Goal: Task Accomplishment & Management: Use online tool/utility

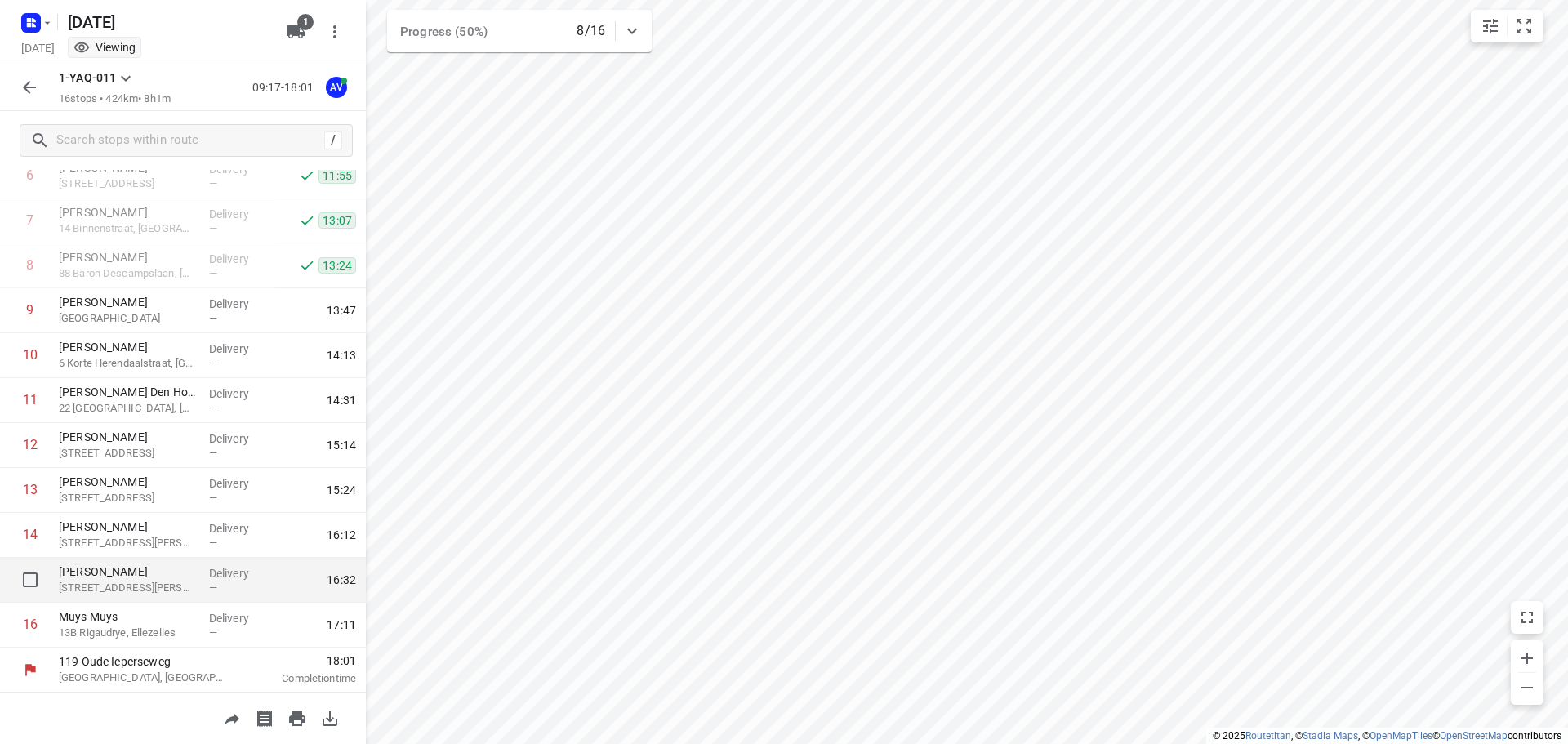
scroll to position [323, 0]
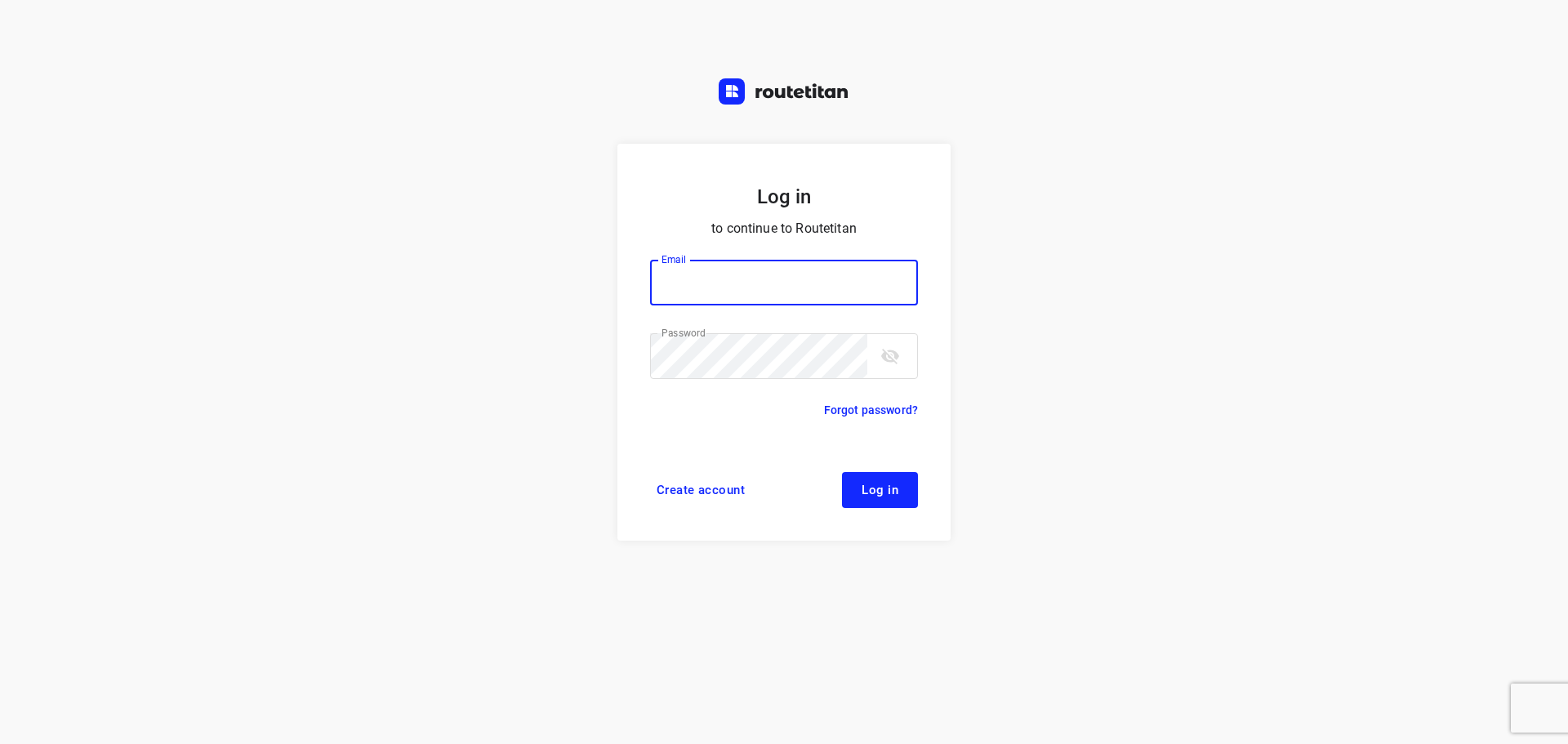
type input "[PERSON_NAME][EMAIL_ADDRESS][DOMAIN_NAME]"
click at [889, 497] on button "Log in" at bounding box center [880, 490] width 76 height 36
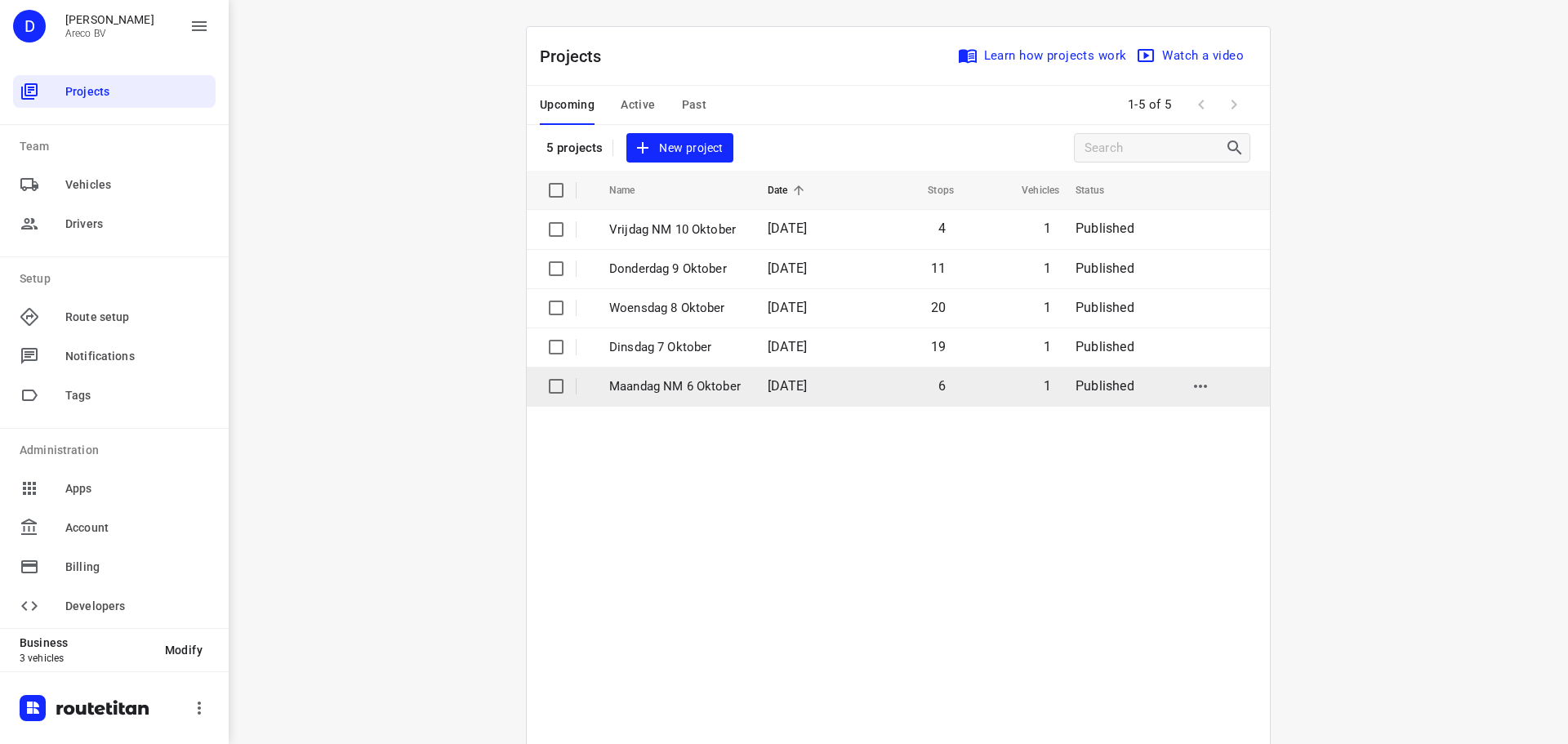
click at [710, 391] on p "Maandag NM 6 Oktober" at bounding box center [676, 387] width 134 height 19
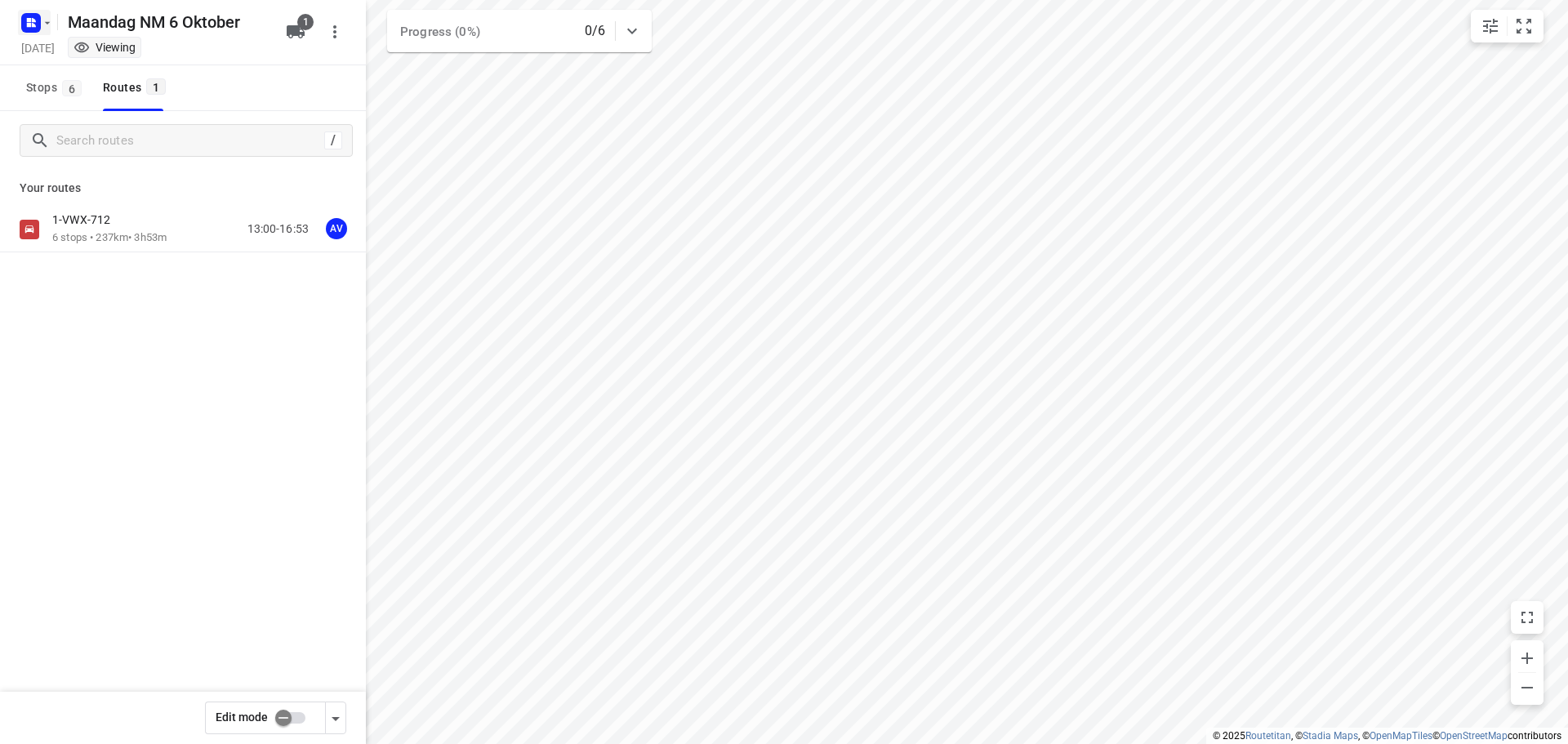
click at [43, 24] on icon "button" at bounding box center [47, 22] width 13 height 13
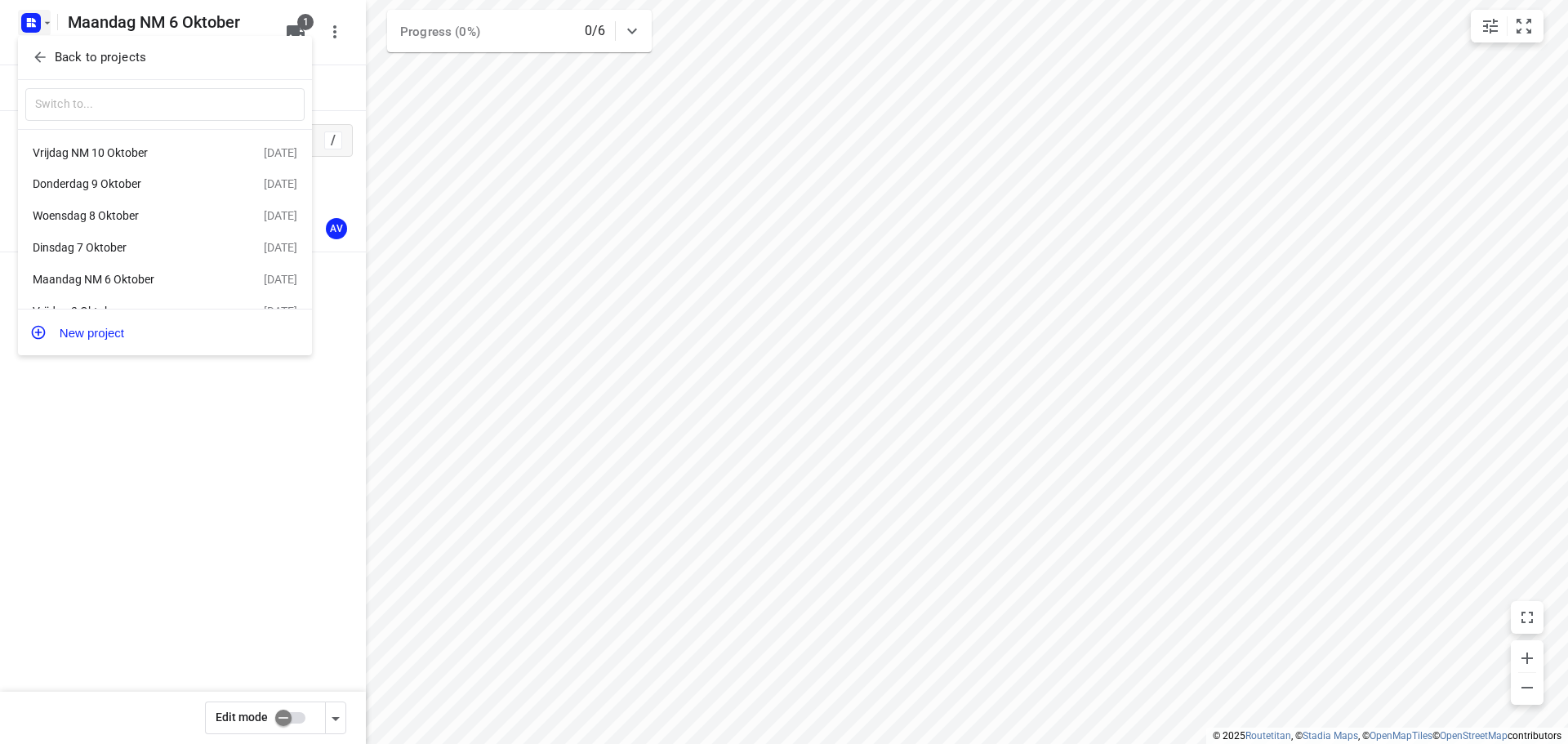
scroll to position [29, 0]
click at [134, 287] on div "Vrijdag 3 Oktober" at bounding box center [126, 286] width 188 height 13
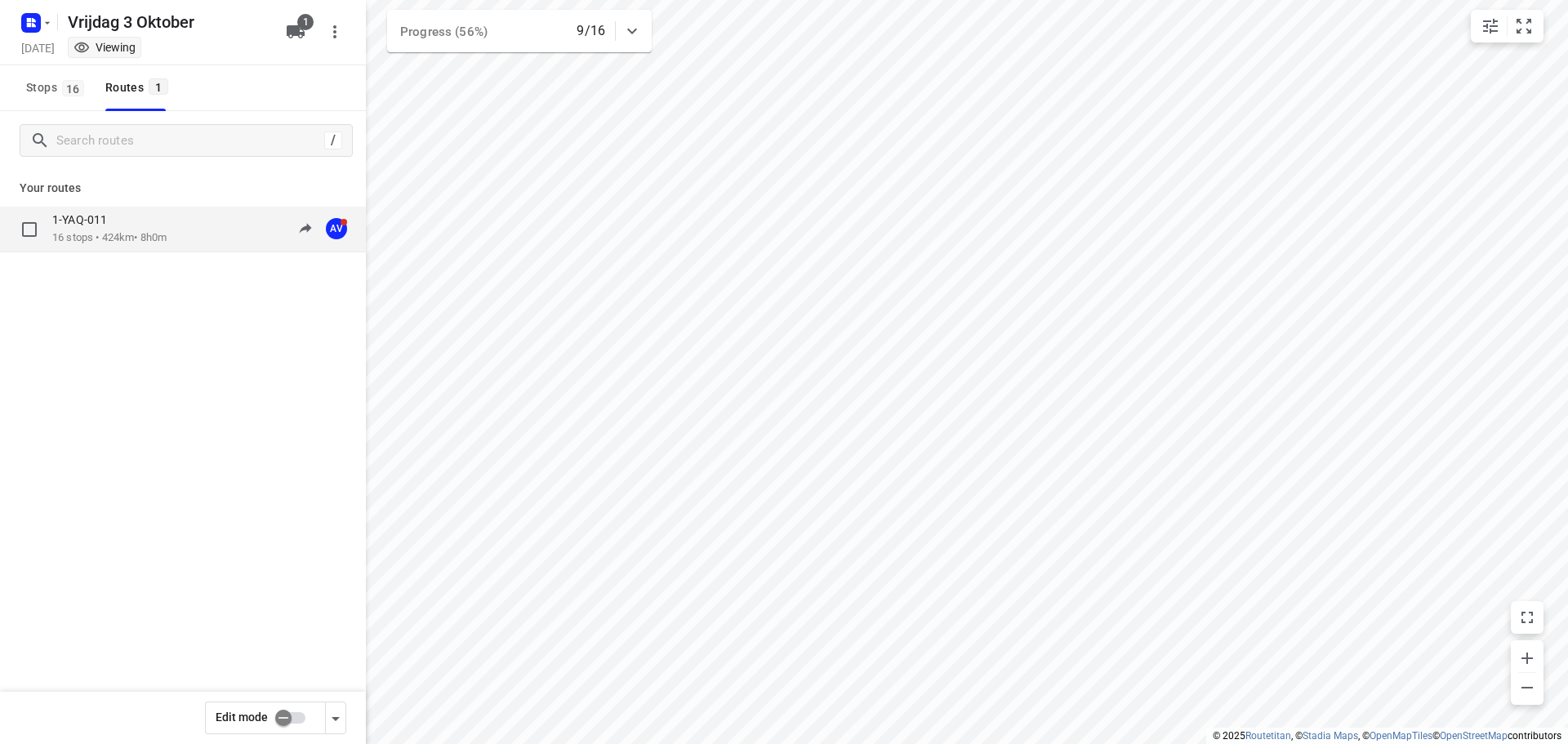
click at [191, 237] on div "1-YAQ-011 16 stops • 424km • 8h0m 09:17-17:59 AV" at bounding box center [208, 229] width 314 height 34
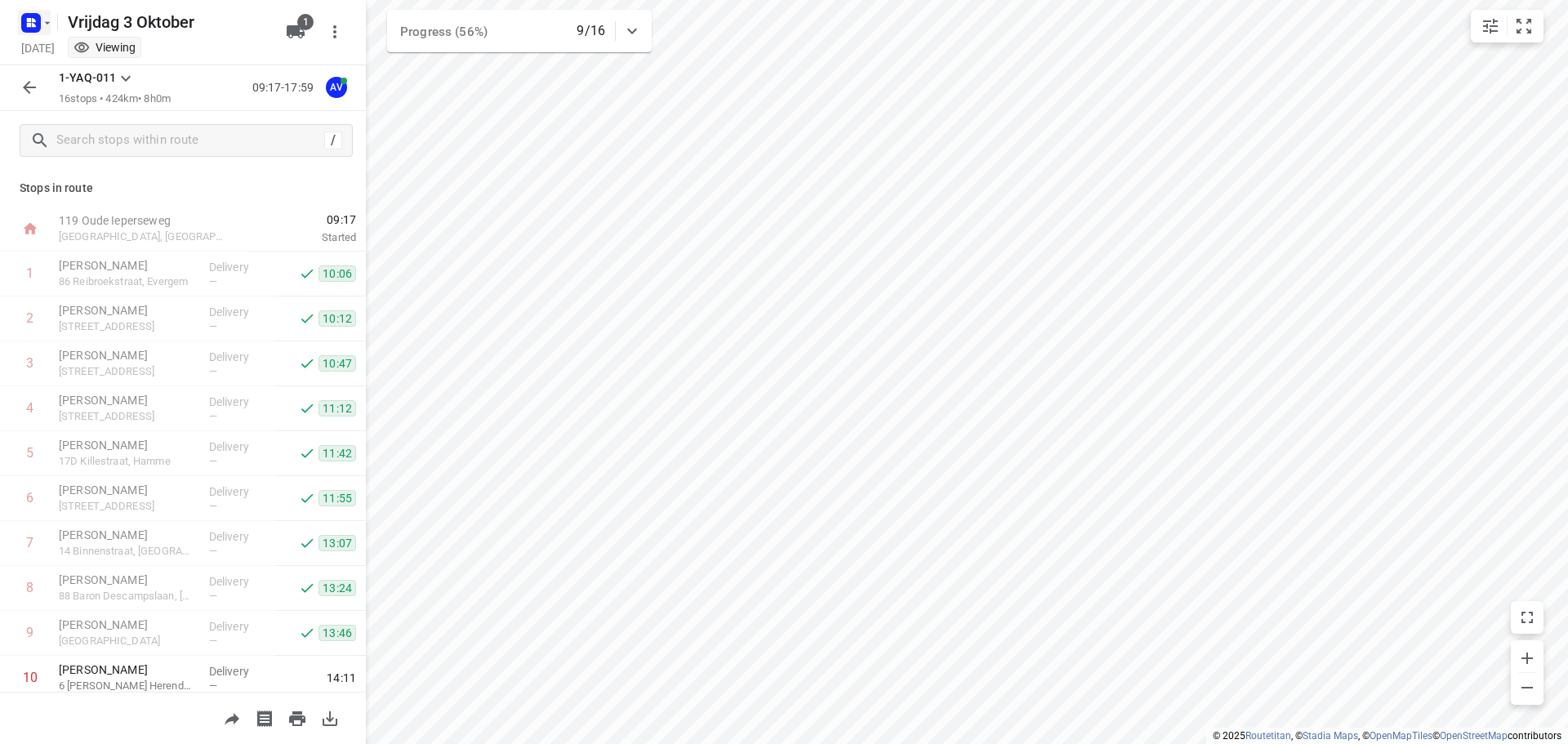
click at [48, 17] on icon "button" at bounding box center [47, 22] width 13 height 13
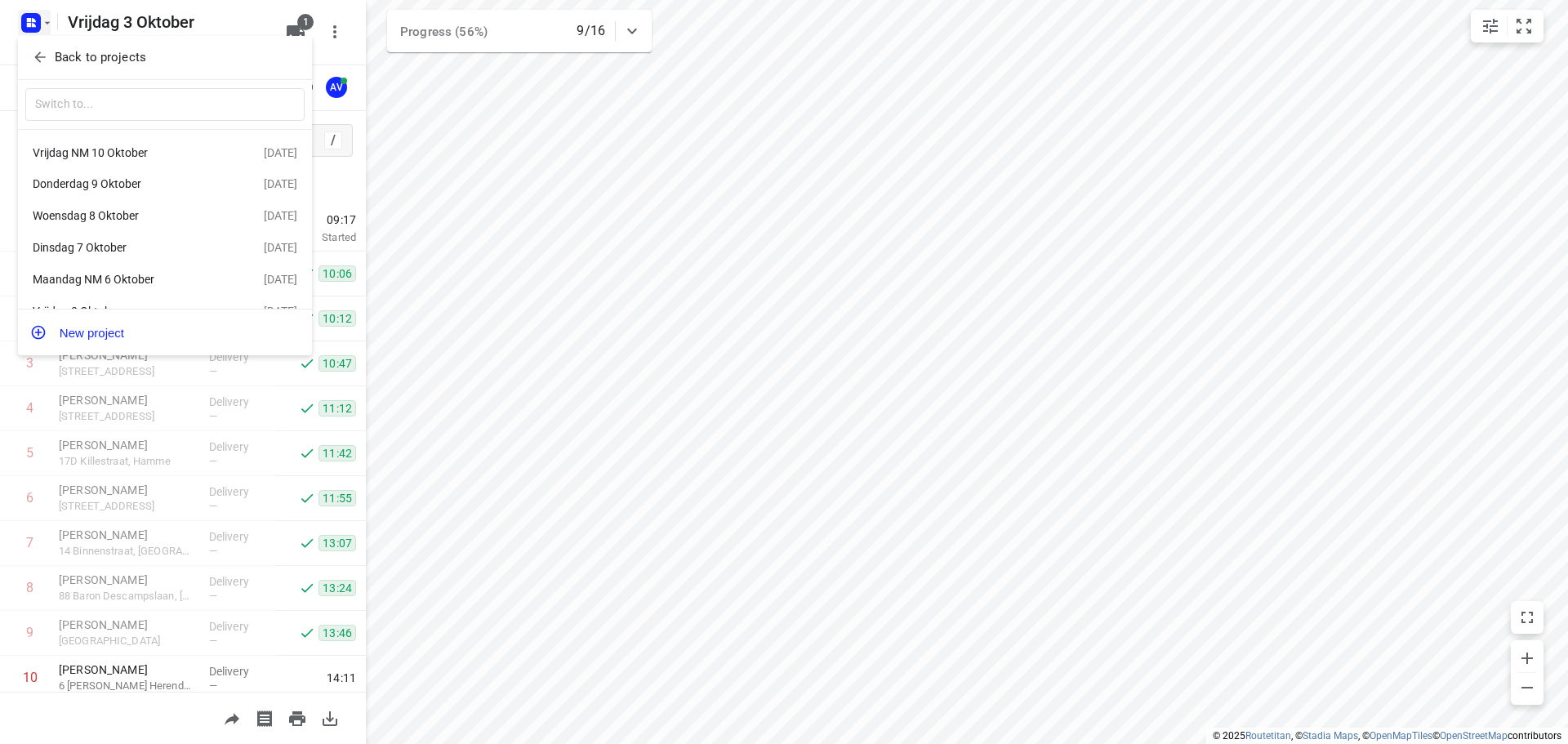
click at [135, 149] on div "Vrijdag NM 10 Oktober" at bounding box center [126, 152] width 188 height 13
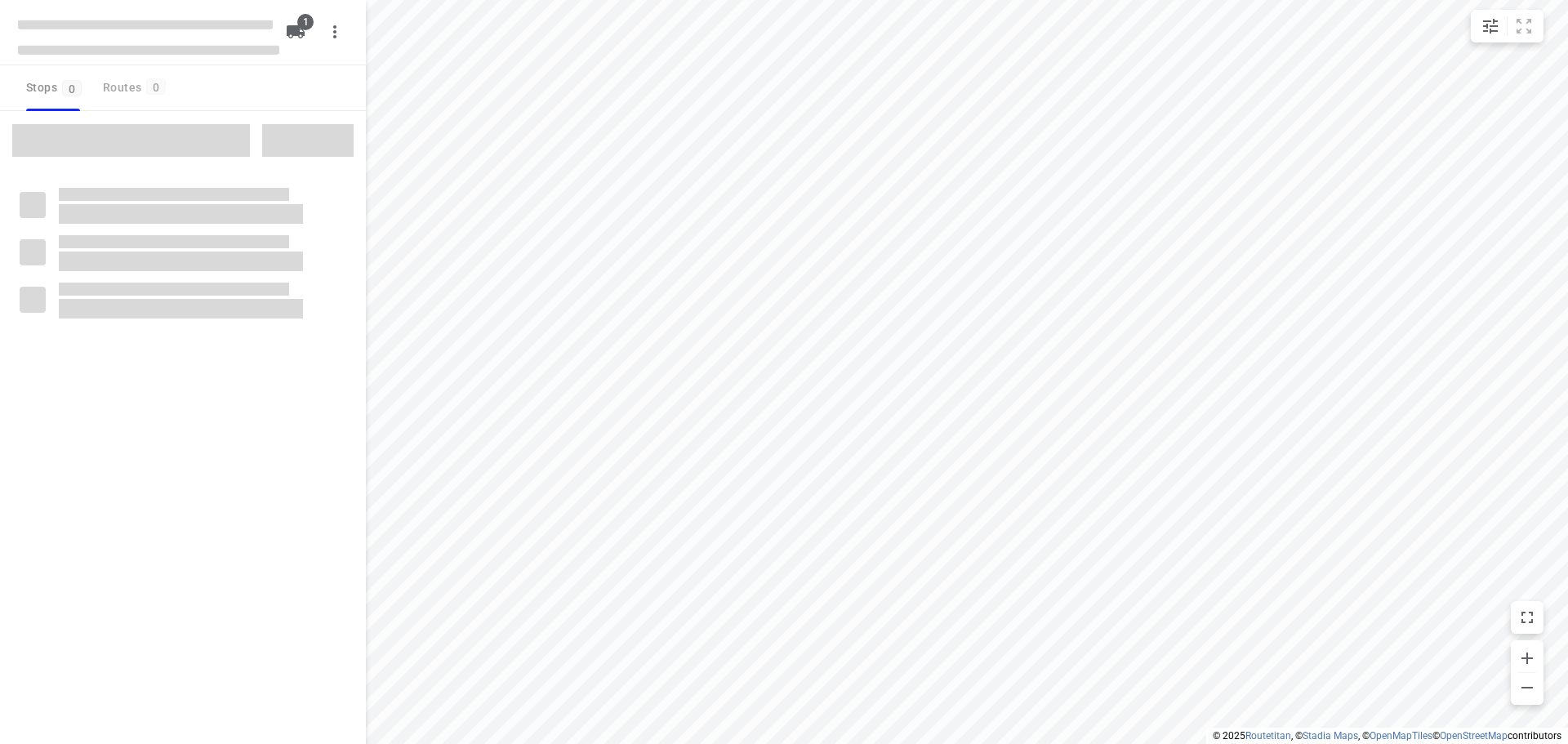
type input "distance"
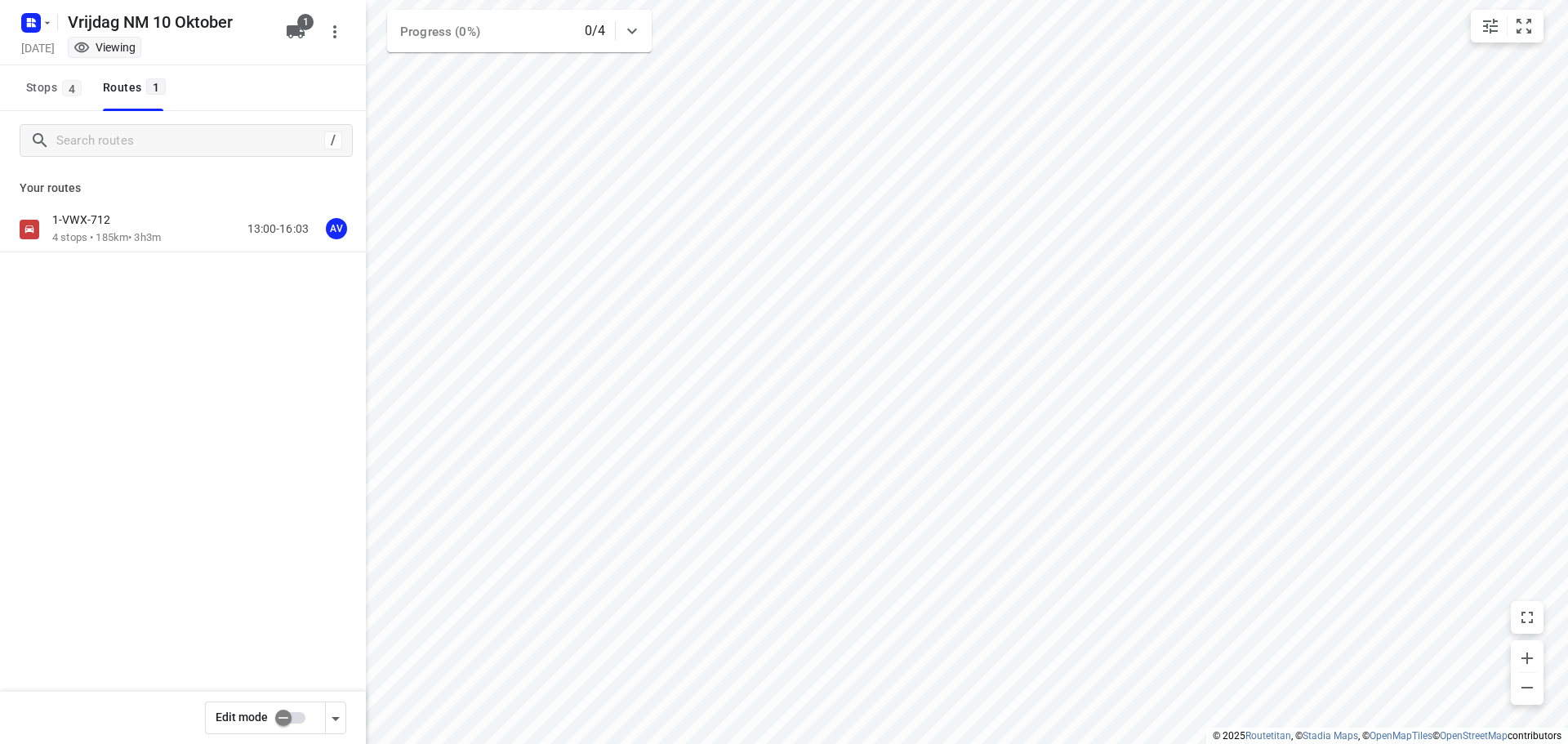
click at [292, 715] on input "checkbox" at bounding box center [284, 718] width 93 height 31
checkbox input "true"
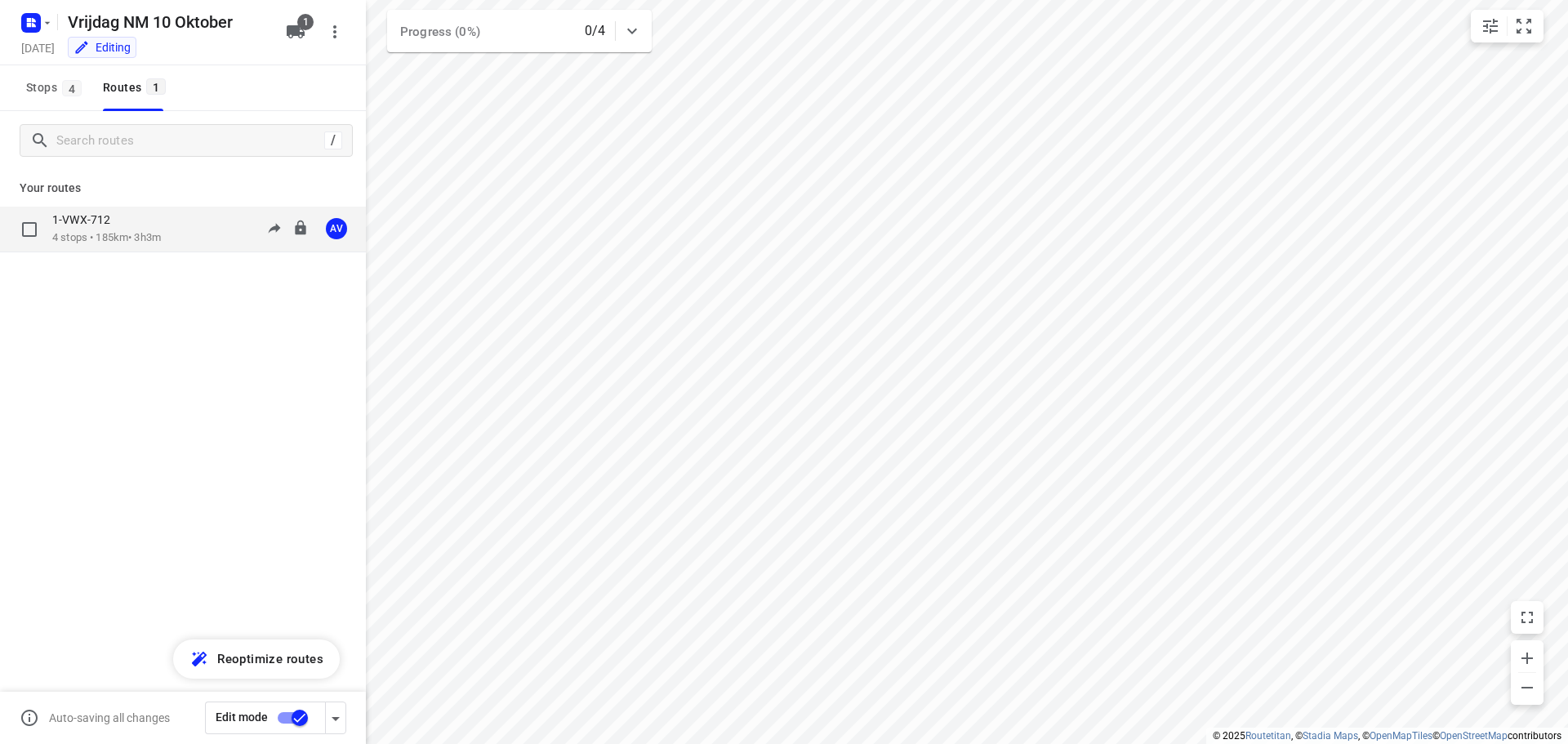
click at [178, 234] on div "1-VWX-712 4 stops • 185km • 3h3m 13:00-16:03 AV" at bounding box center [208, 229] width 314 height 34
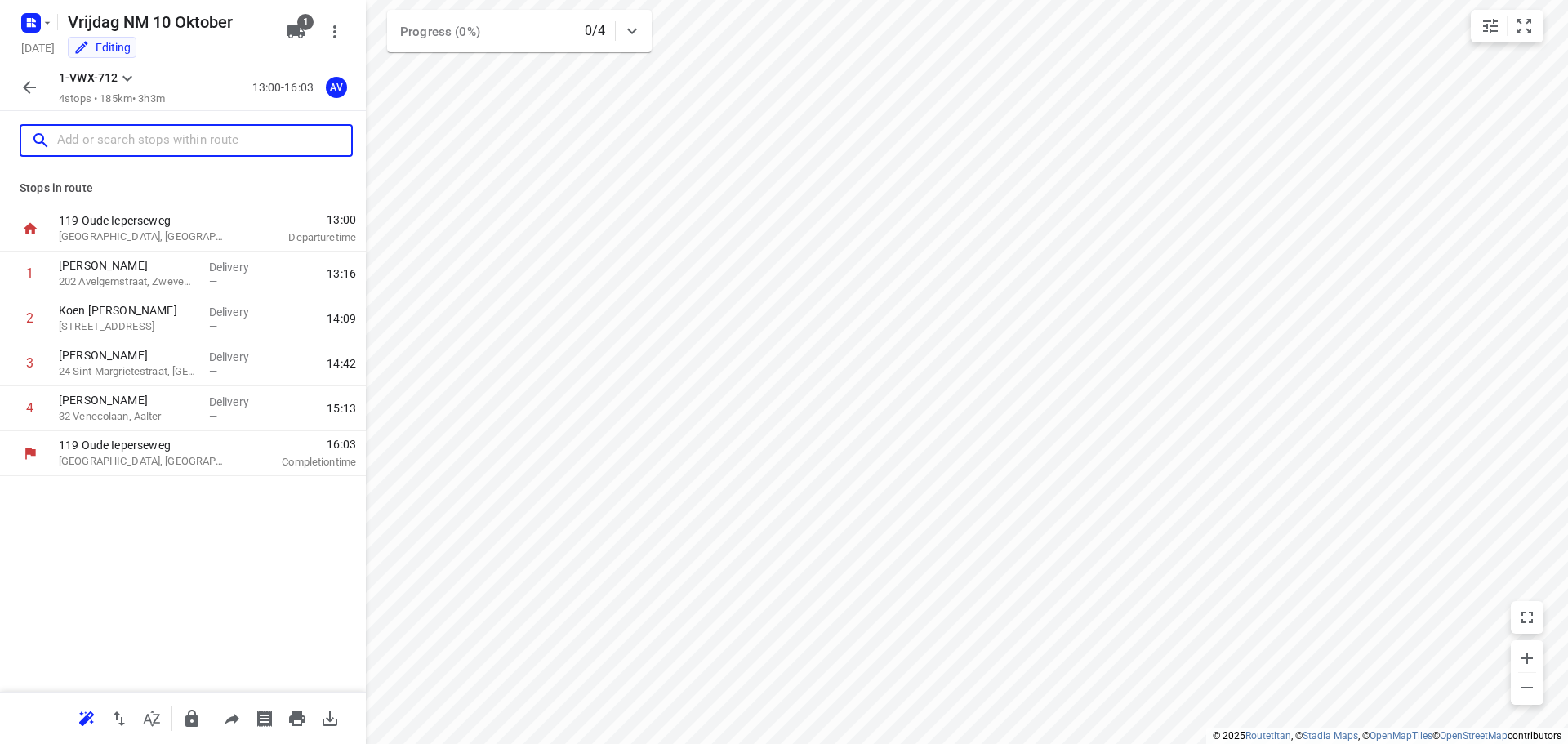
click at [135, 143] on input "text" at bounding box center [204, 140] width 294 height 25
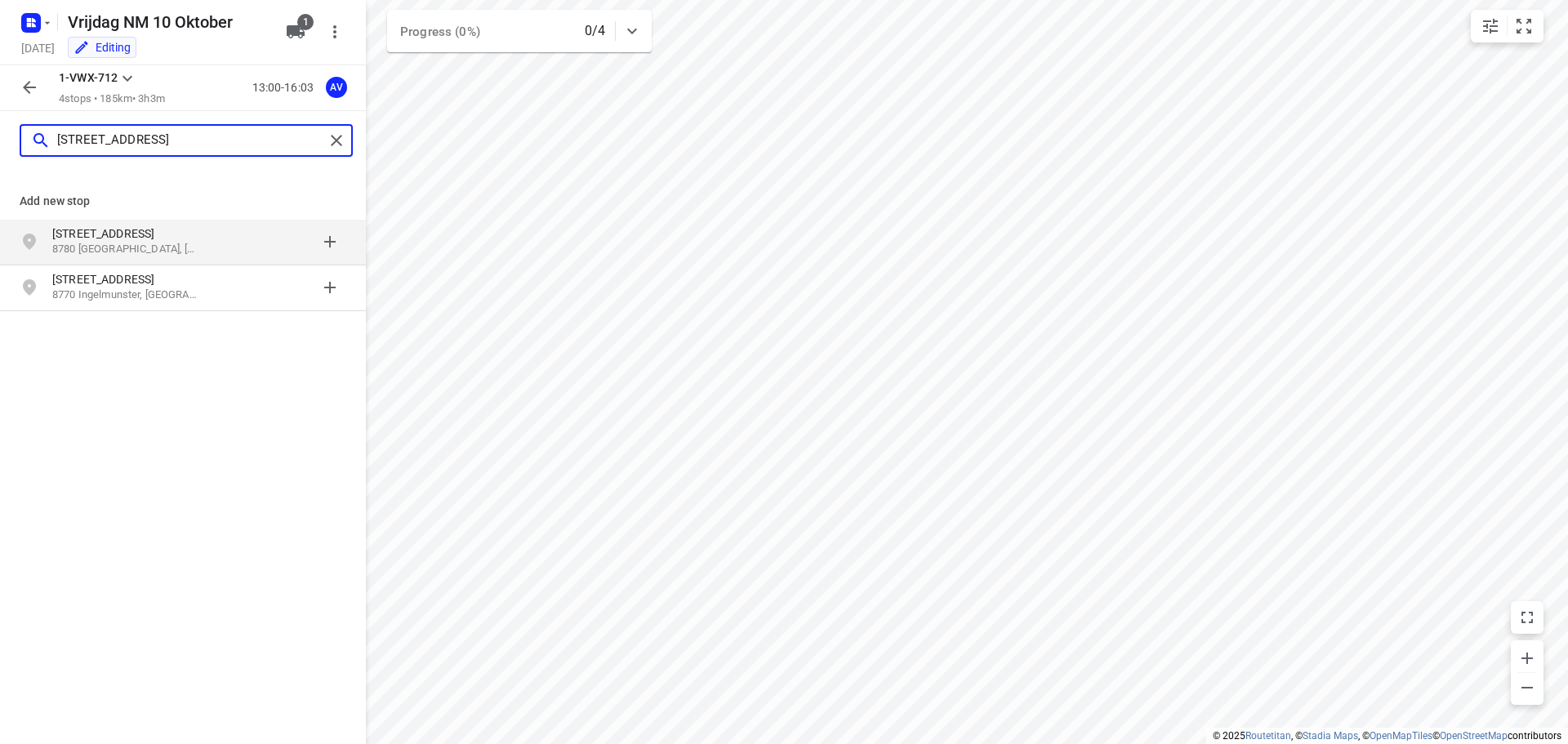
type input "gentstraat 40, 8780"
click at [178, 238] on p "Gentstraat 40" at bounding box center [127, 233] width 150 height 16
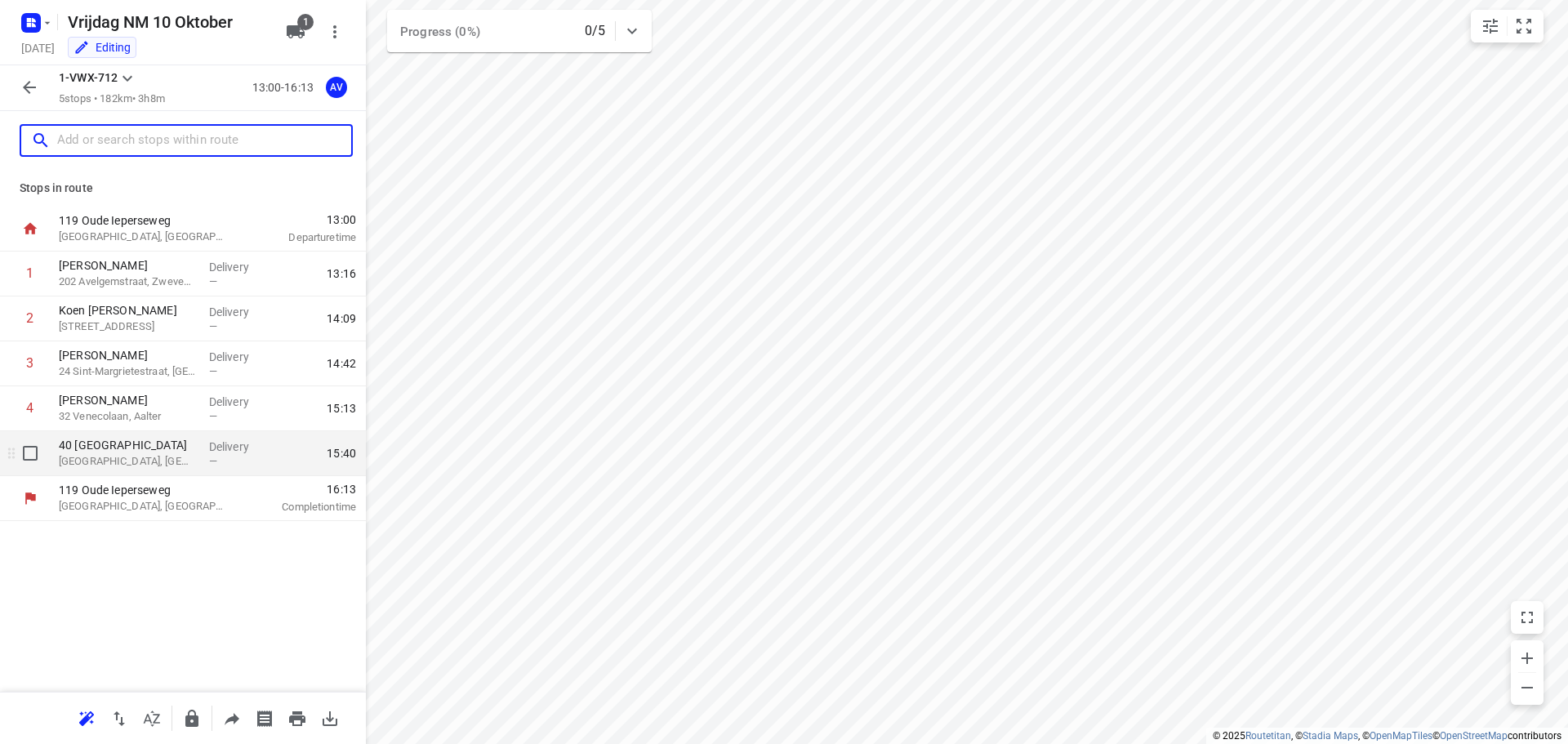
click at [168, 470] on div "40 Gentstraat Oostrozebeke, Belgium" at bounding box center [127, 454] width 150 height 45
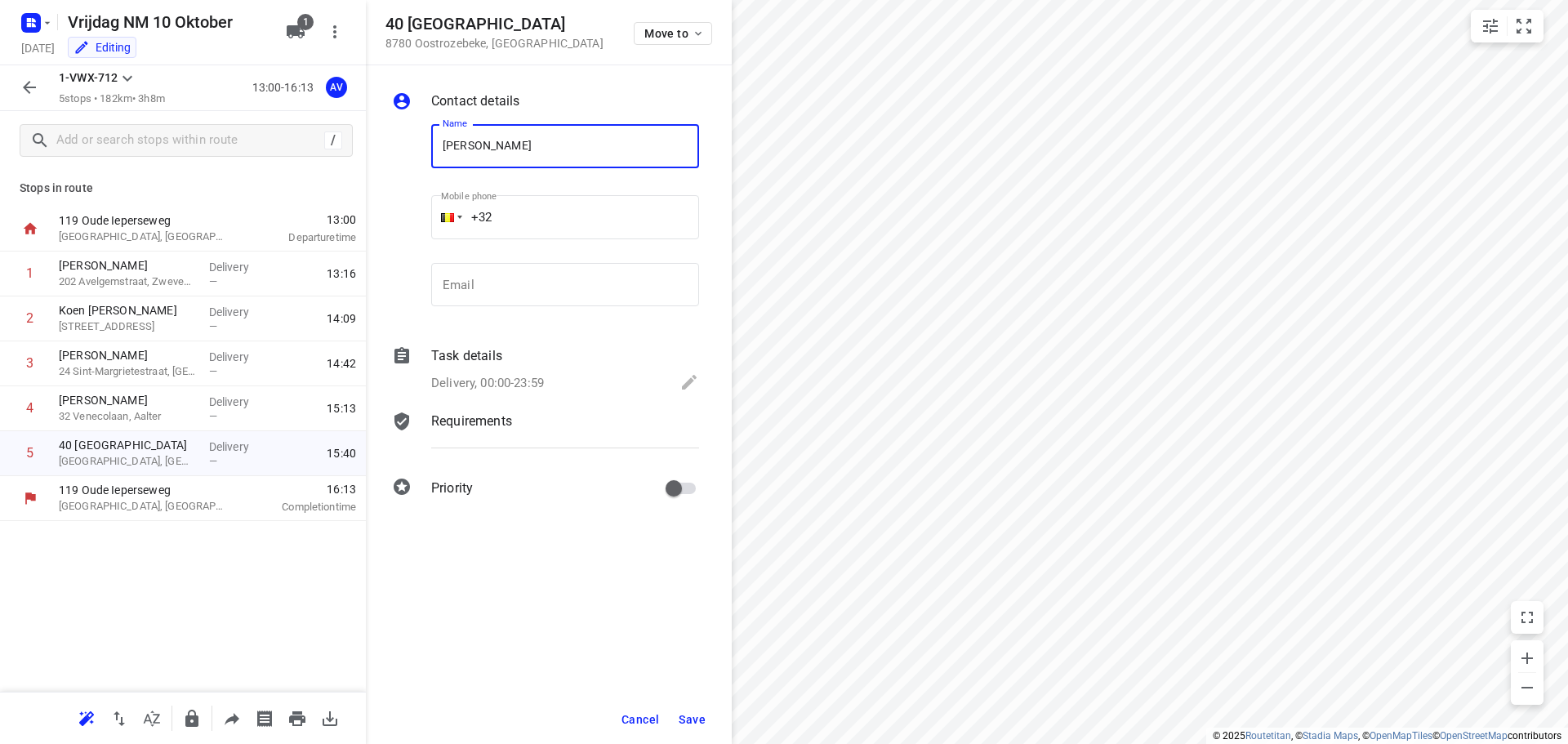
type input "Marvin Vanluchene"
click at [539, 204] on input "+32" at bounding box center [565, 217] width 268 height 44
type input "+32 497061793"
click at [531, 379] on p "Delivery, 00:00-23:59" at bounding box center [488, 384] width 112 height 19
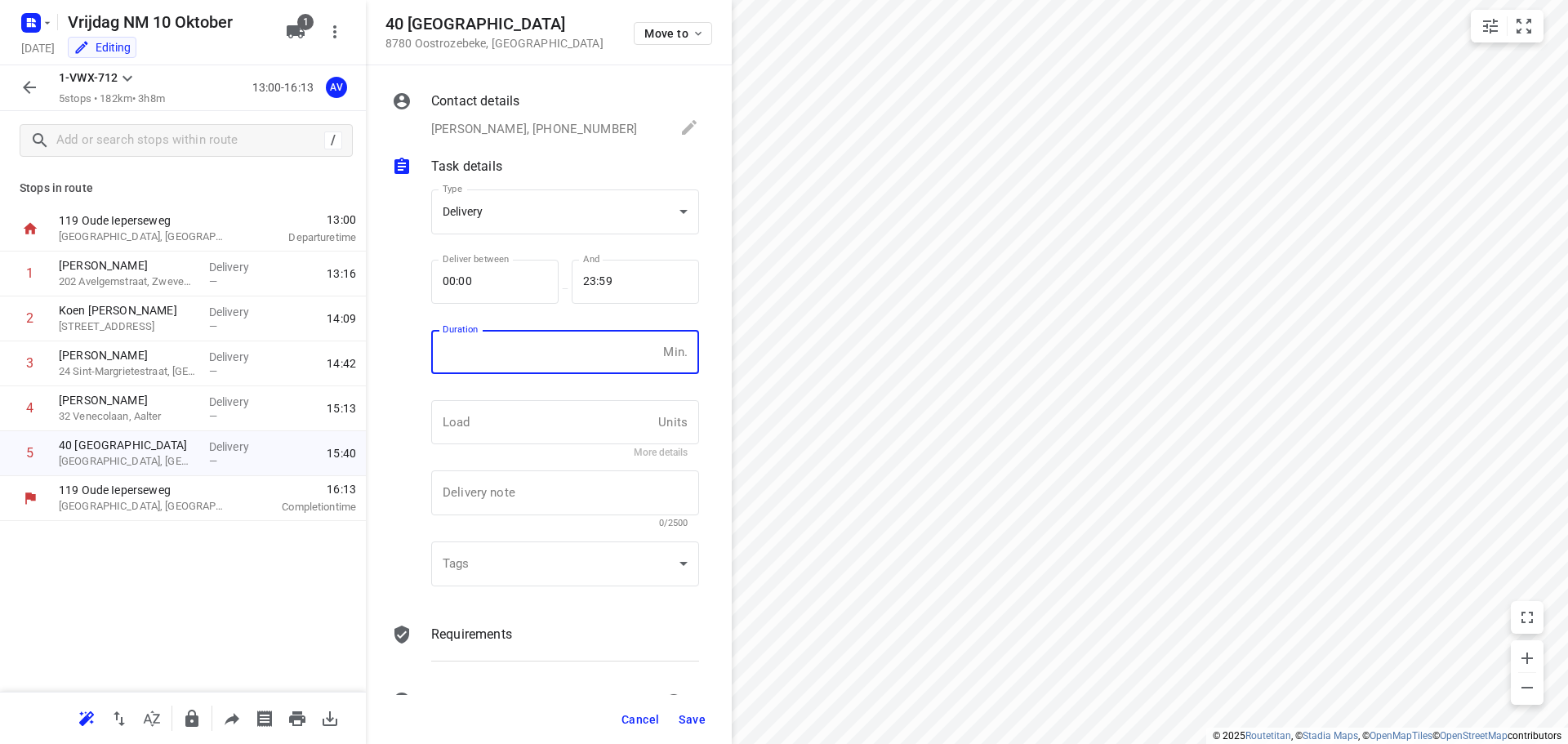
click at [539, 363] on input "number" at bounding box center [544, 352] width 226 height 44
type input "1"
click at [693, 715] on span "Save" at bounding box center [692, 719] width 27 height 13
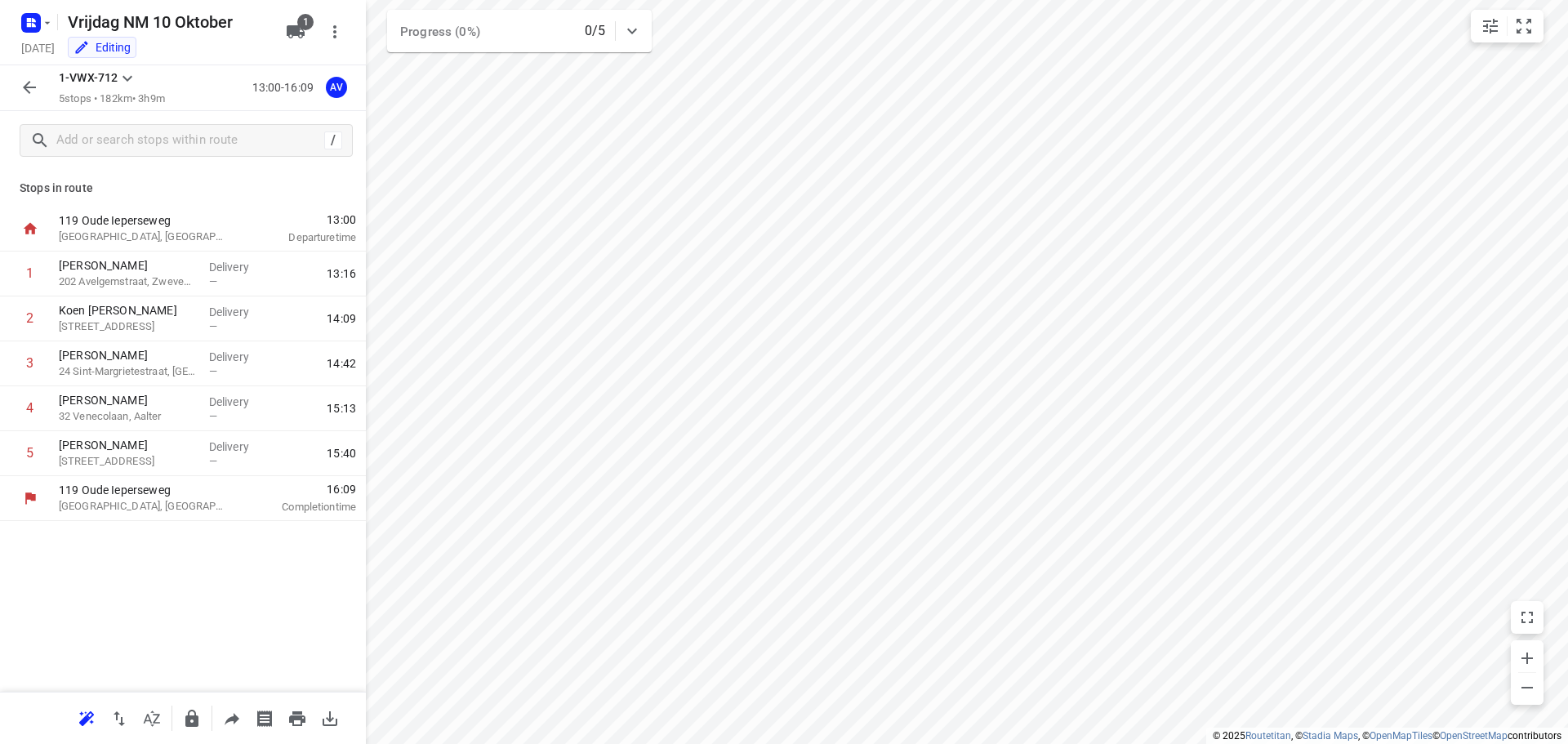
click at [29, 92] on icon "button" at bounding box center [29, 87] width 13 height 13
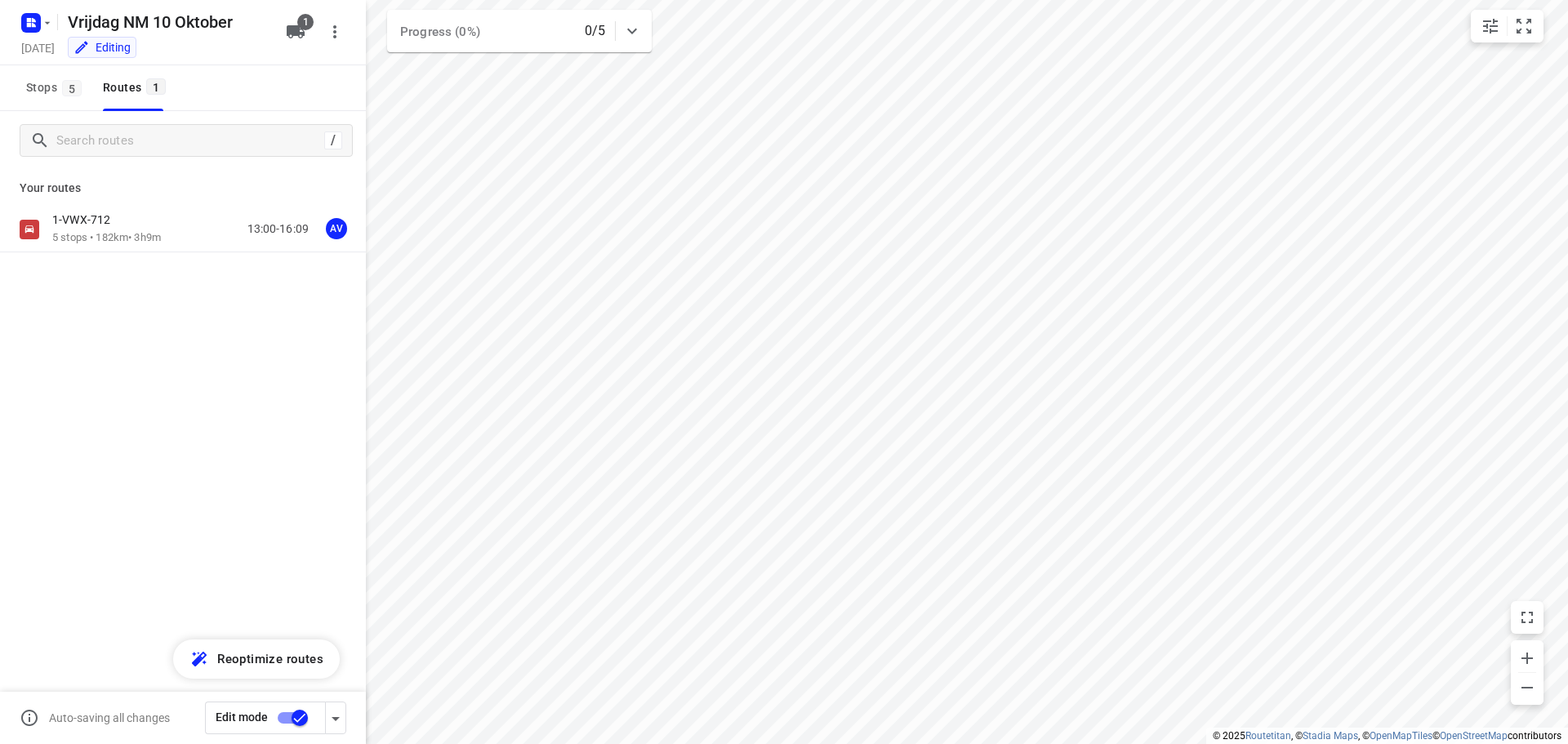
click at [286, 717] on input "checkbox" at bounding box center [300, 718] width 93 height 31
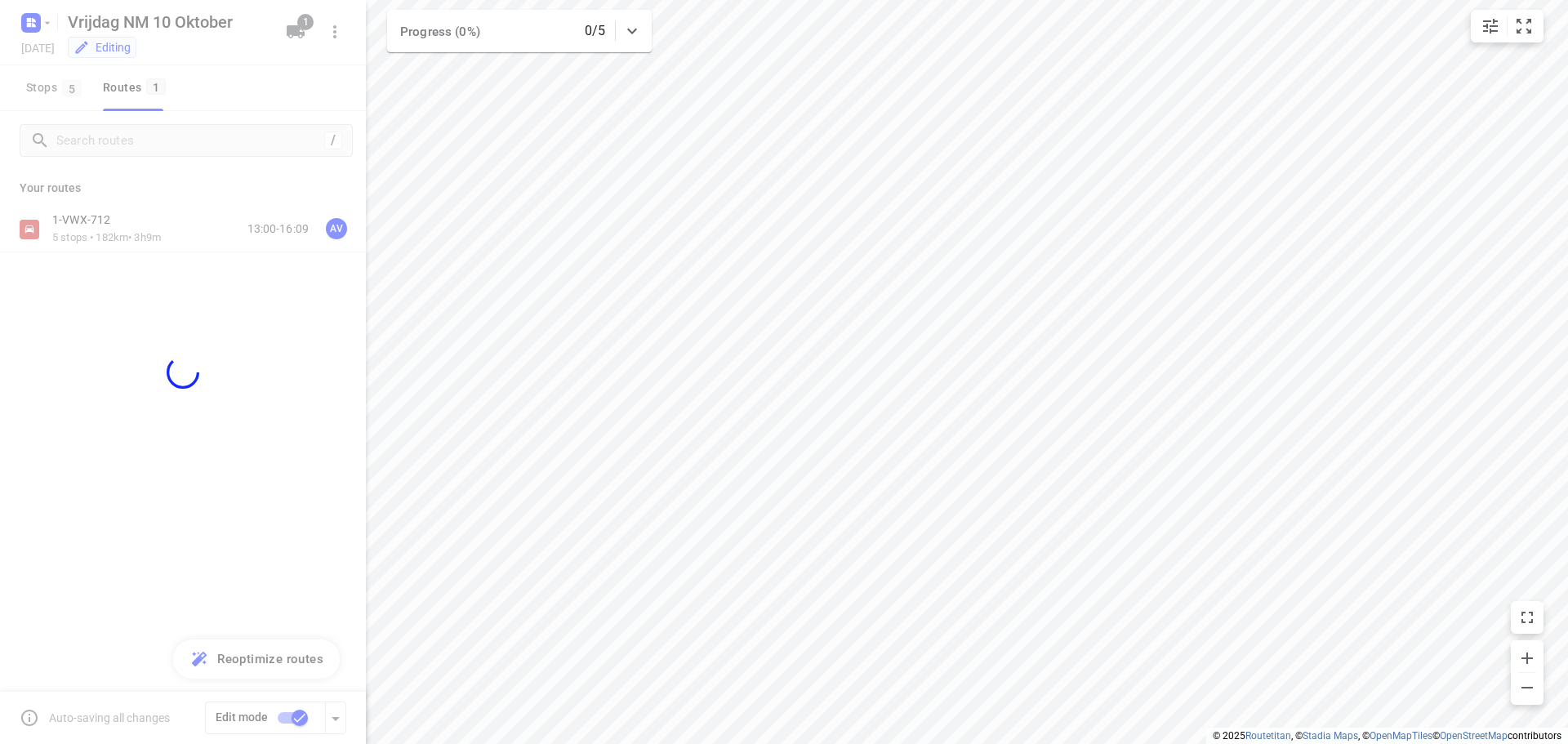
checkbox input "false"
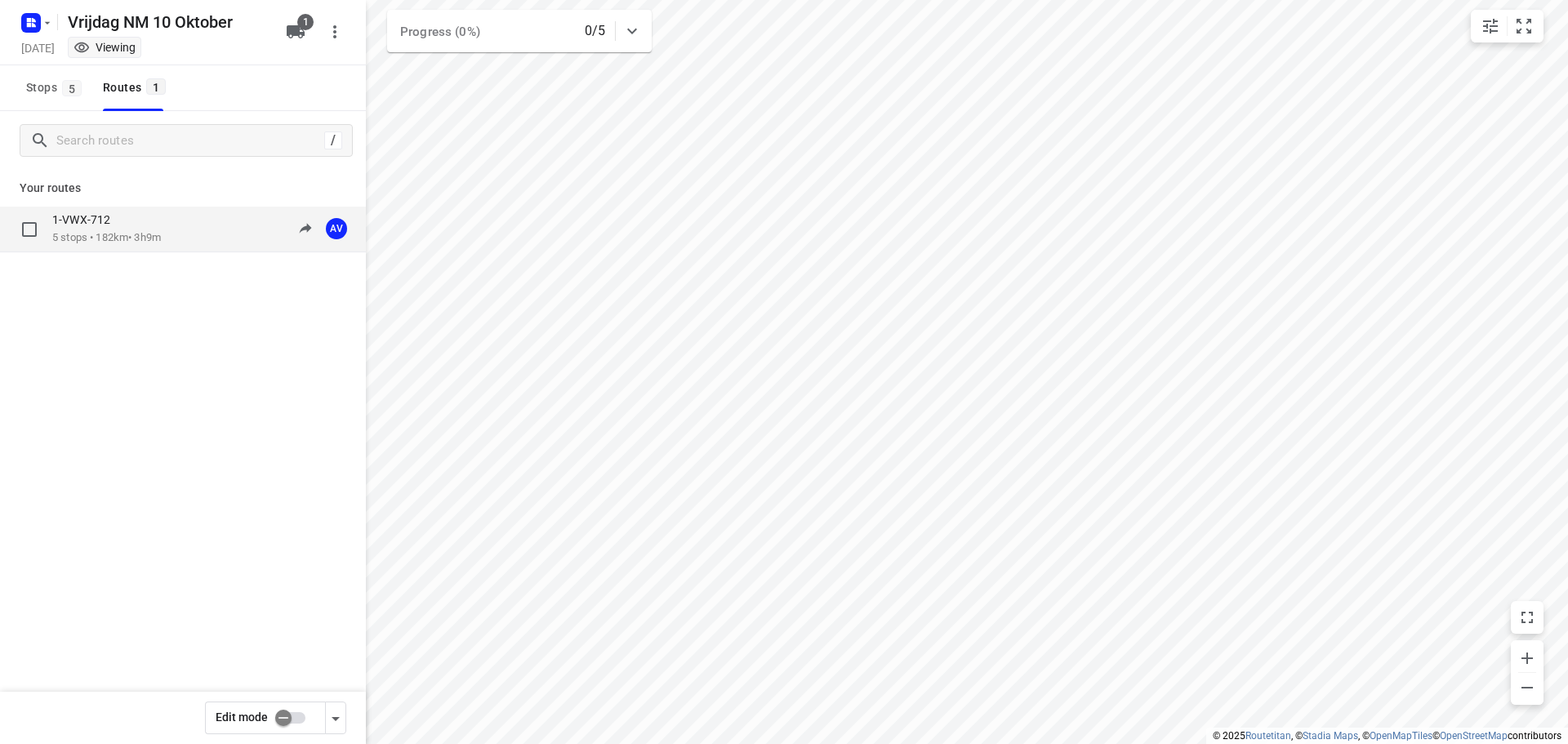
click at [178, 226] on div "1-VWX-712 5 stops • 182km • 3h9m 13:00-16:09 AV" at bounding box center [208, 229] width 314 height 34
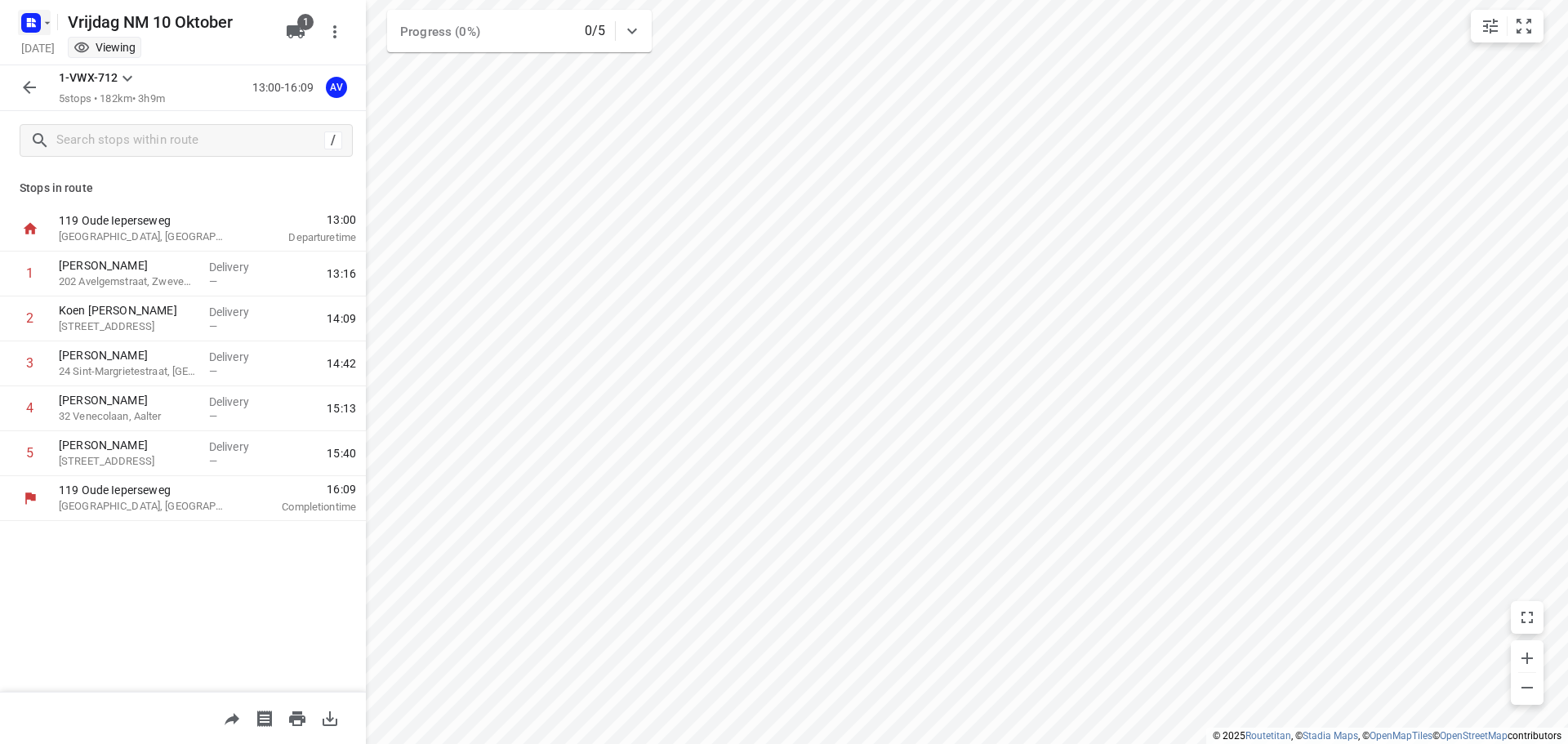
click at [34, 22] on icon "button" at bounding box center [34, 20] width 4 height 4
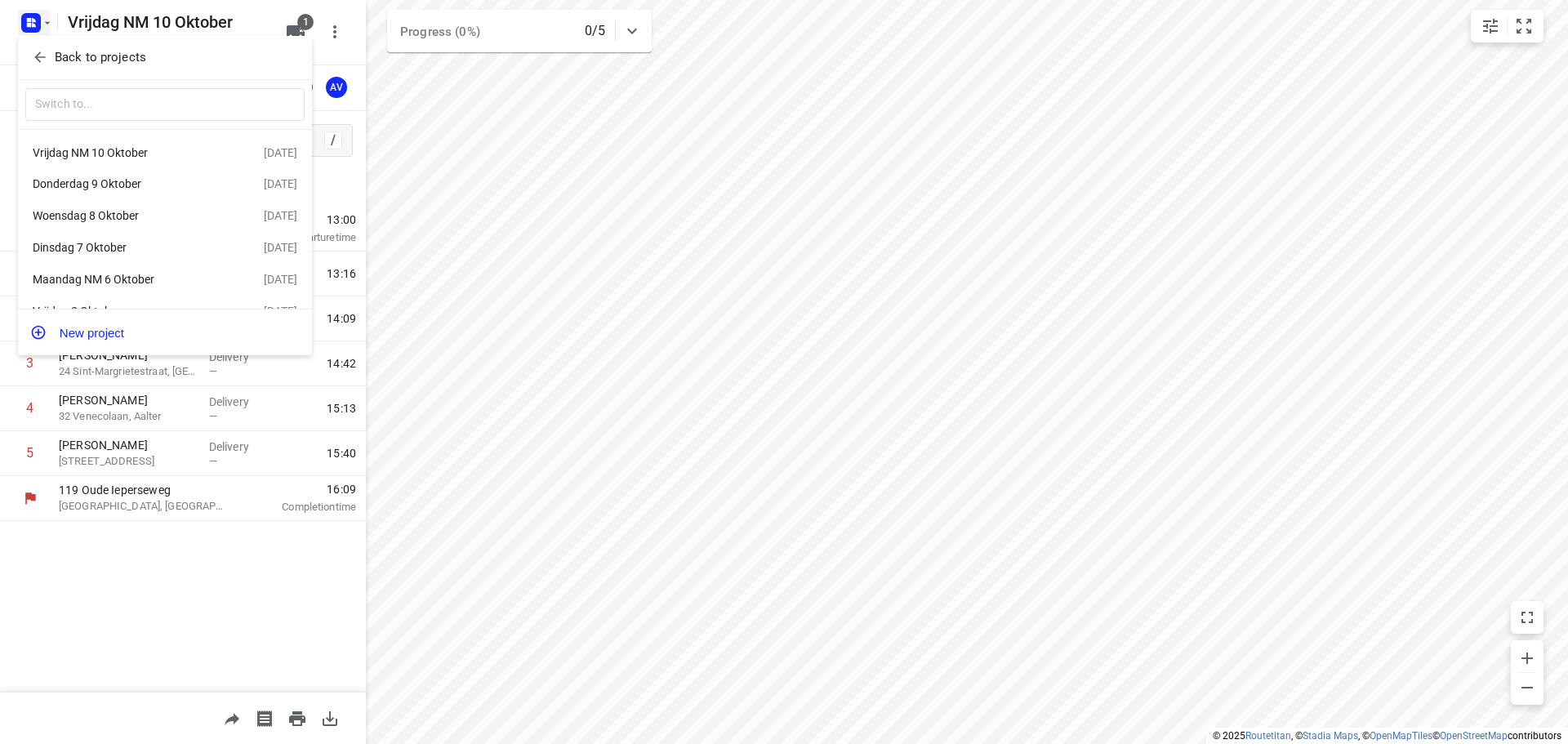
click at [37, 24] on div at bounding box center [784, 372] width 1568 height 744
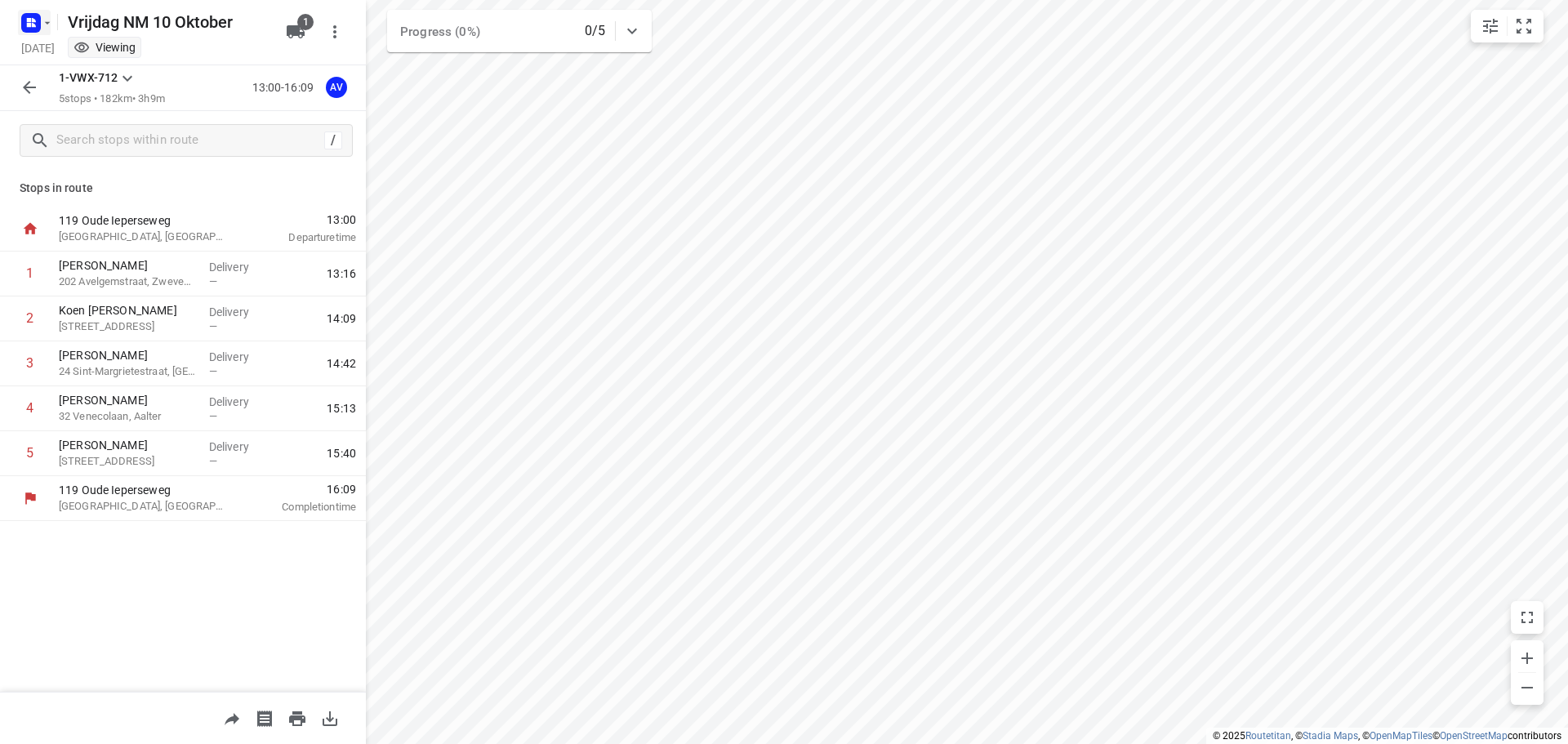
click at [33, 16] on rect "button" at bounding box center [31, 22] width 20 height 20
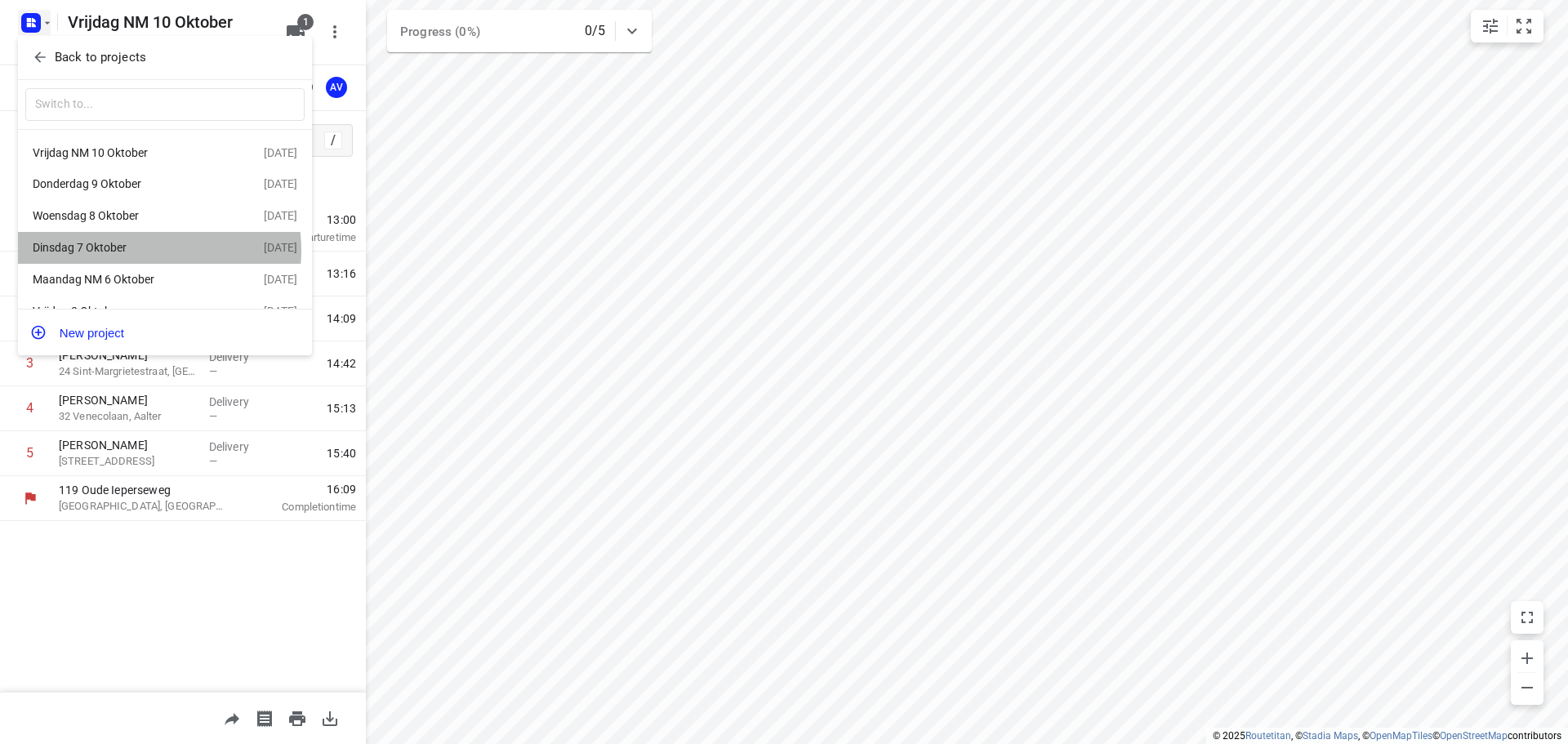
click at [142, 253] on div "Dinsdag 7 Oktober" at bounding box center [126, 247] width 188 height 13
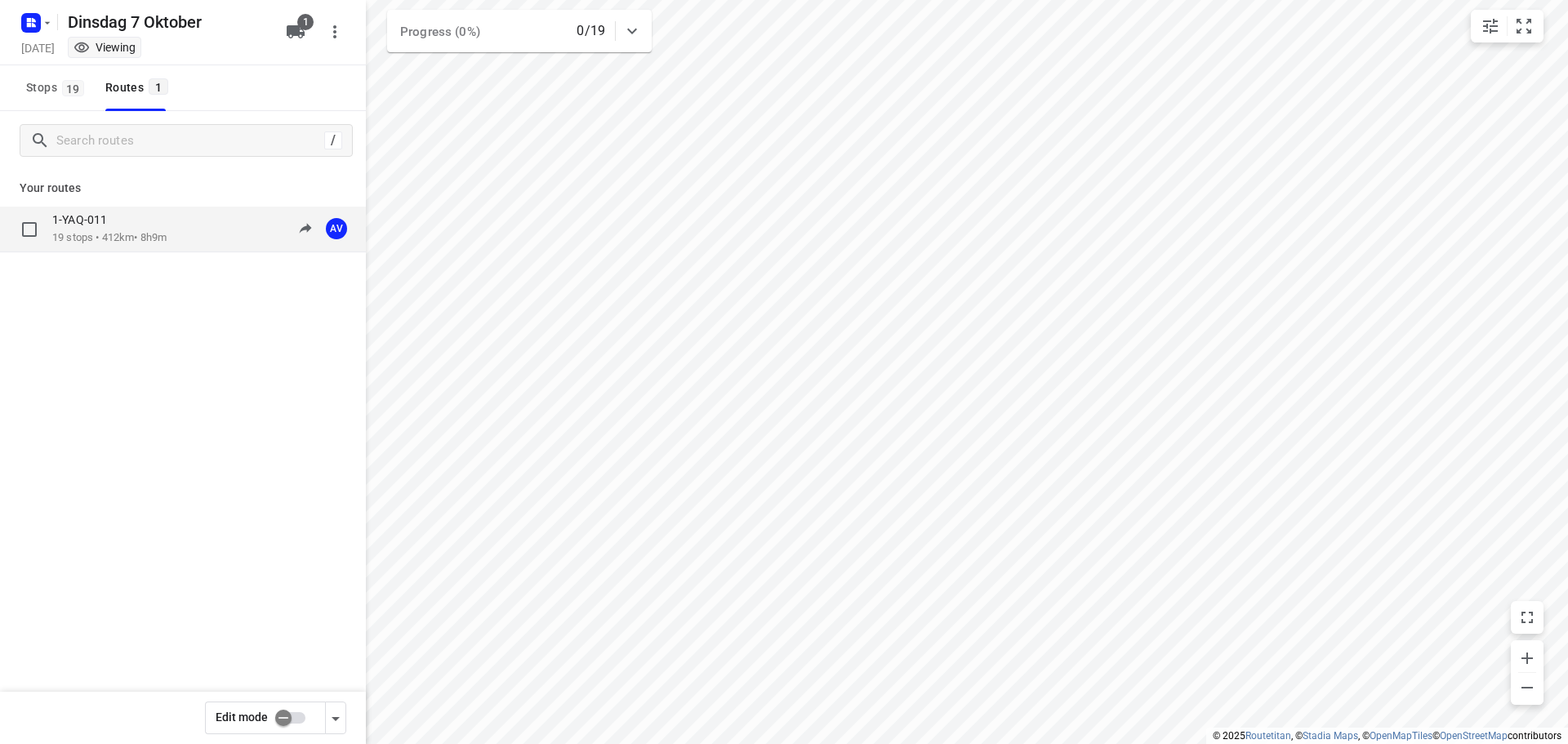
click at [186, 238] on div "1-YAQ-011 19 stops • 412km • 8h9m 09:00-17:09 AV" at bounding box center [208, 229] width 314 height 34
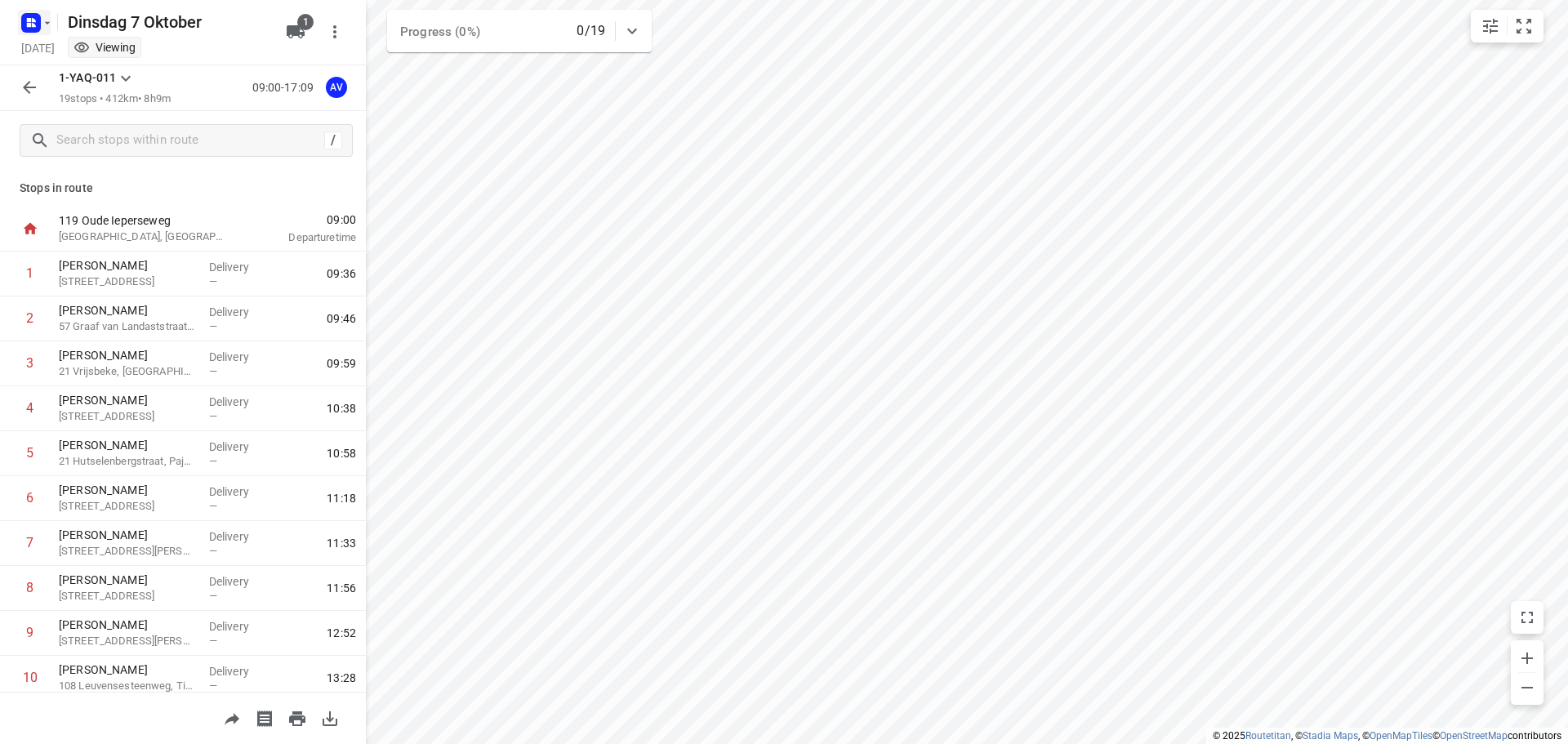
click at [35, 16] on rect "button" at bounding box center [31, 22] width 20 height 20
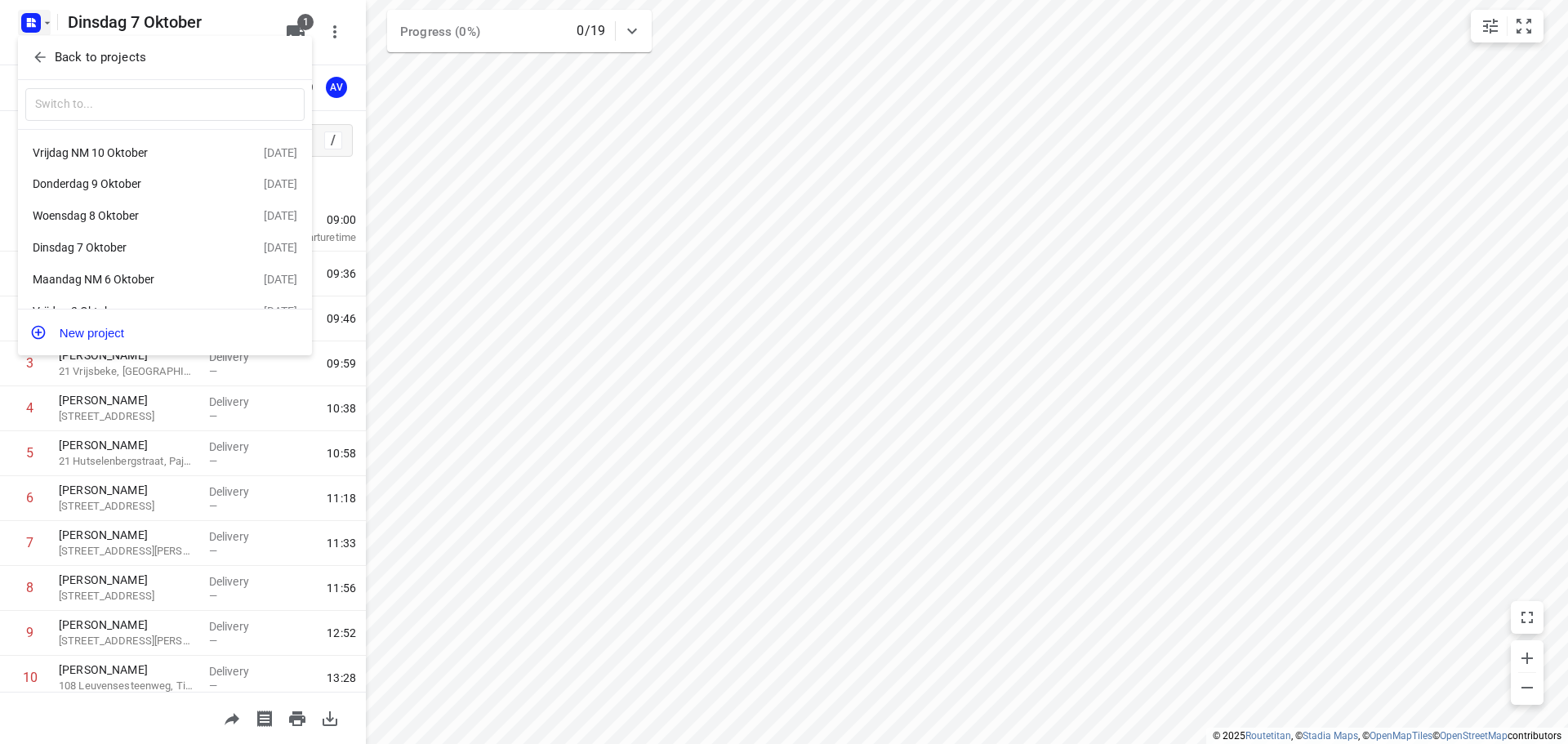
click at [160, 219] on div "Woensdag 8 Oktober" at bounding box center [126, 215] width 188 height 13
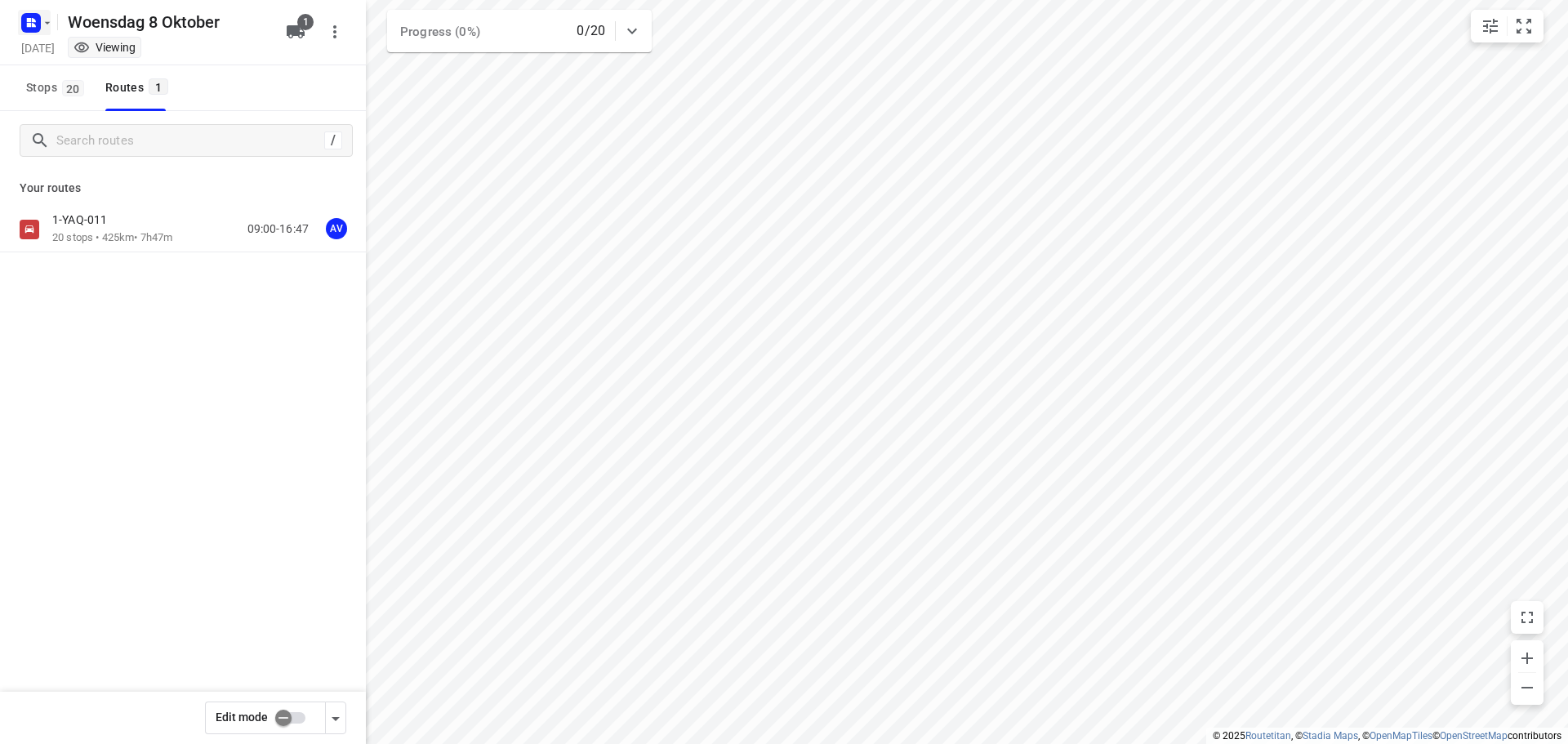
click at [41, 22] on icon "button" at bounding box center [47, 22] width 13 height 13
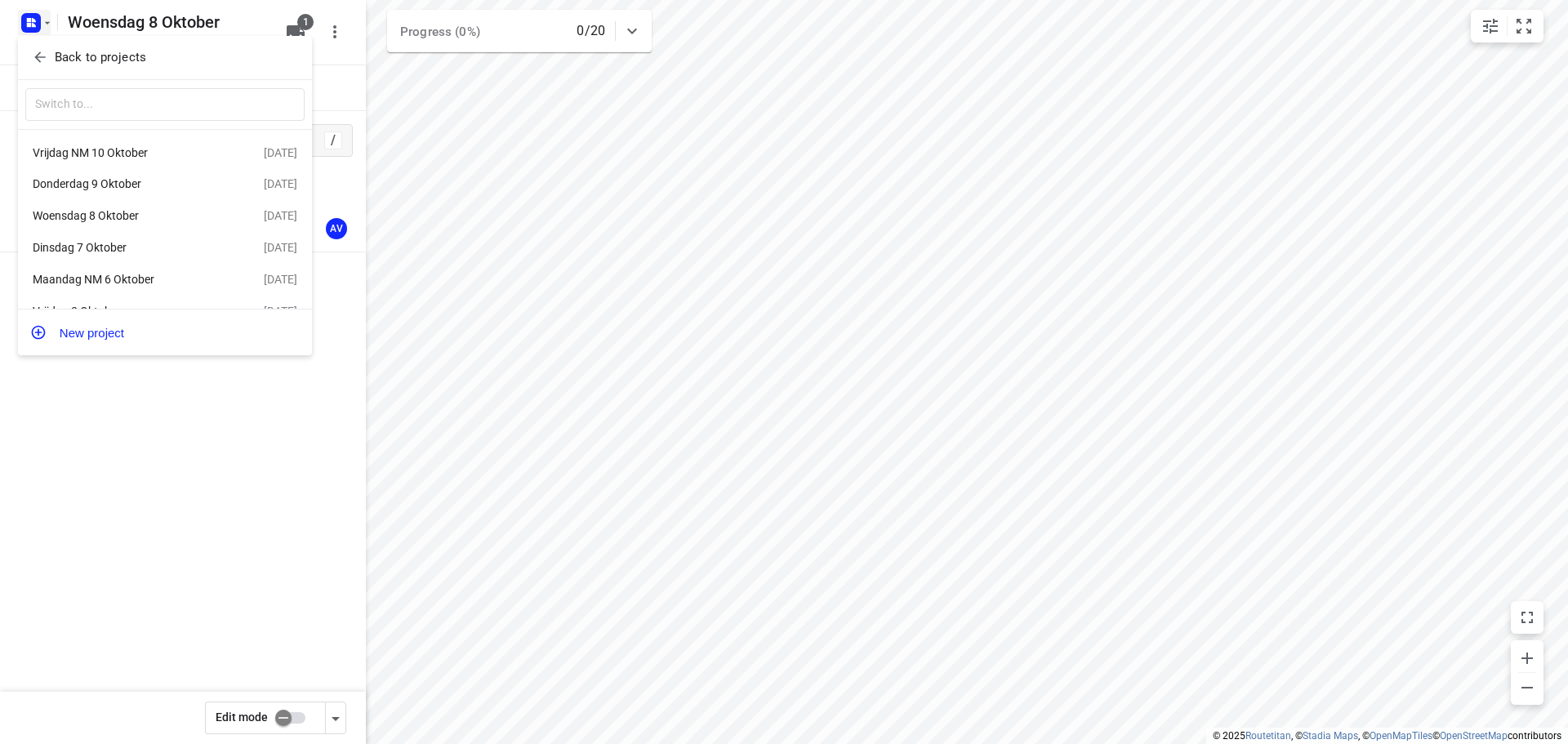
click at [115, 184] on div "Donderdag 9 Oktober" at bounding box center [126, 183] width 188 height 13
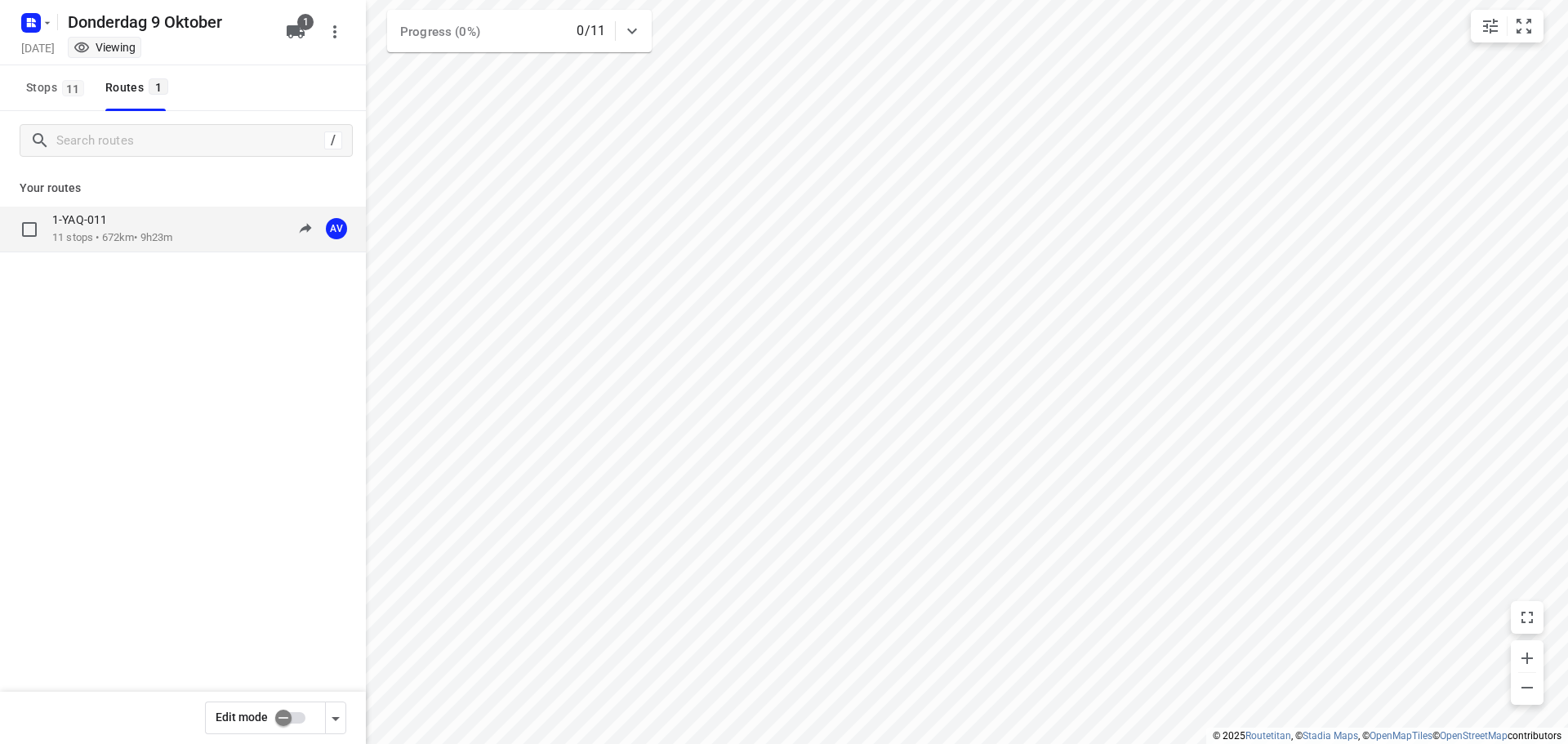
click at [194, 231] on div "1-YAQ-011 11 stops • 672km • 9h23m 09:00-18:23 AV" at bounding box center [208, 229] width 314 height 34
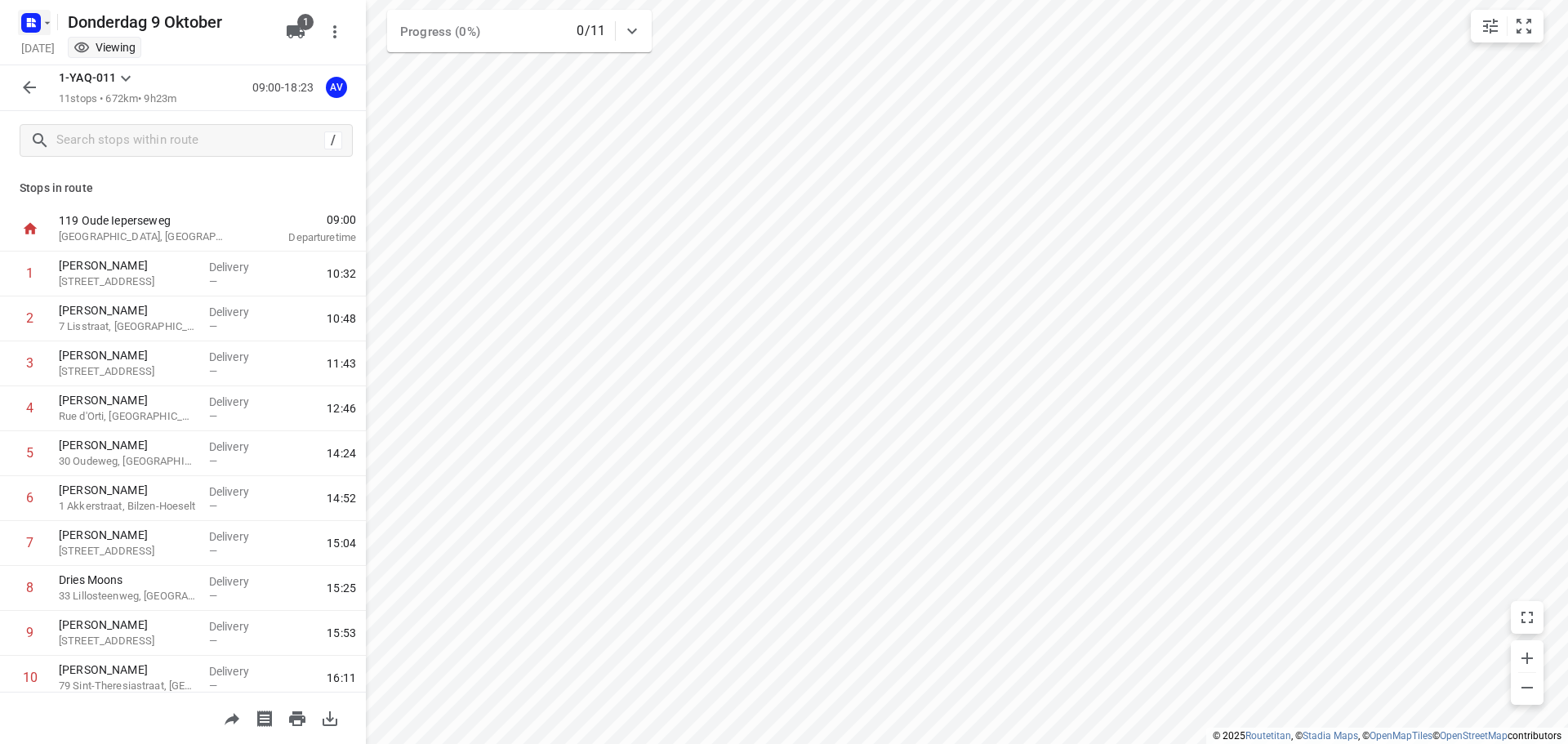
click at [41, 16] on icon "button" at bounding box center [47, 22] width 13 height 13
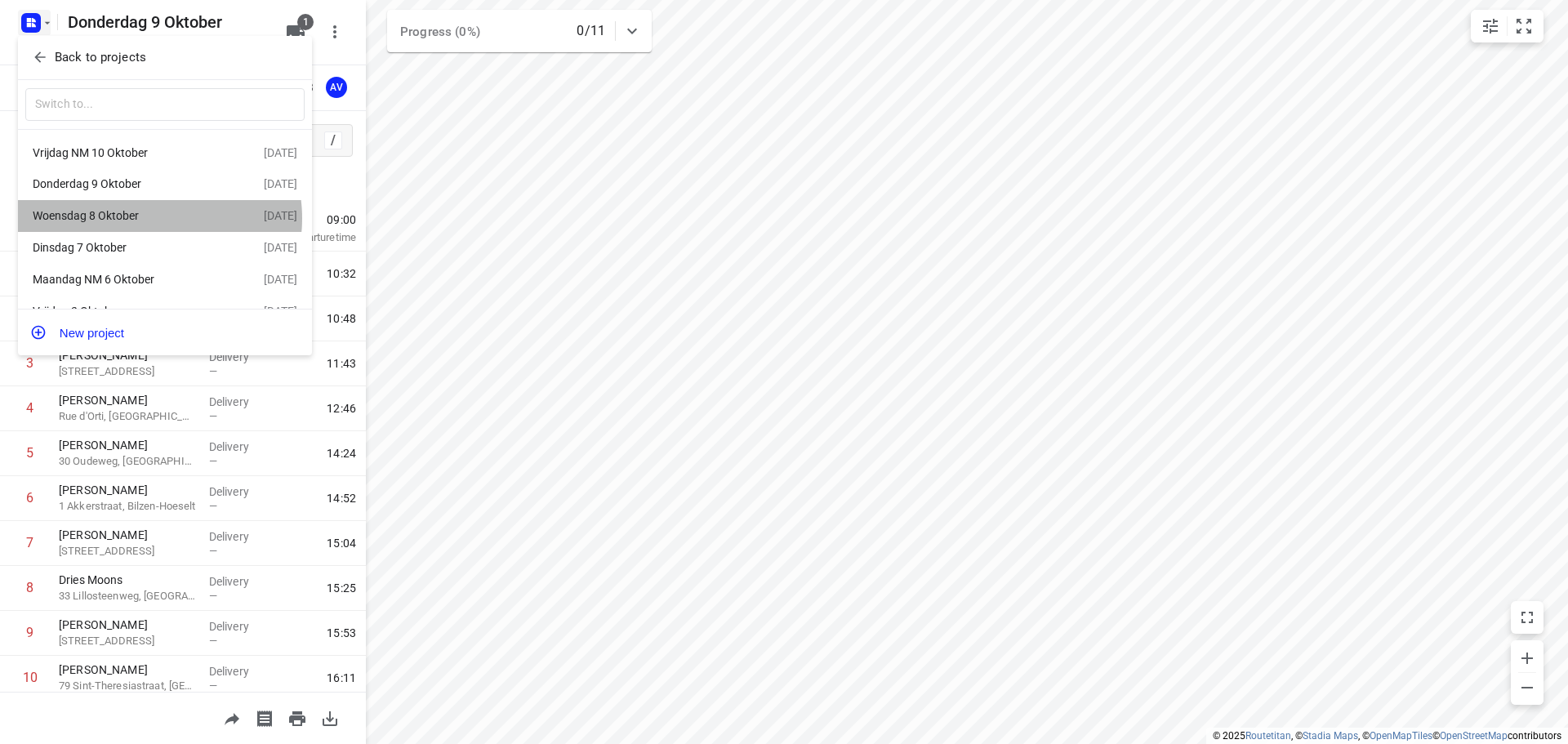
click at [147, 220] on div "Woensdag 8 Oktober" at bounding box center [126, 215] width 188 height 13
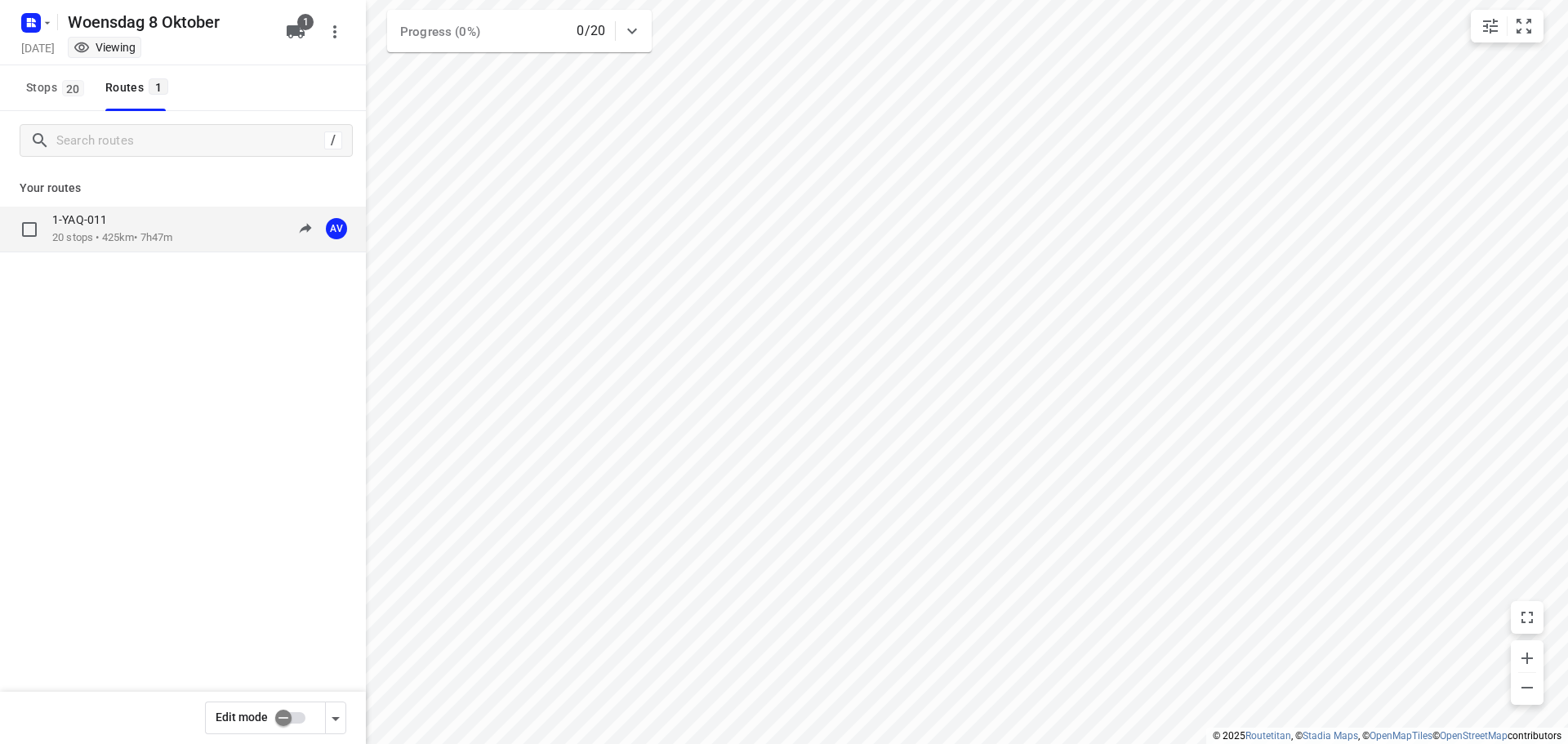
click at [185, 230] on div "1-YAQ-011 20 stops • 425km • 7h47m 09:00-16:47 AV" at bounding box center [208, 229] width 314 height 34
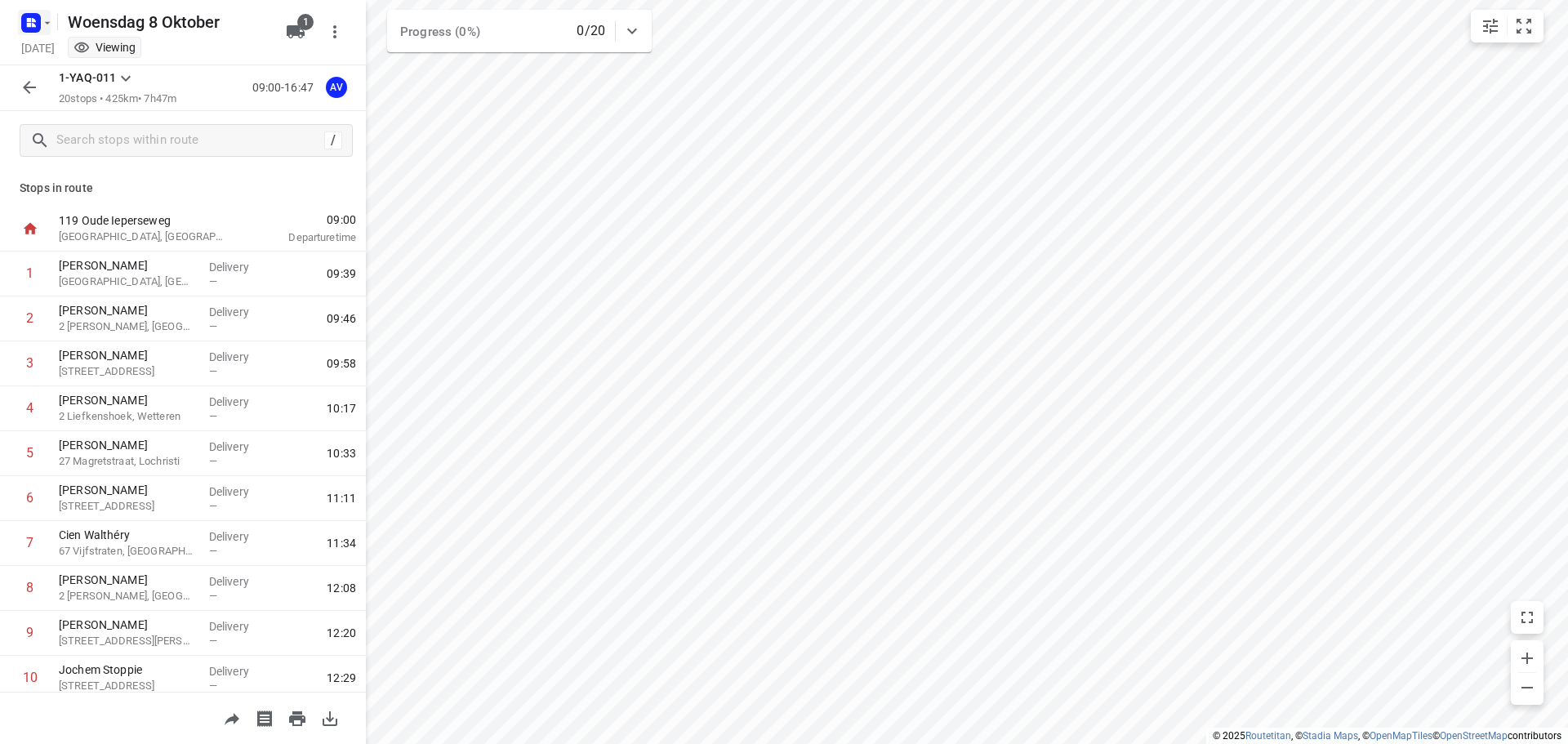
click at [37, 16] on rect "button" at bounding box center [31, 22] width 20 height 20
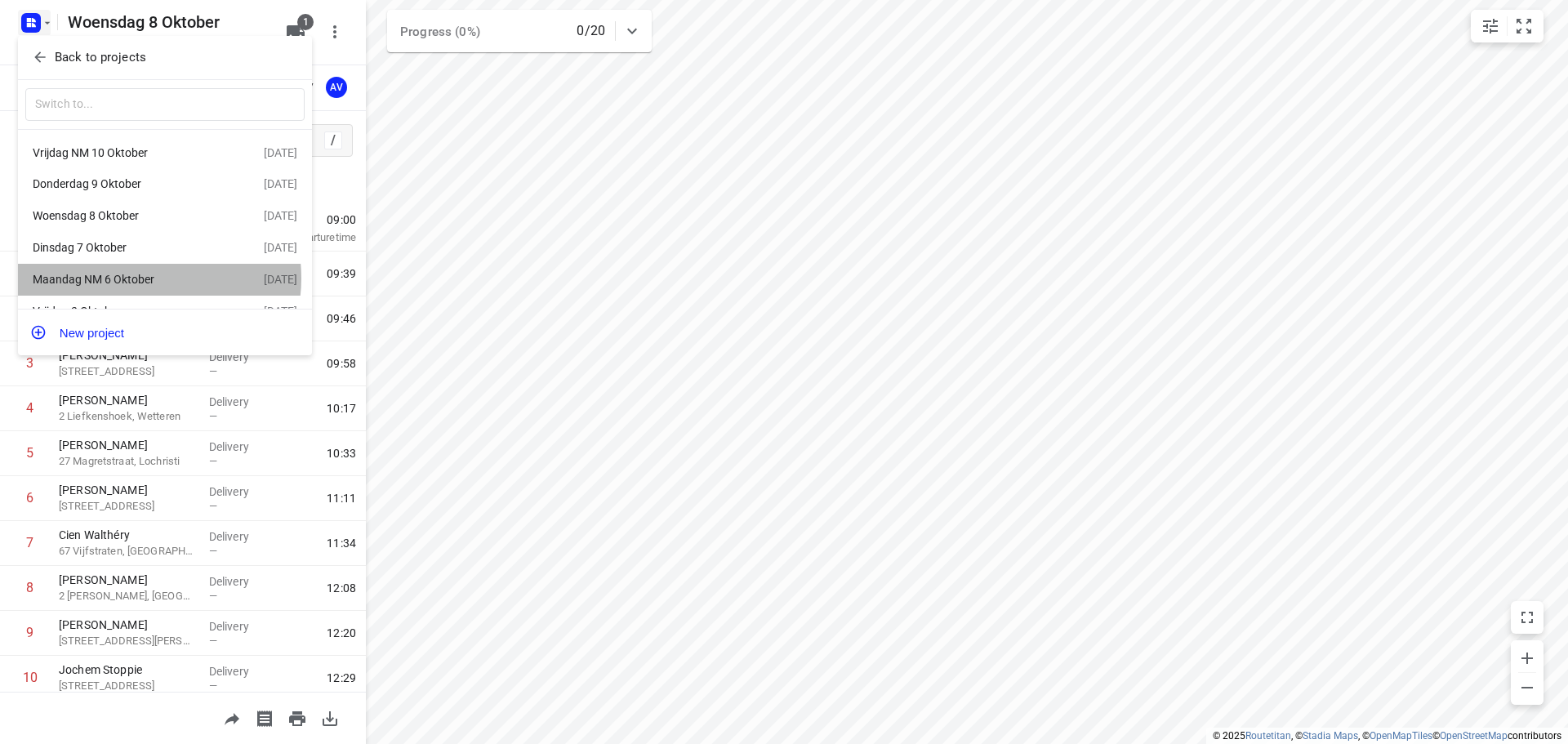
click at [149, 282] on div "Maandag NM 6 Oktober" at bounding box center [126, 279] width 188 height 13
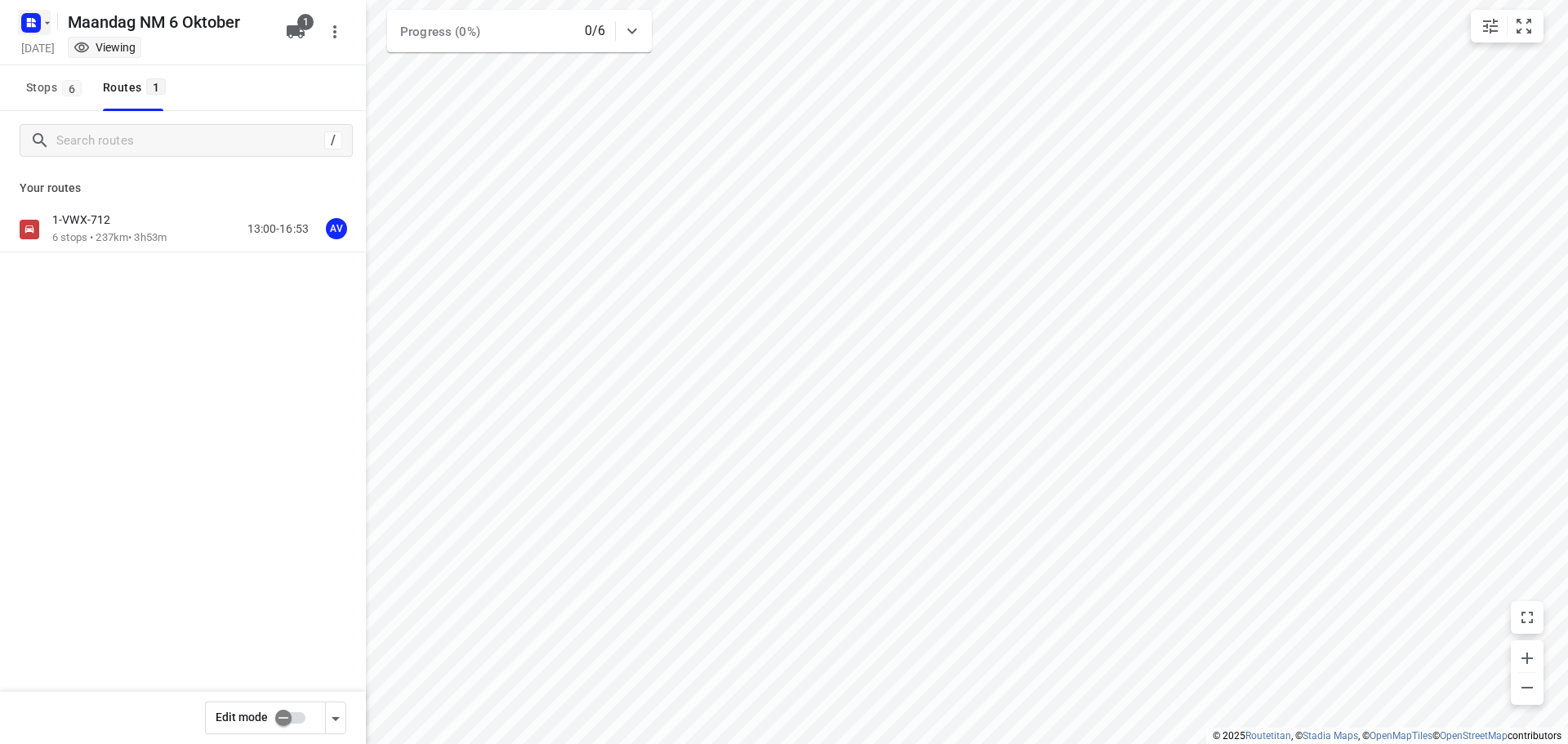
click at [33, 17] on rect "button" at bounding box center [31, 22] width 20 height 20
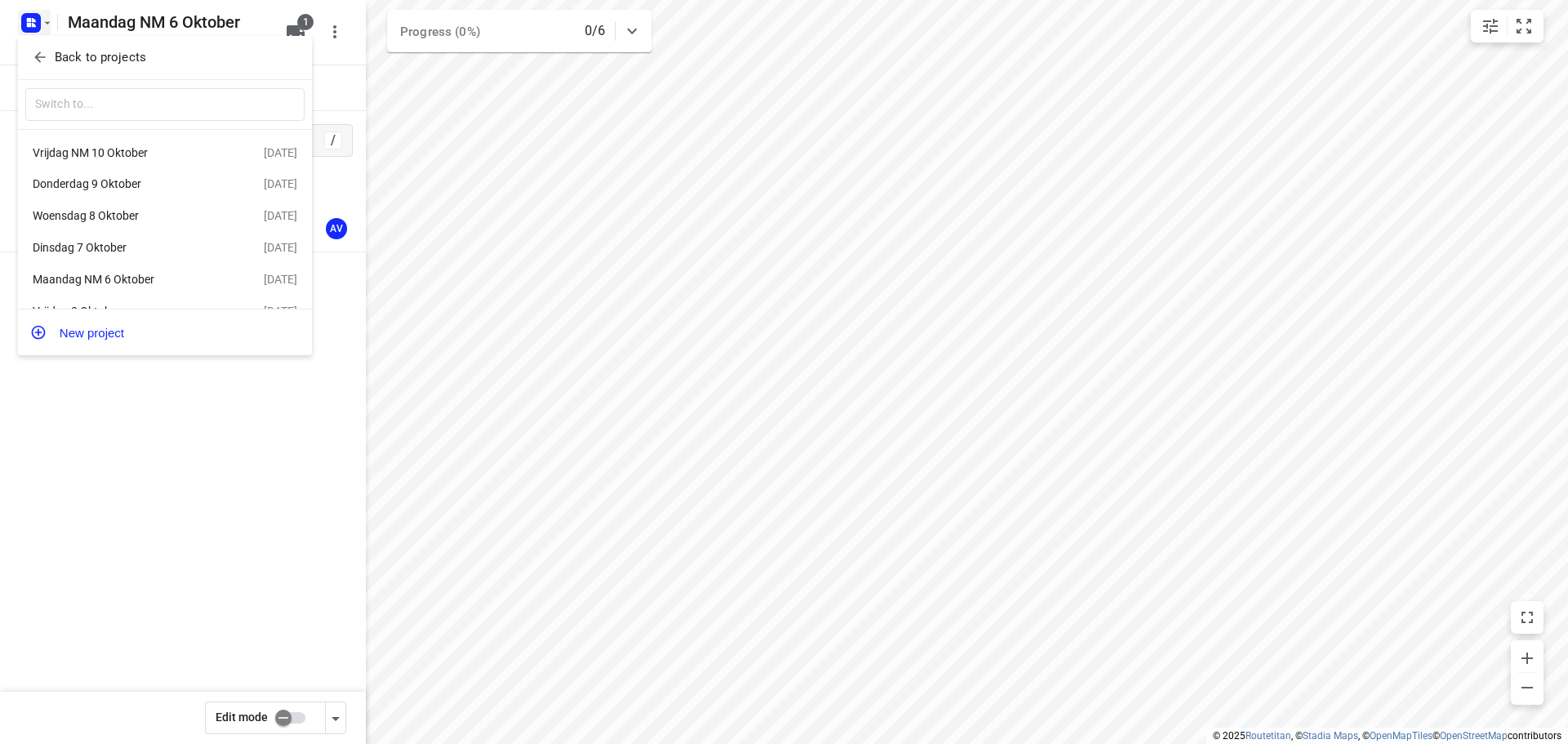
click at [96, 151] on div "Vrijdag NM 10 Oktober" at bounding box center [126, 152] width 188 height 13
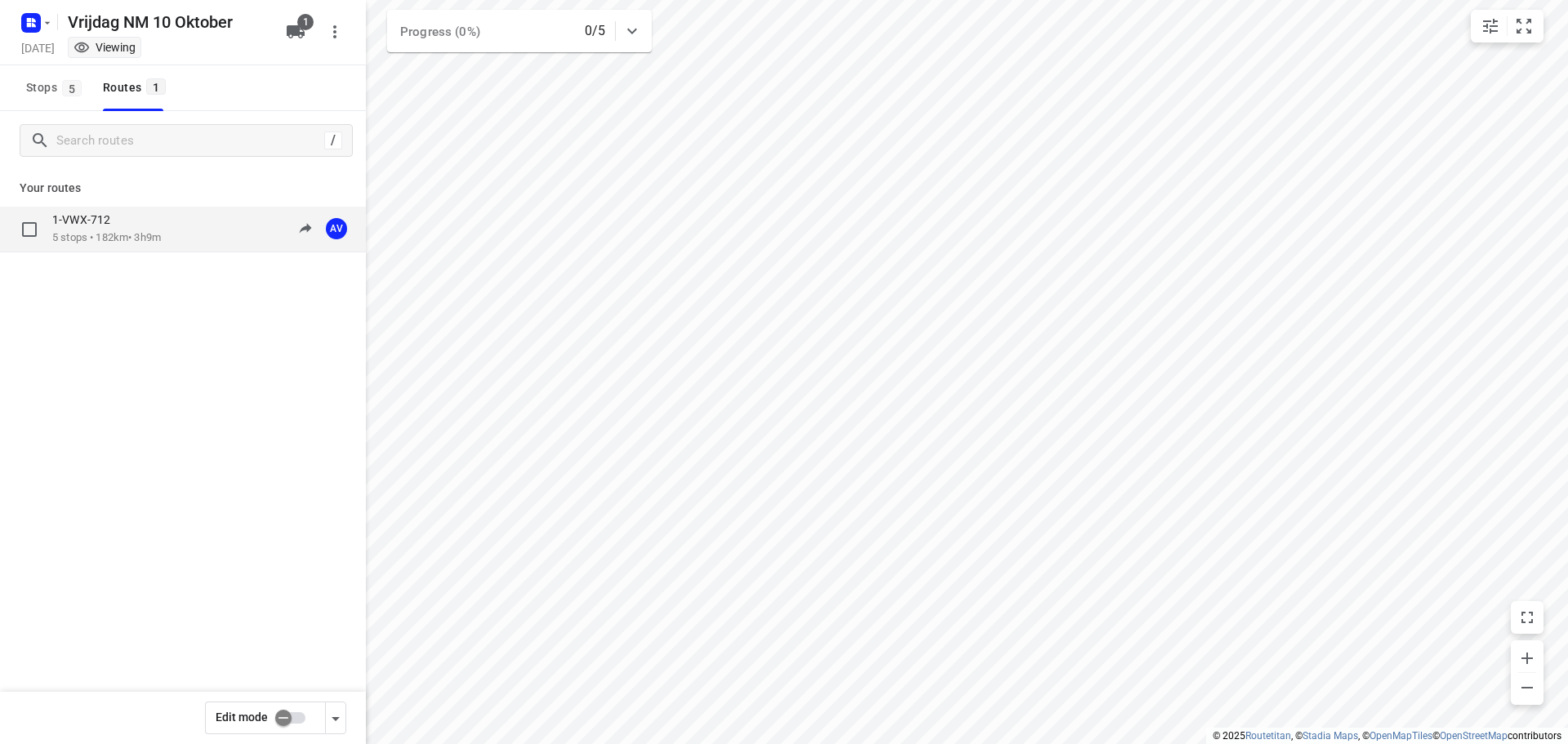
click at [188, 228] on div "1-VWX-712 5 stops • 182km • 3h9m 13:00-16:09 AV" at bounding box center [208, 229] width 314 height 34
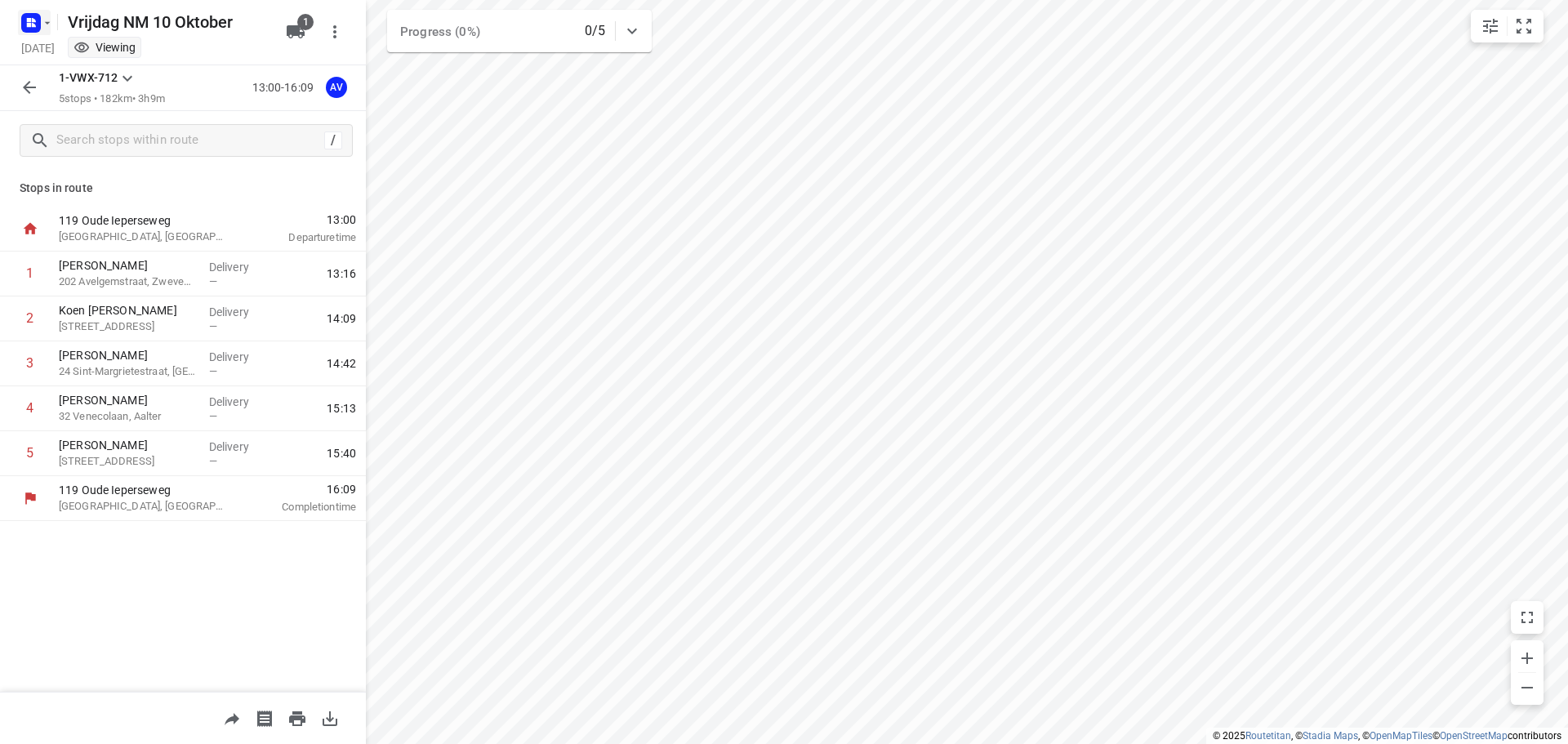
click at [41, 22] on icon "button" at bounding box center [47, 22] width 13 height 13
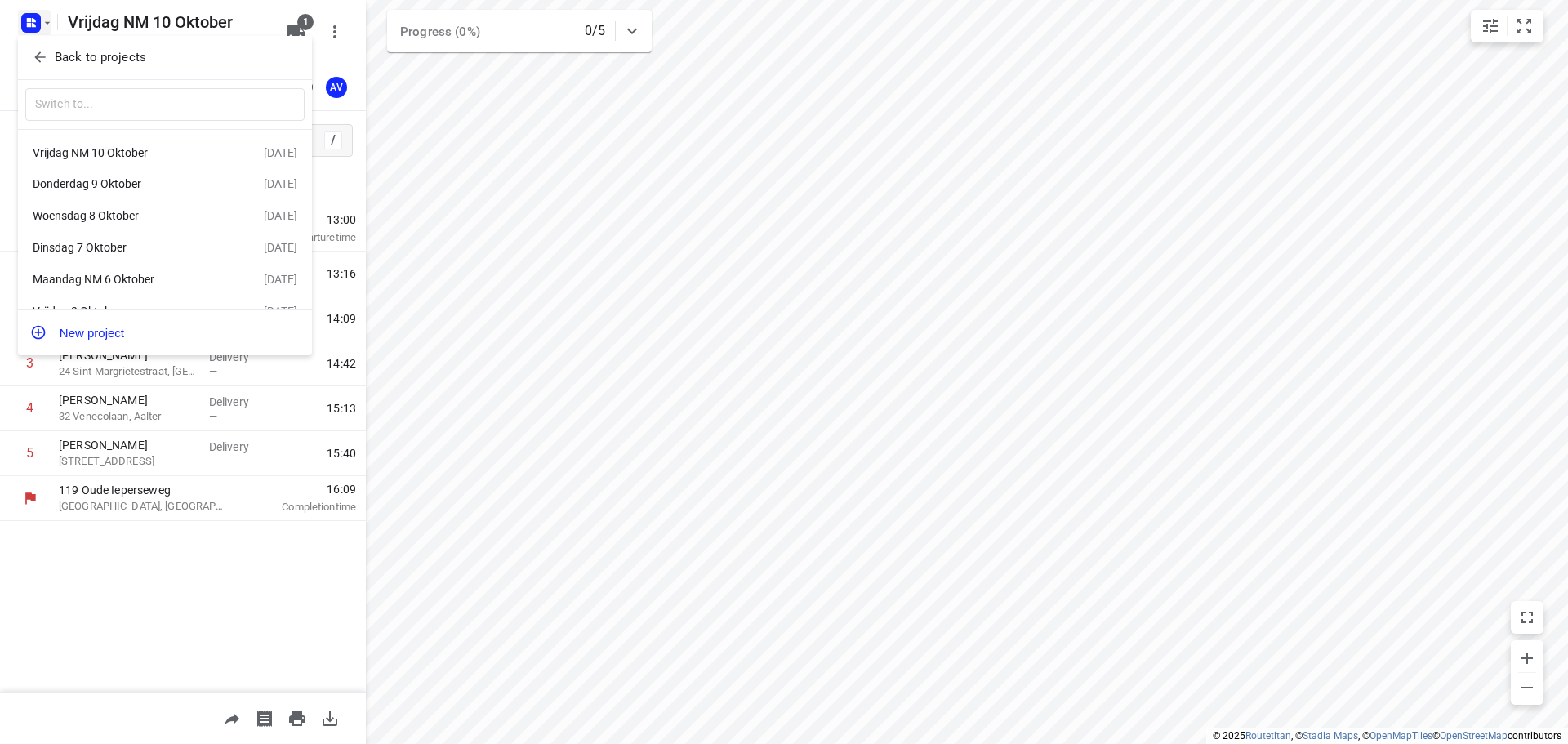
click at [155, 283] on div "Maandag NM 6 Oktober" at bounding box center [126, 279] width 188 height 13
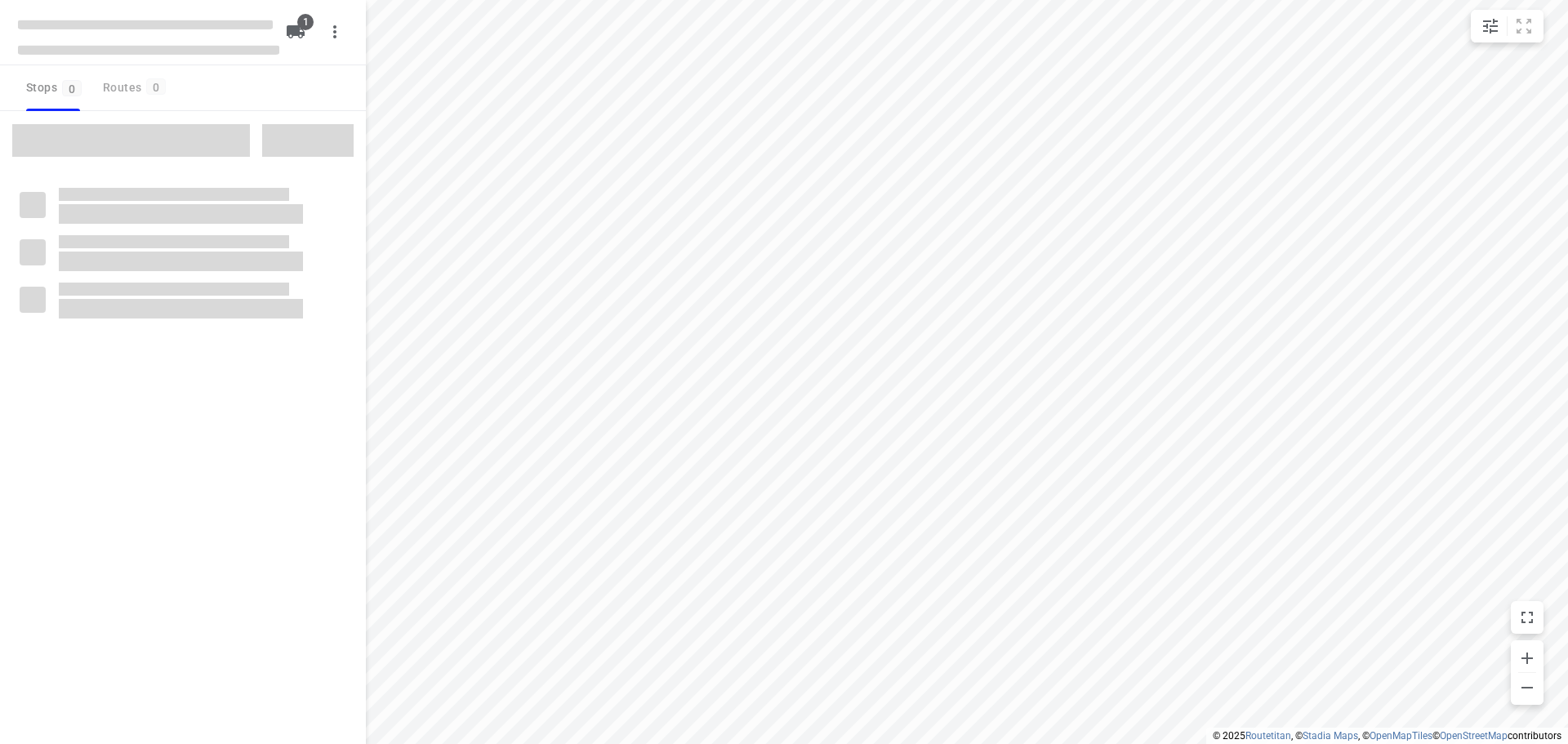
type input "distance"
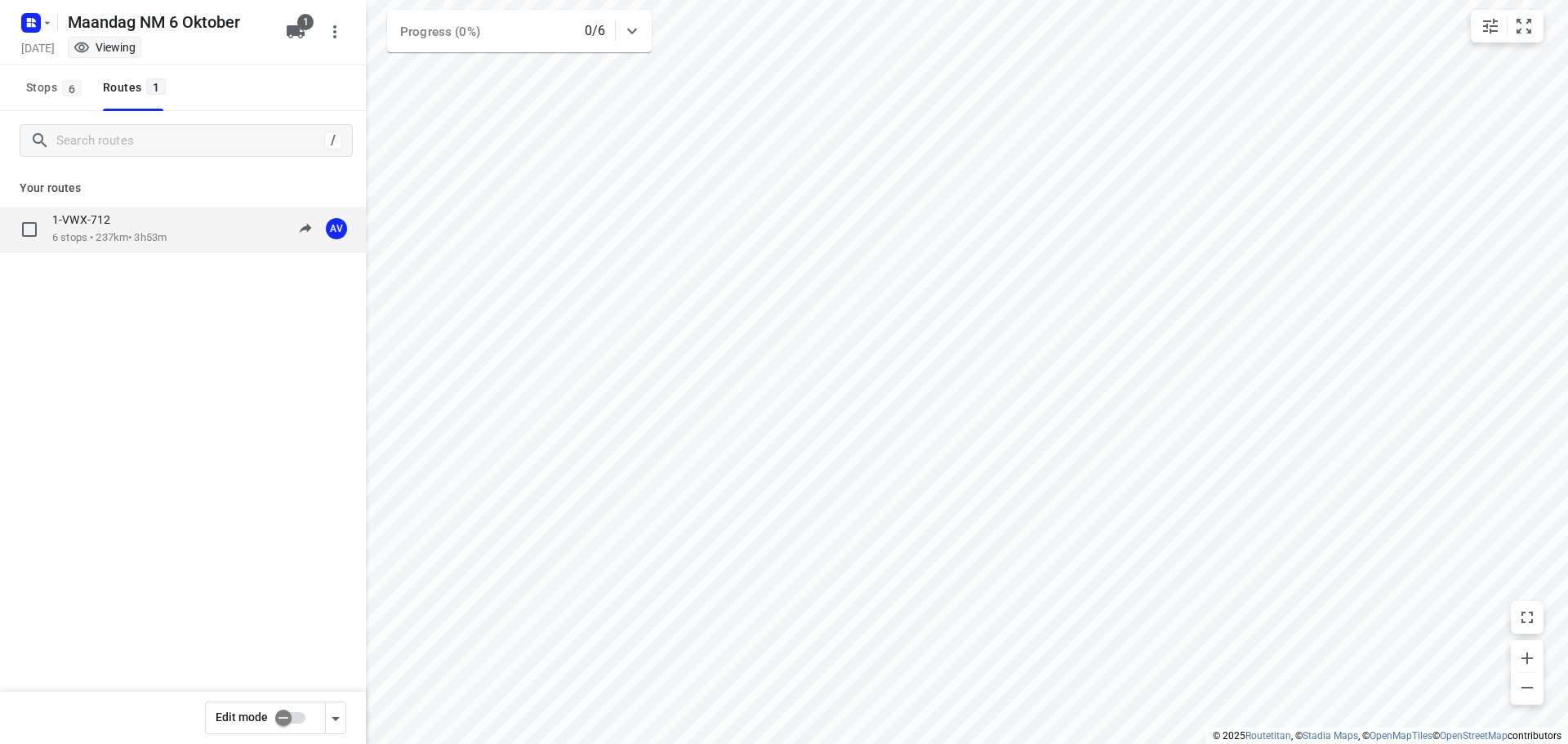
click at [192, 226] on div "1-VWX-712 6 stops • 237km • 3h53m 13:00-16:53 AV" at bounding box center [208, 229] width 314 height 34
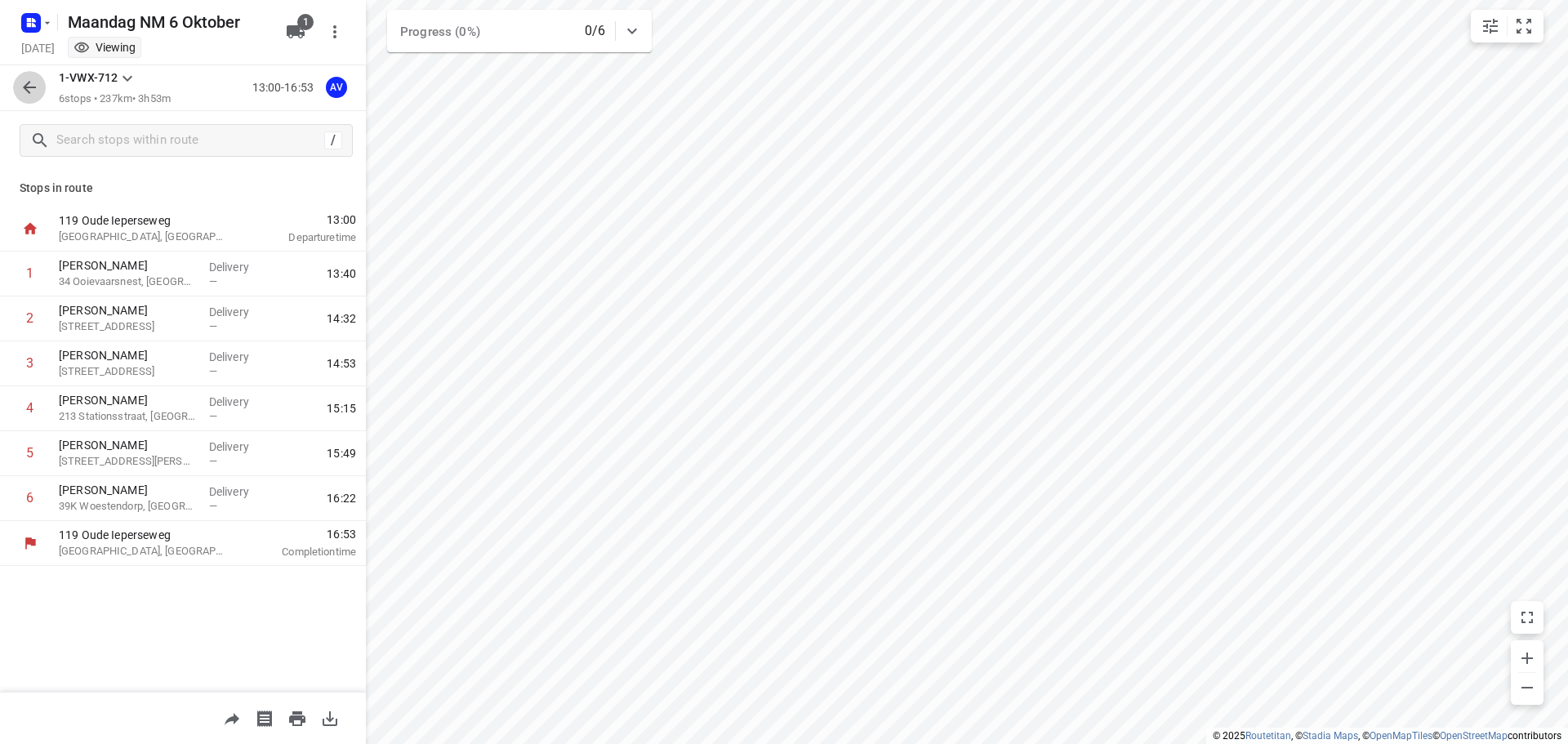
click at [31, 89] on icon "button" at bounding box center [29, 87] width 20 height 20
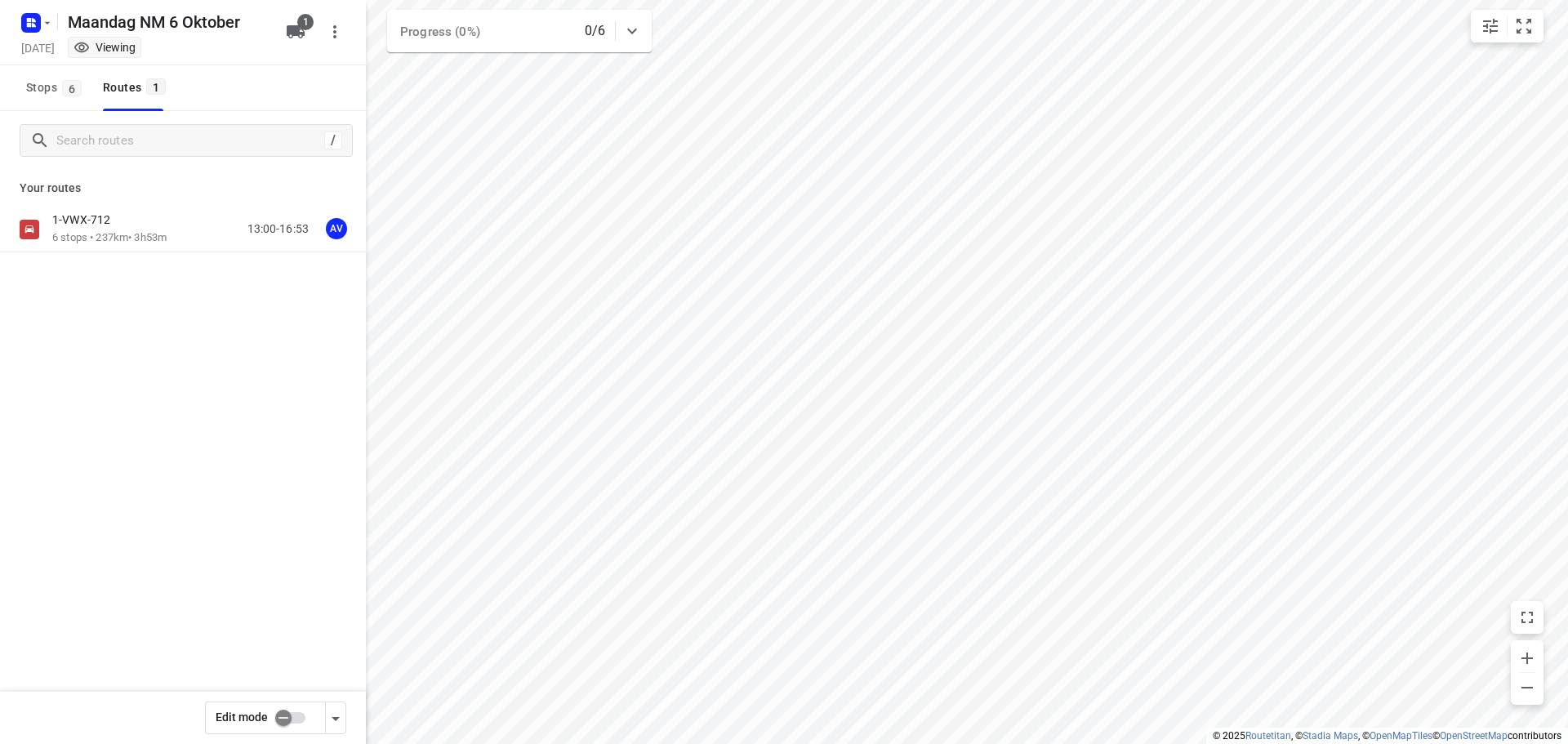
click at [299, 716] on input "checkbox" at bounding box center [284, 718] width 93 height 31
checkbox input "true"
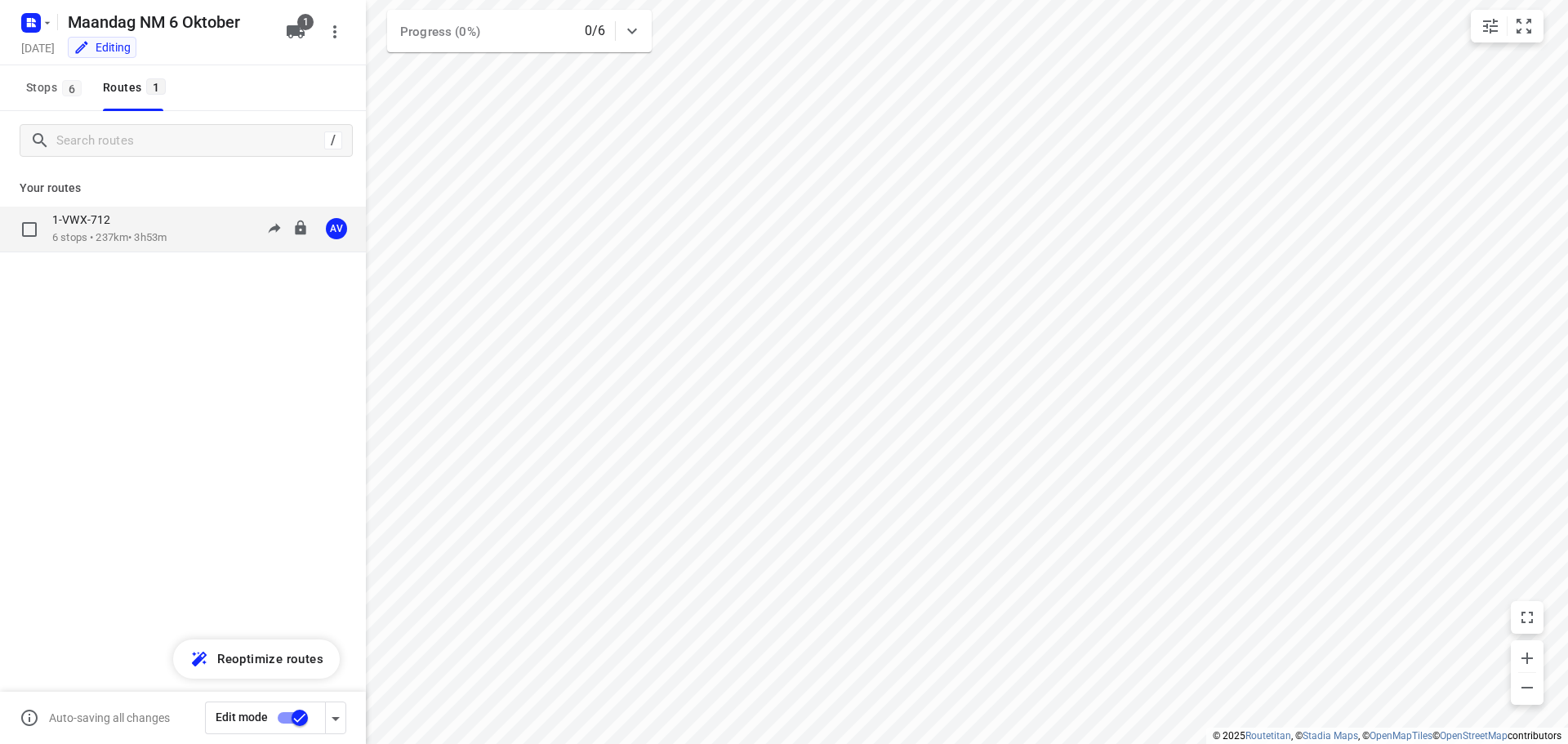
click at [182, 223] on div "1-VWX-712 6 stops • 237km • 3h53m 13:00-16:53 AV" at bounding box center [208, 229] width 314 height 34
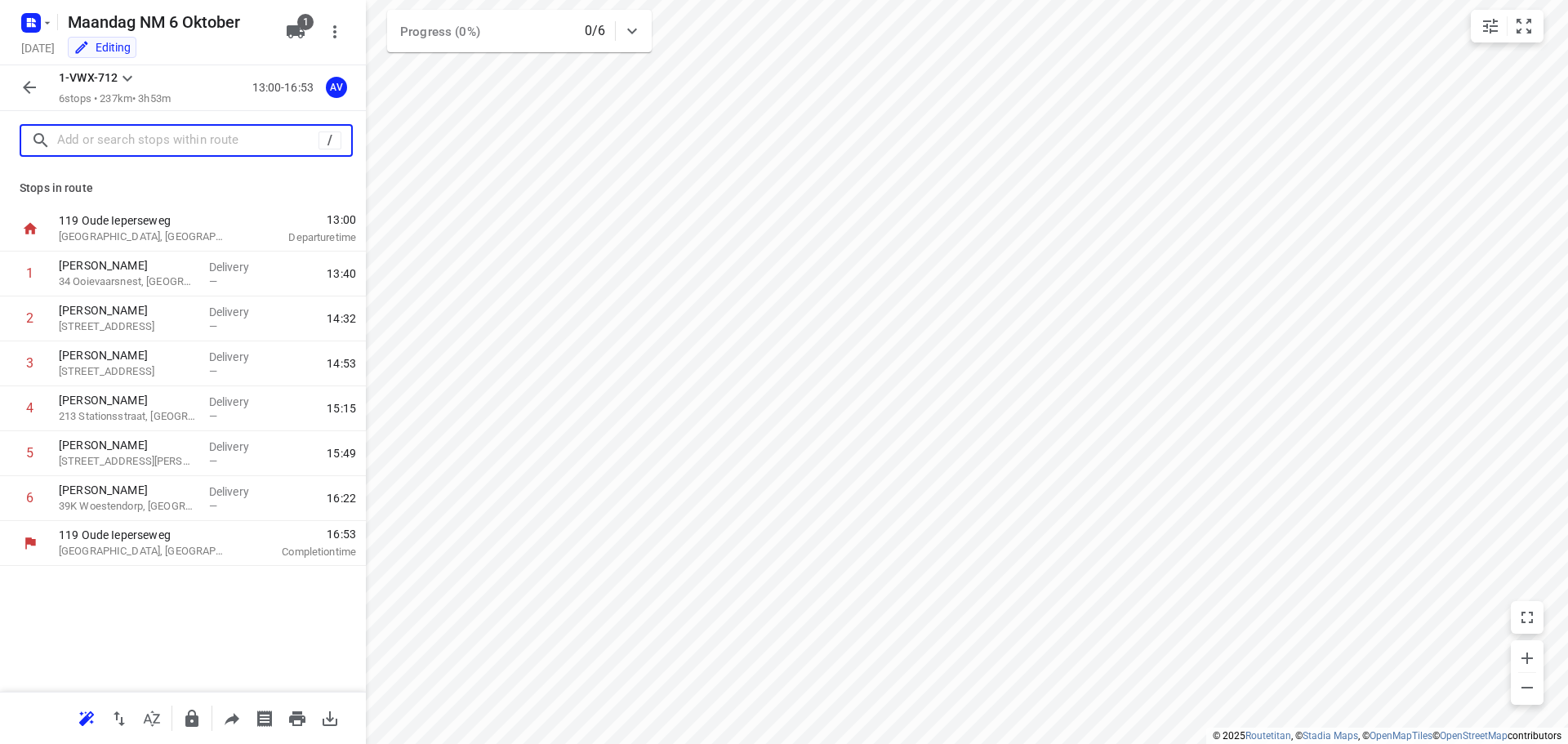
click at [215, 140] on input "text" at bounding box center [188, 140] width 261 height 25
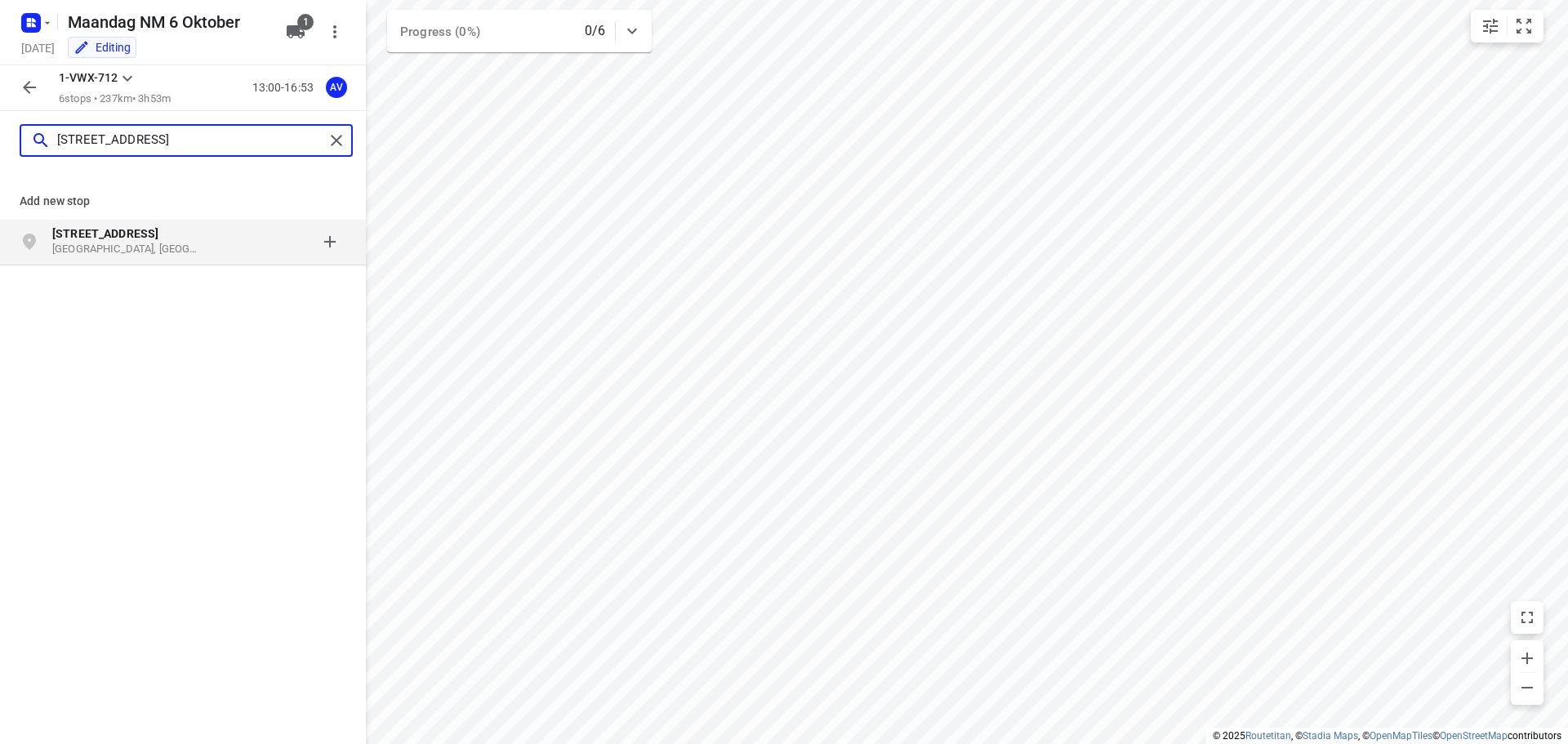
type input "splenterbeekstraat 4"
click at [158, 239] on b "Splenterbeekstraat 4" at bounding box center [105, 233] width 106 height 13
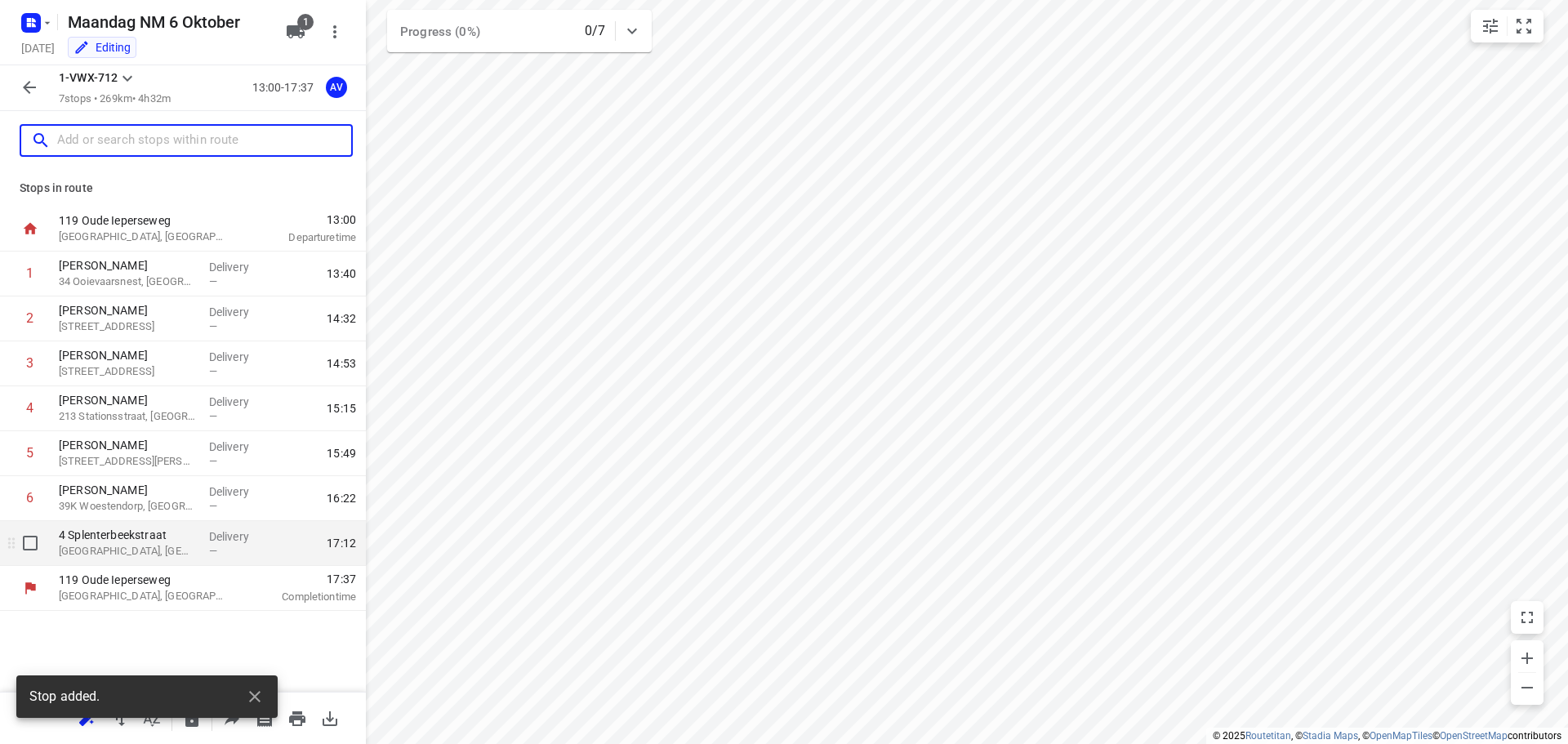
drag, startPoint x: 120, startPoint y: 549, endPoint x: 223, endPoint y: 492, distance: 117.7
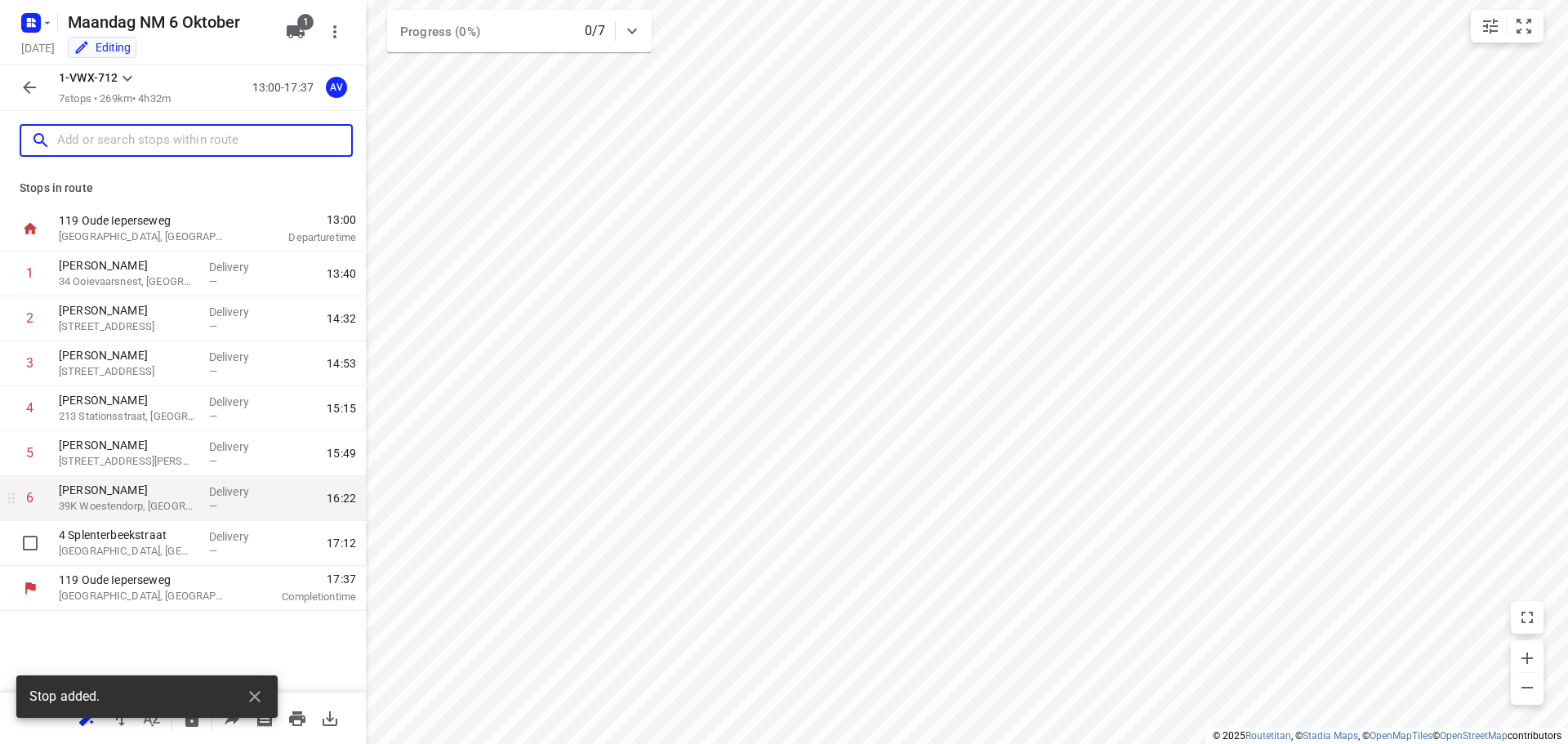
click at [122, 548] on p "Wielsbeke, Belgium" at bounding box center [127, 550] width 137 height 16
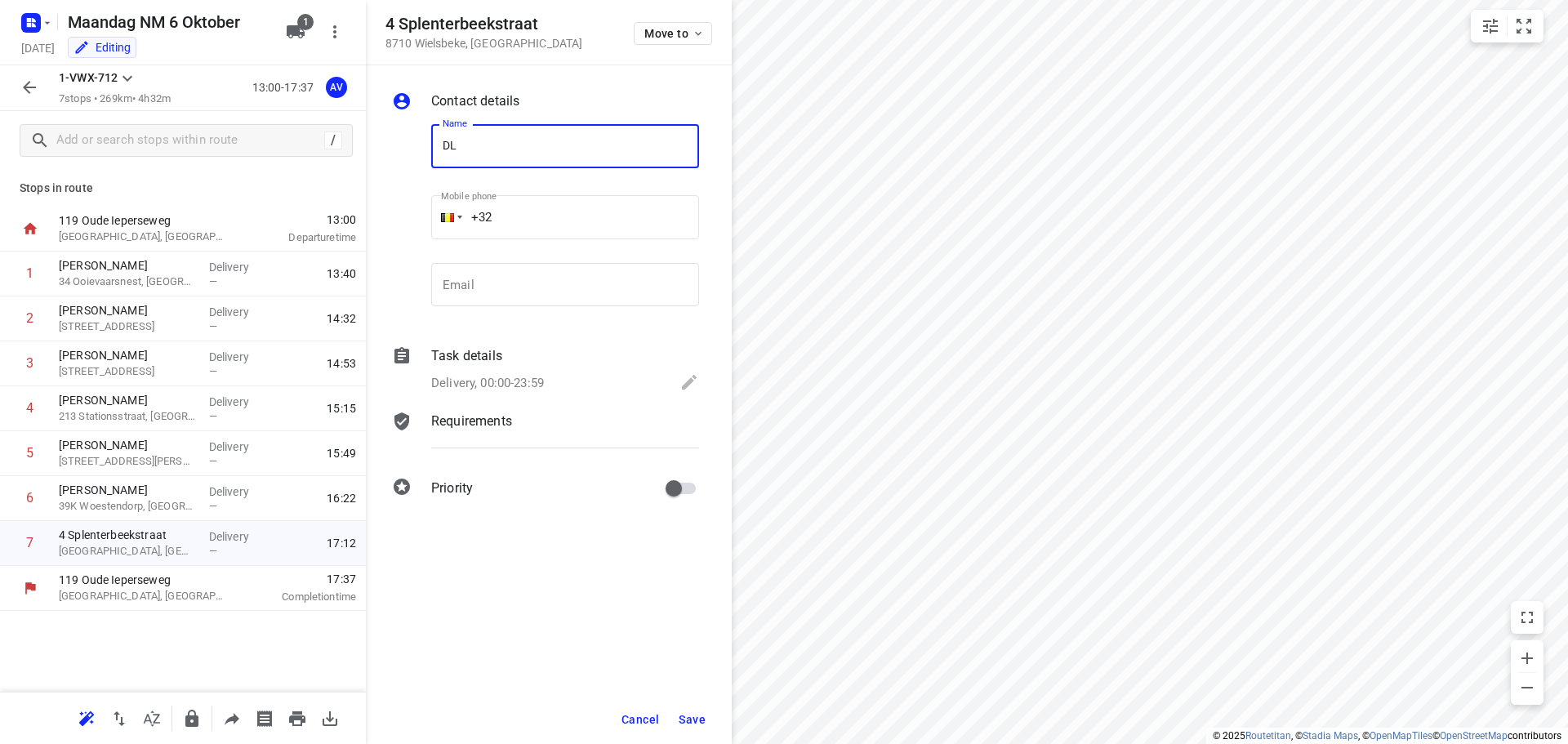
type input "DL Chemicals Wielsbeke"
drag, startPoint x: 558, startPoint y: 215, endPoint x: 571, endPoint y: 207, distance: 15.3
click at [558, 214] on input "+32" at bounding box center [565, 217] width 268 height 44
click at [552, 197] on input "+32" at bounding box center [565, 217] width 268 height 44
type input "+32 56627051"
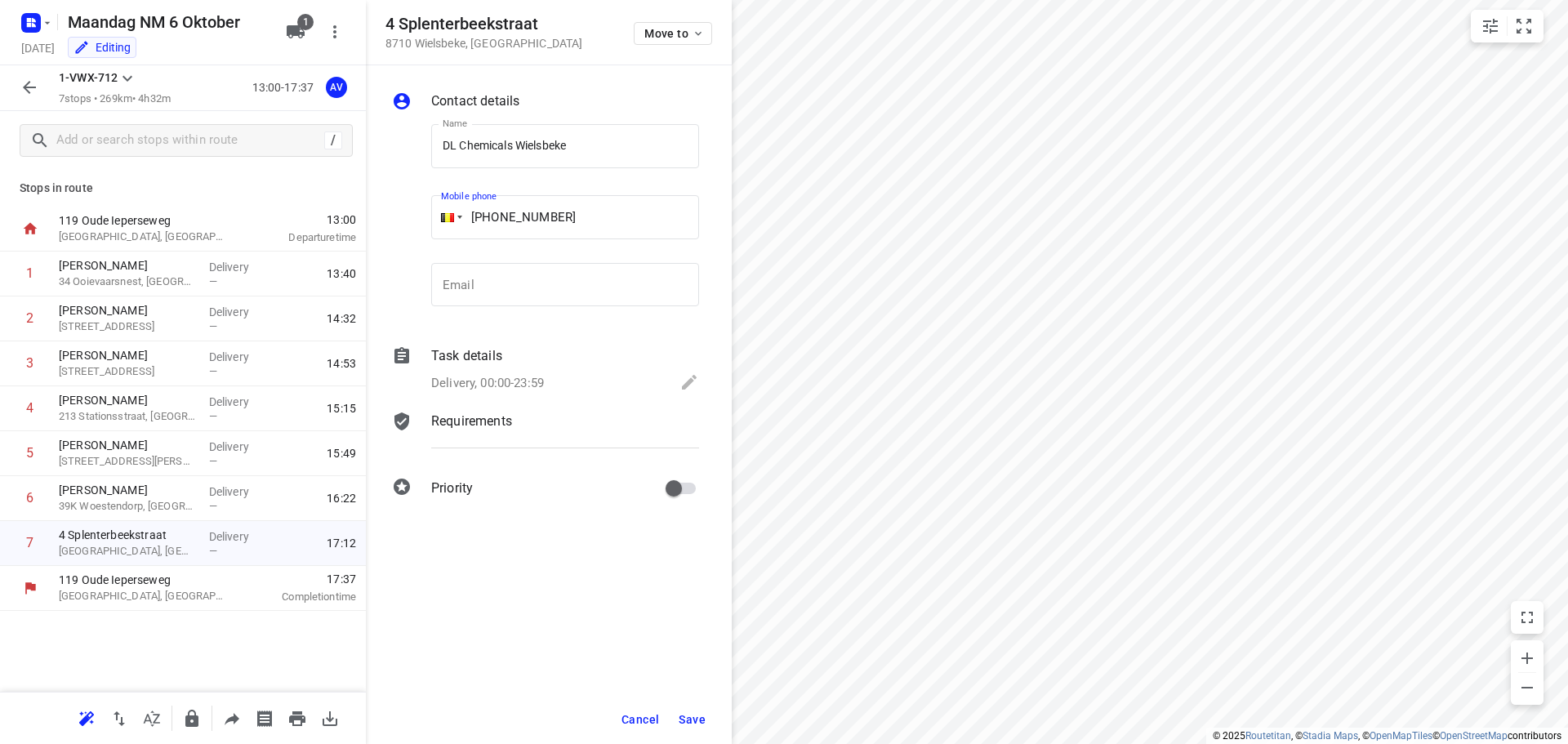
click at [521, 378] on p "Delivery, 00:00-23:59" at bounding box center [488, 384] width 112 height 19
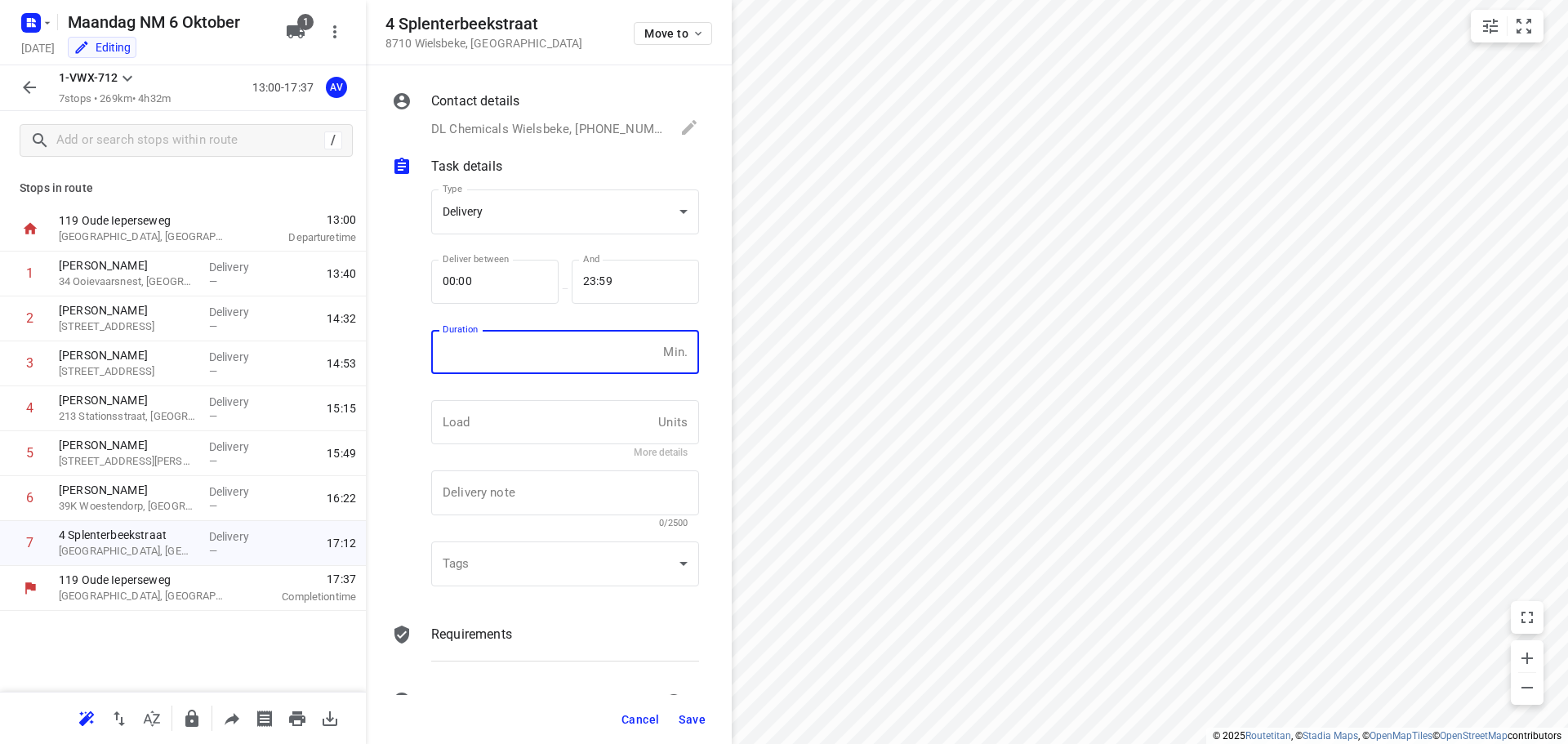
click at [535, 356] on input "number" at bounding box center [544, 352] width 226 height 44
type input "1"
click at [694, 714] on span "Save" at bounding box center [692, 719] width 27 height 13
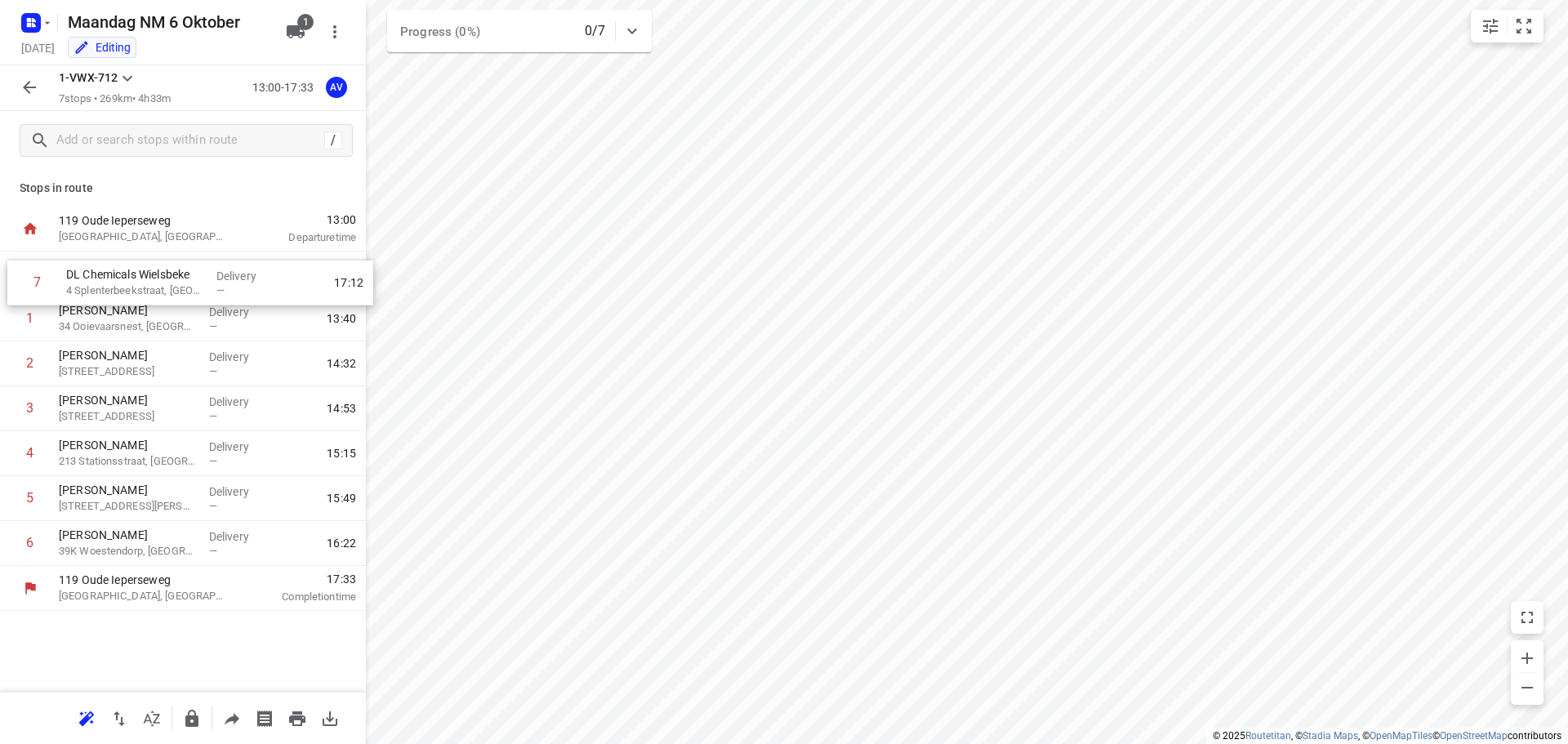
drag, startPoint x: 8, startPoint y: 545, endPoint x: 16, endPoint y: 280, distance: 265.1
click at [16, 280] on div "1 Peter Roetgens 34 Ooievaarsnest, Gent Delivery — 13:40 2 Bernard Verburgh 135…" at bounding box center [182, 409] width 366 height 315
click at [33, 81] on icon "button" at bounding box center [29, 87] width 20 height 20
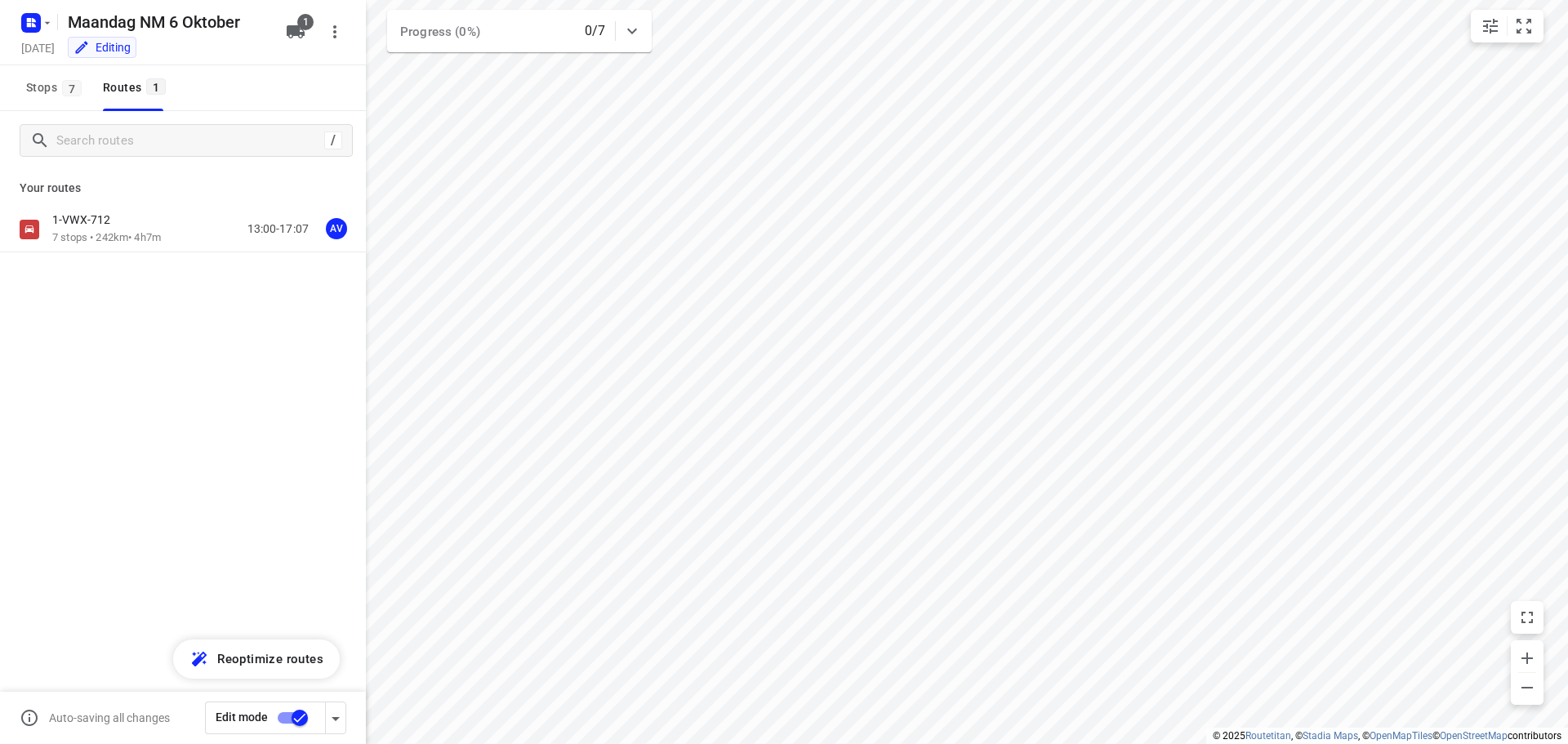
click at [285, 719] on input "checkbox" at bounding box center [300, 718] width 93 height 31
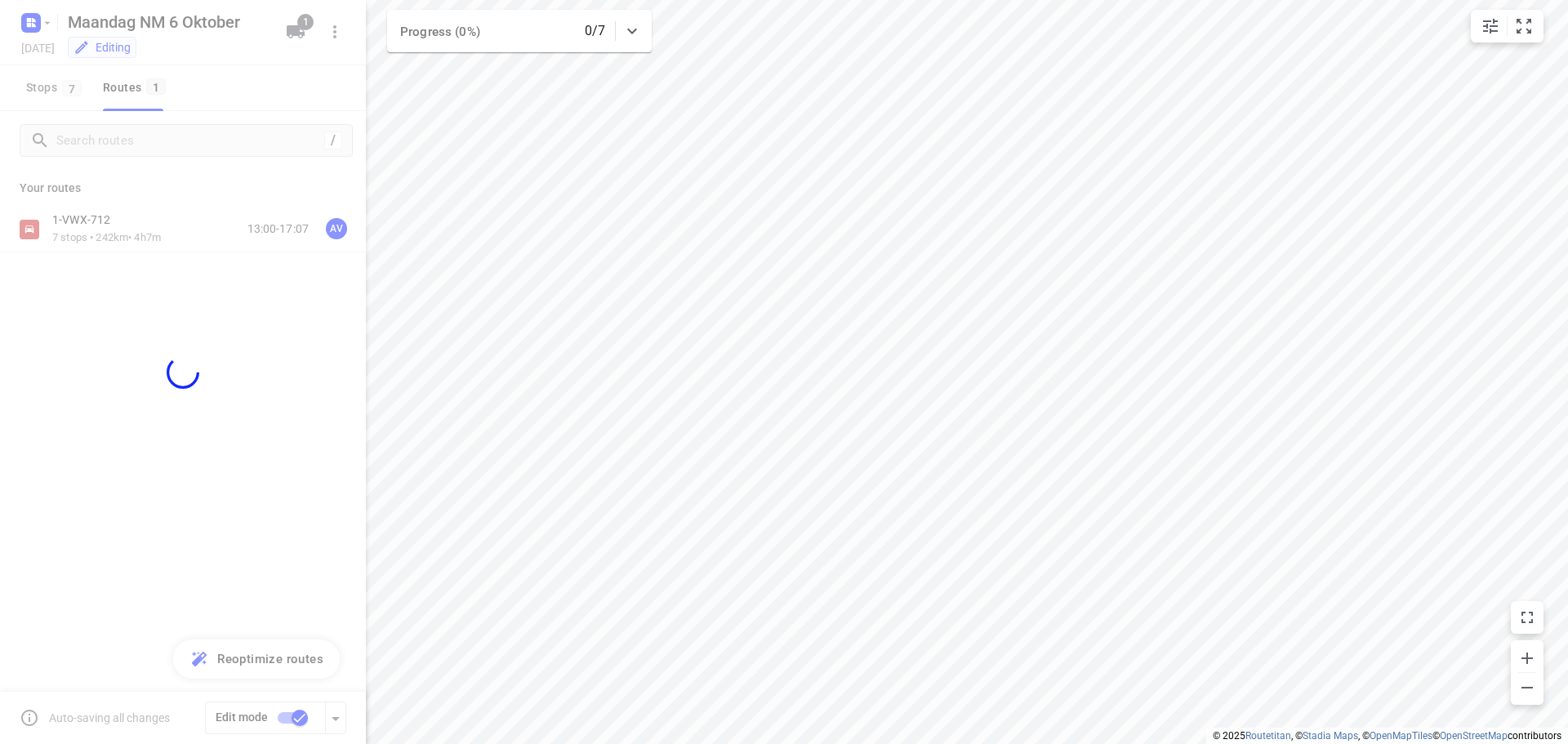
checkbox input "false"
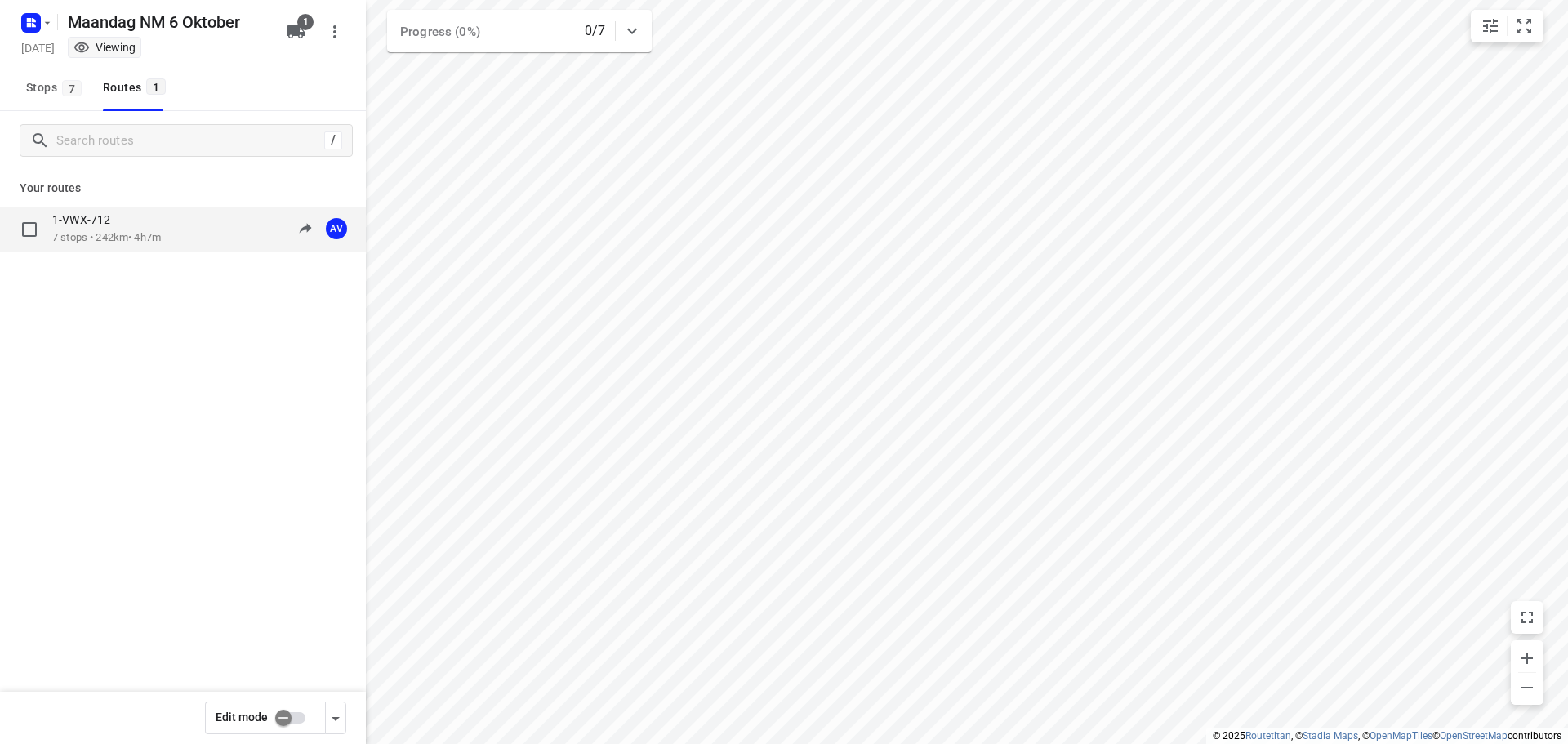
click at [184, 230] on div "1-VWX-712 7 stops • 242km • 4h7m 13:00-17:07 AV" at bounding box center [208, 229] width 314 height 34
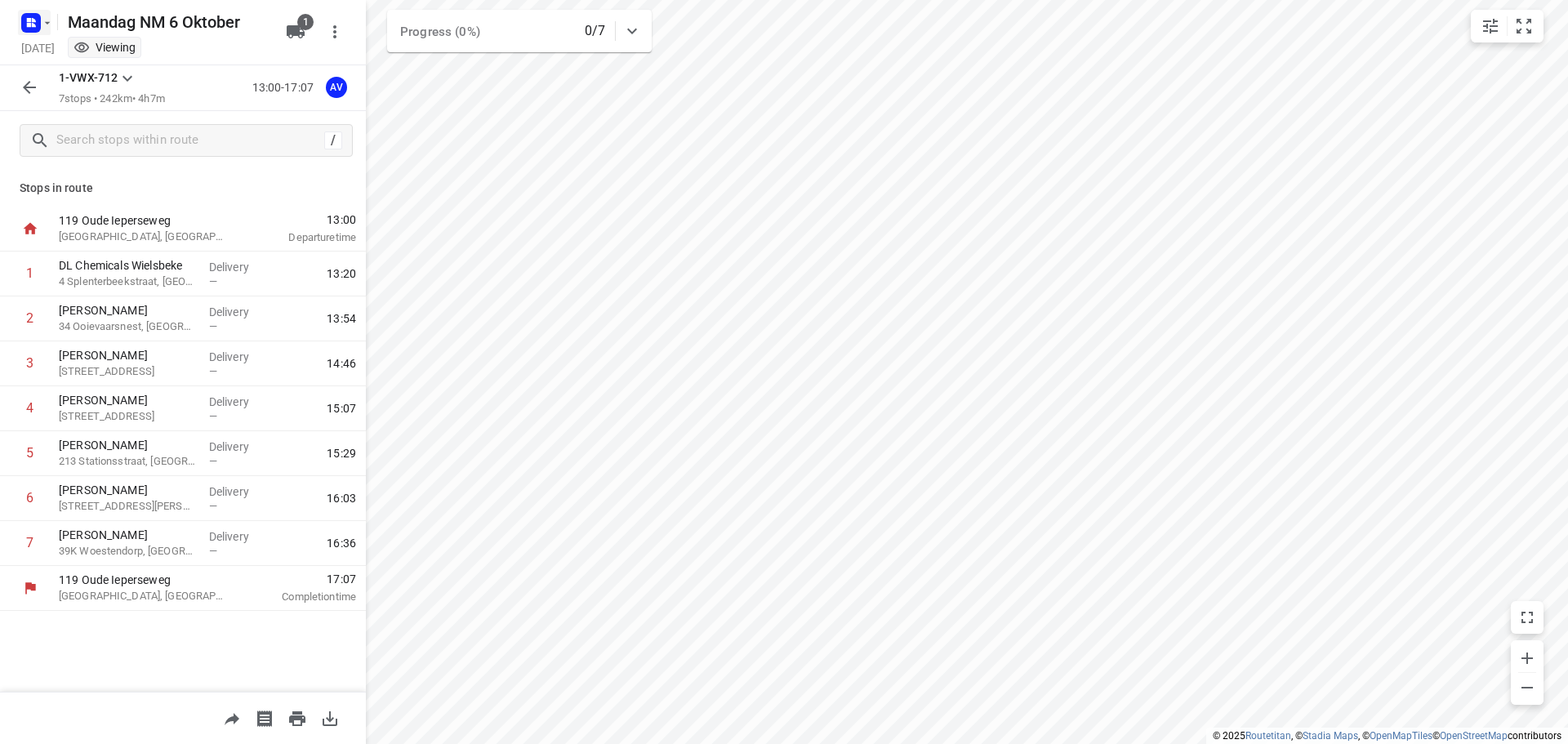
click at [39, 20] on rect "button" at bounding box center [31, 22] width 20 height 20
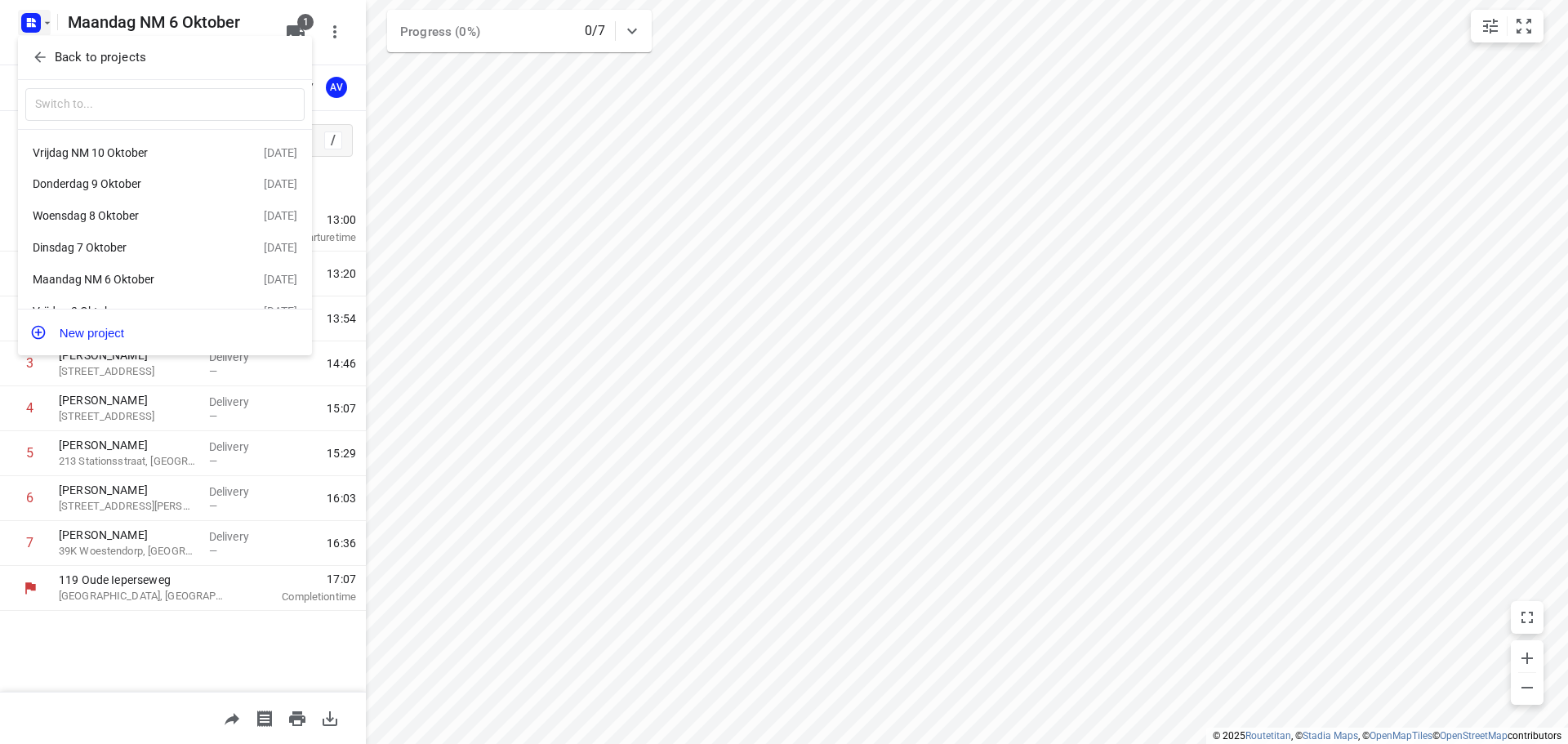
click at [160, 156] on div "Vrijdag NM 10 Oktober" at bounding box center [126, 152] width 188 height 13
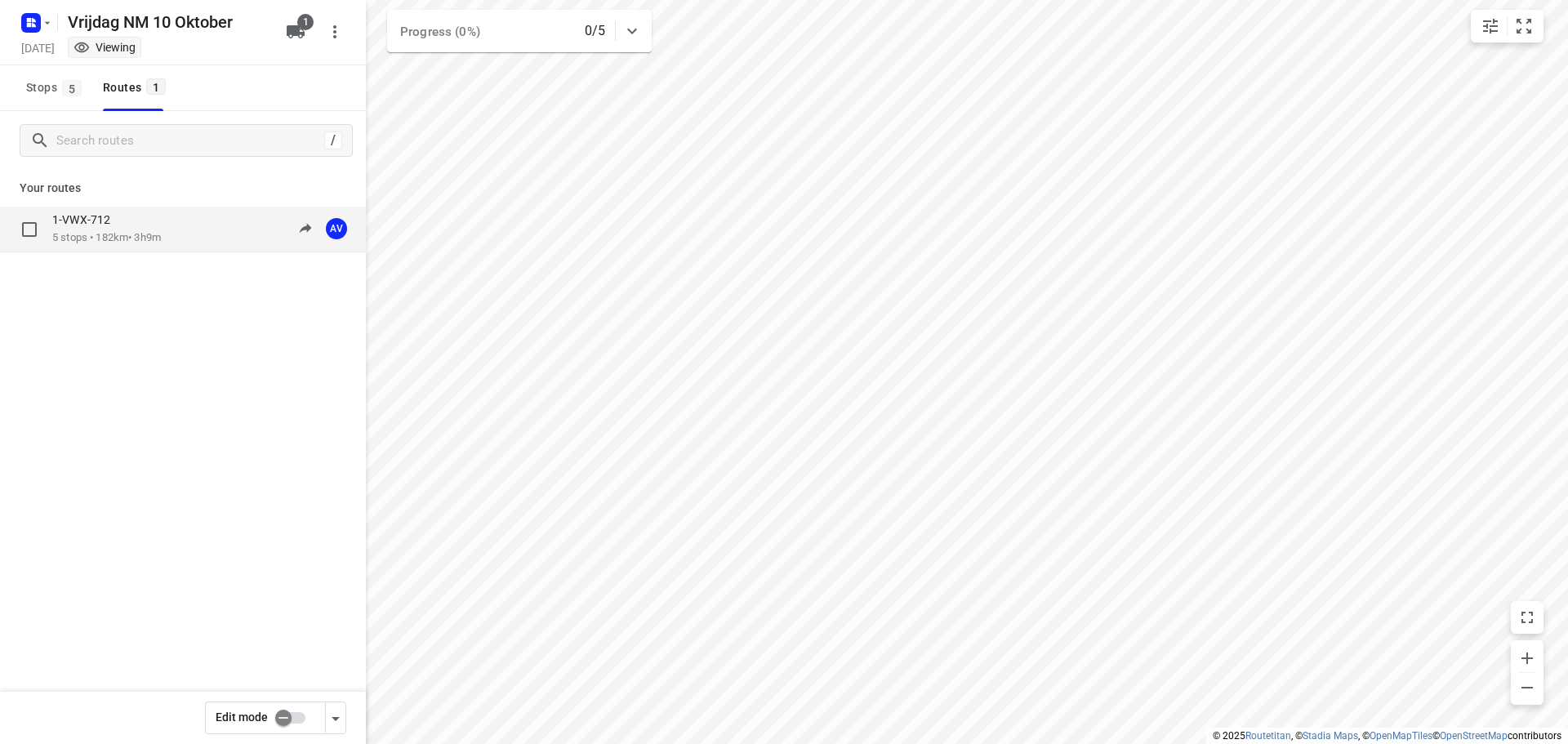
click at [156, 230] on div "1-VWX-712 5 stops • 182km • 3h9m" at bounding box center [106, 229] width 109 height 34
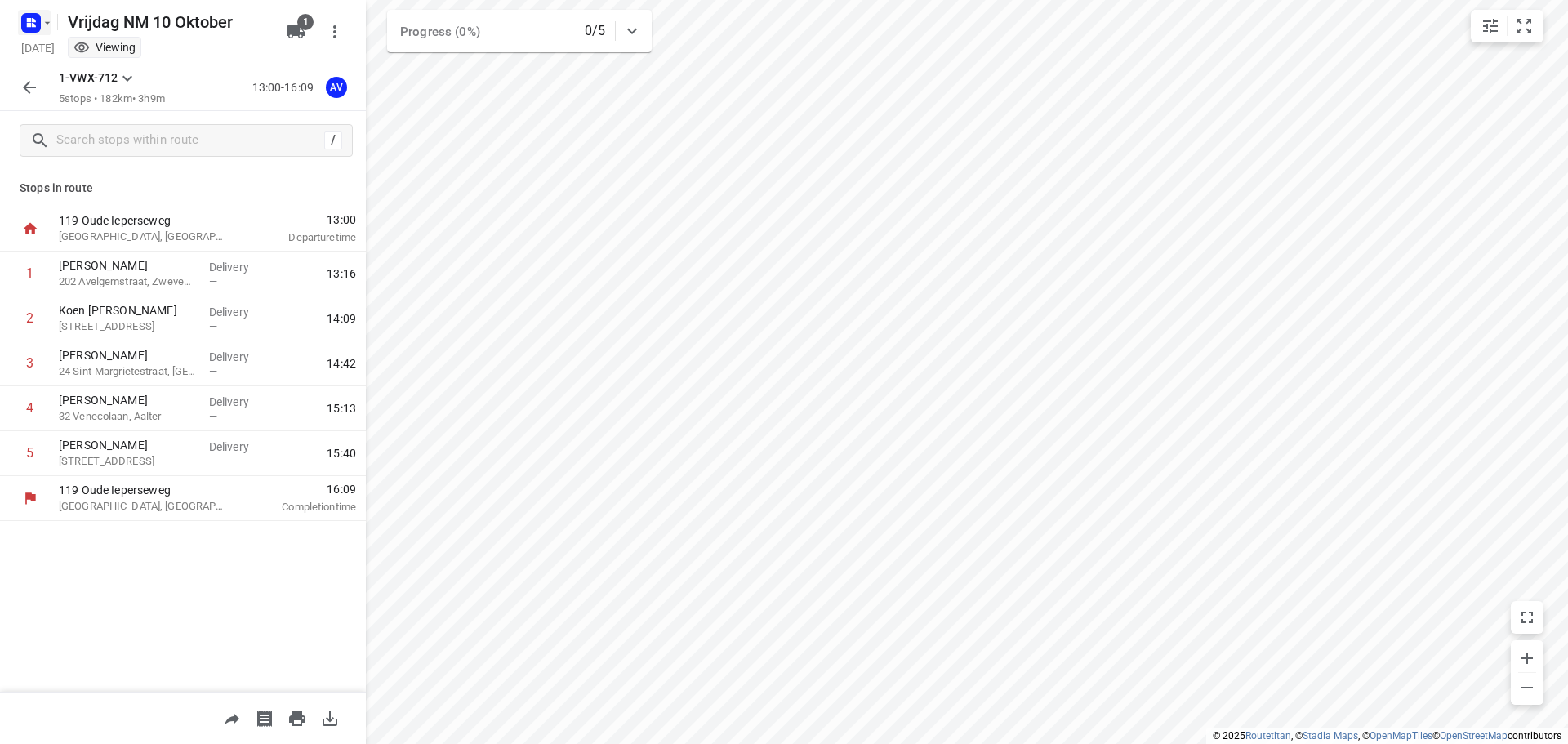
click at [32, 24] on icon "button" at bounding box center [34, 24] width 4 height 4
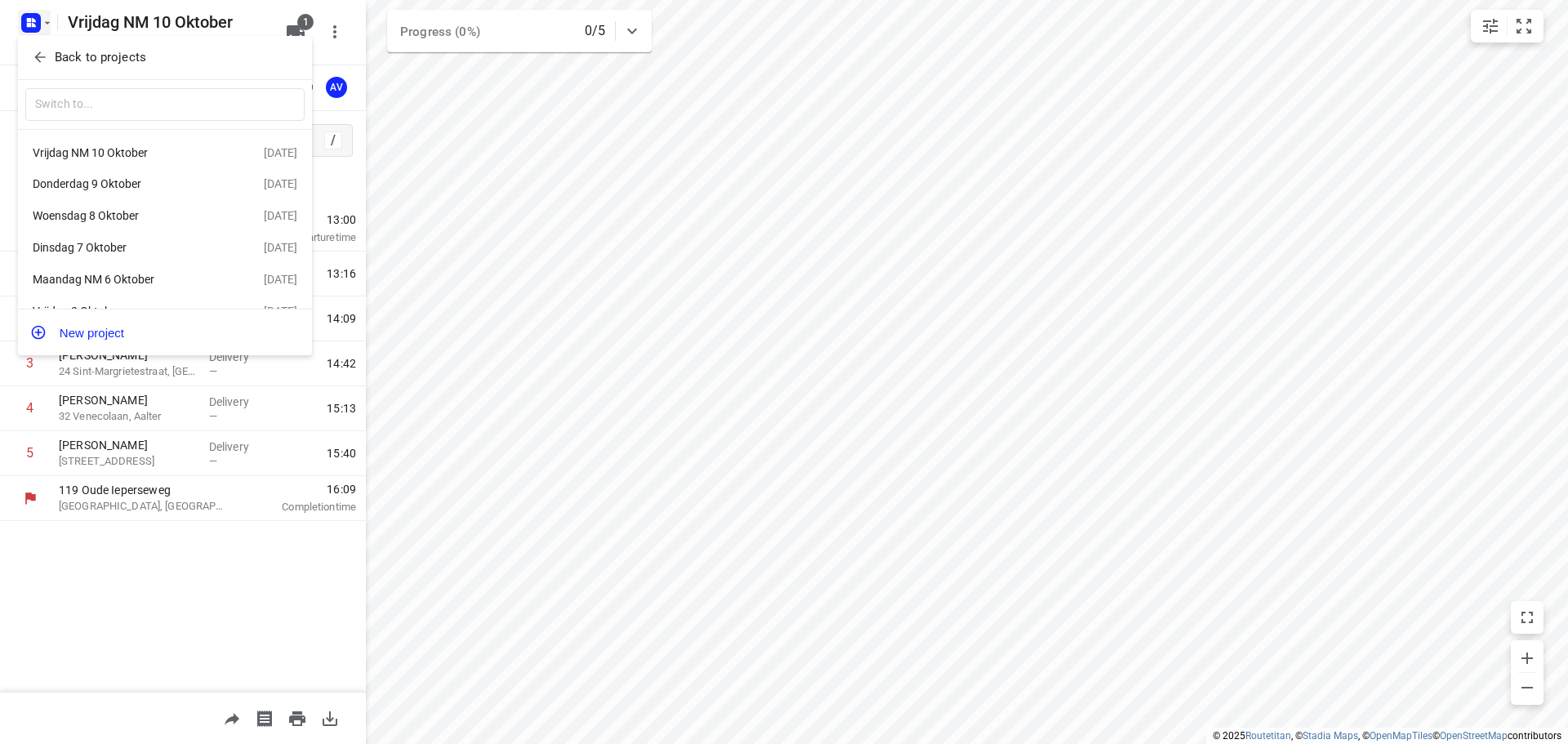
click at [99, 210] on div "Woensdag 8 Oktober" at bounding box center [148, 215] width 231 height 20
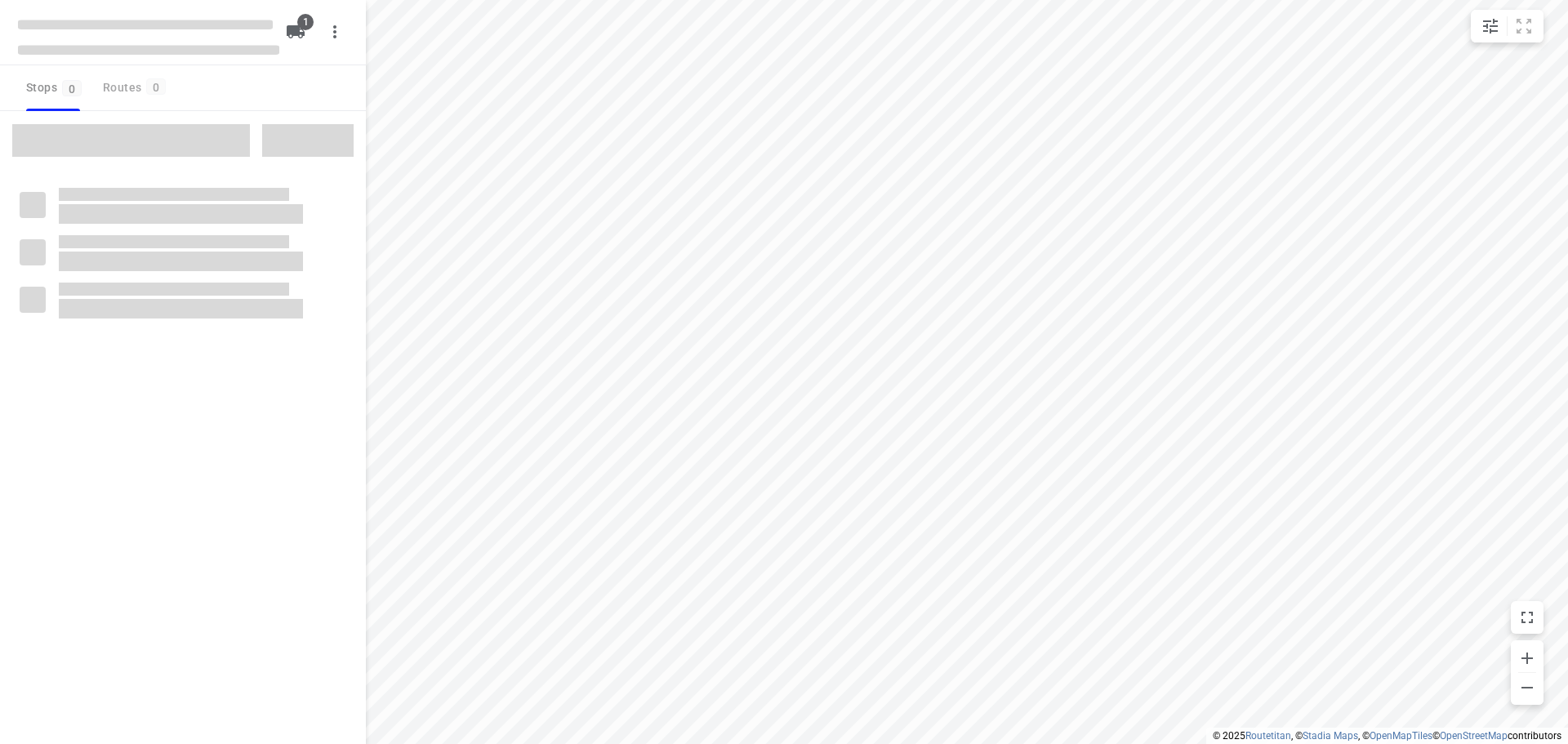
type input "distance"
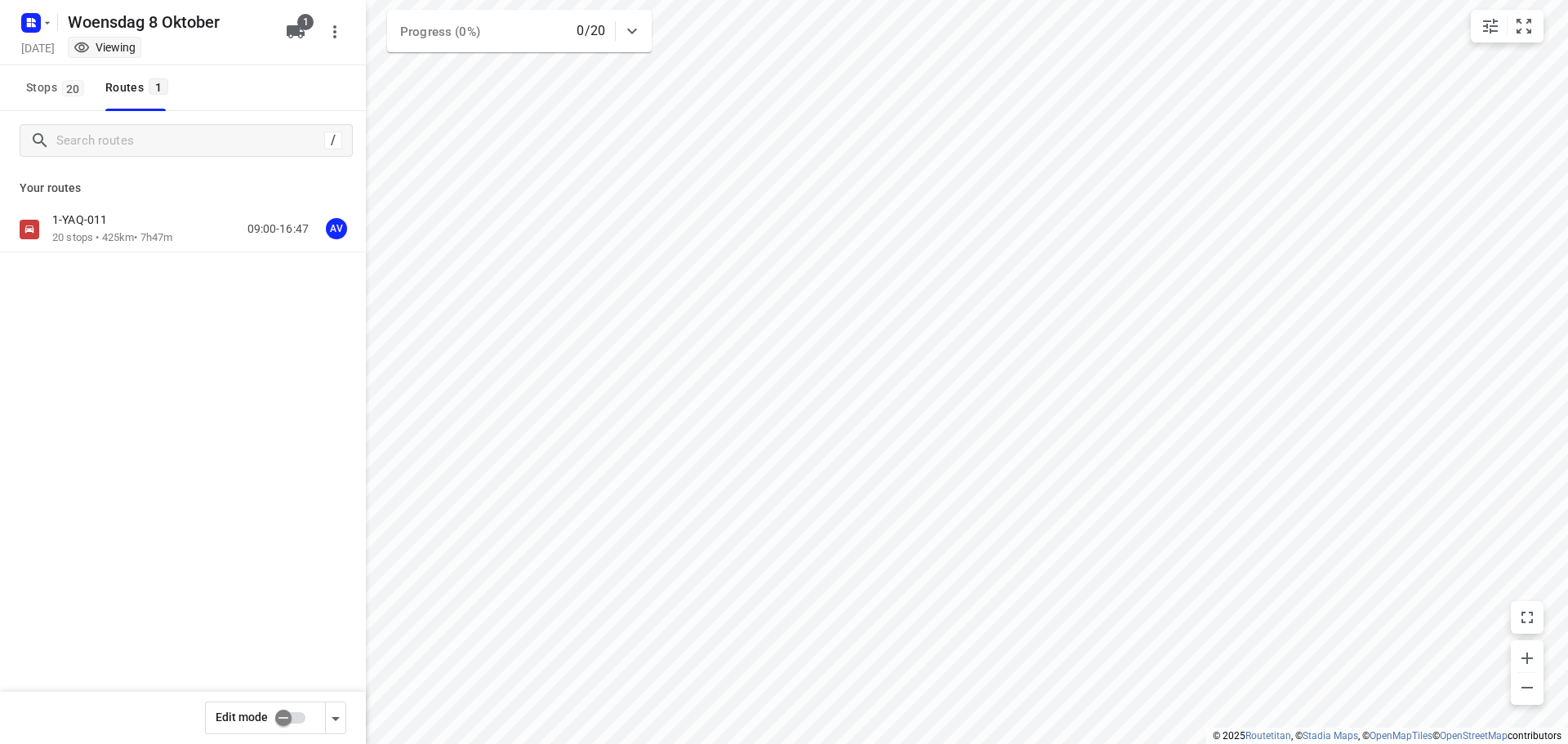
click at [295, 716] on input "checkbox" at bounding box center [284, 718] width 93 height 31
checkbox input "true"
click at [170, 235] on p "20 stops • 425km • 7h47m" at bounding box center [112, 238] width 120 height 16
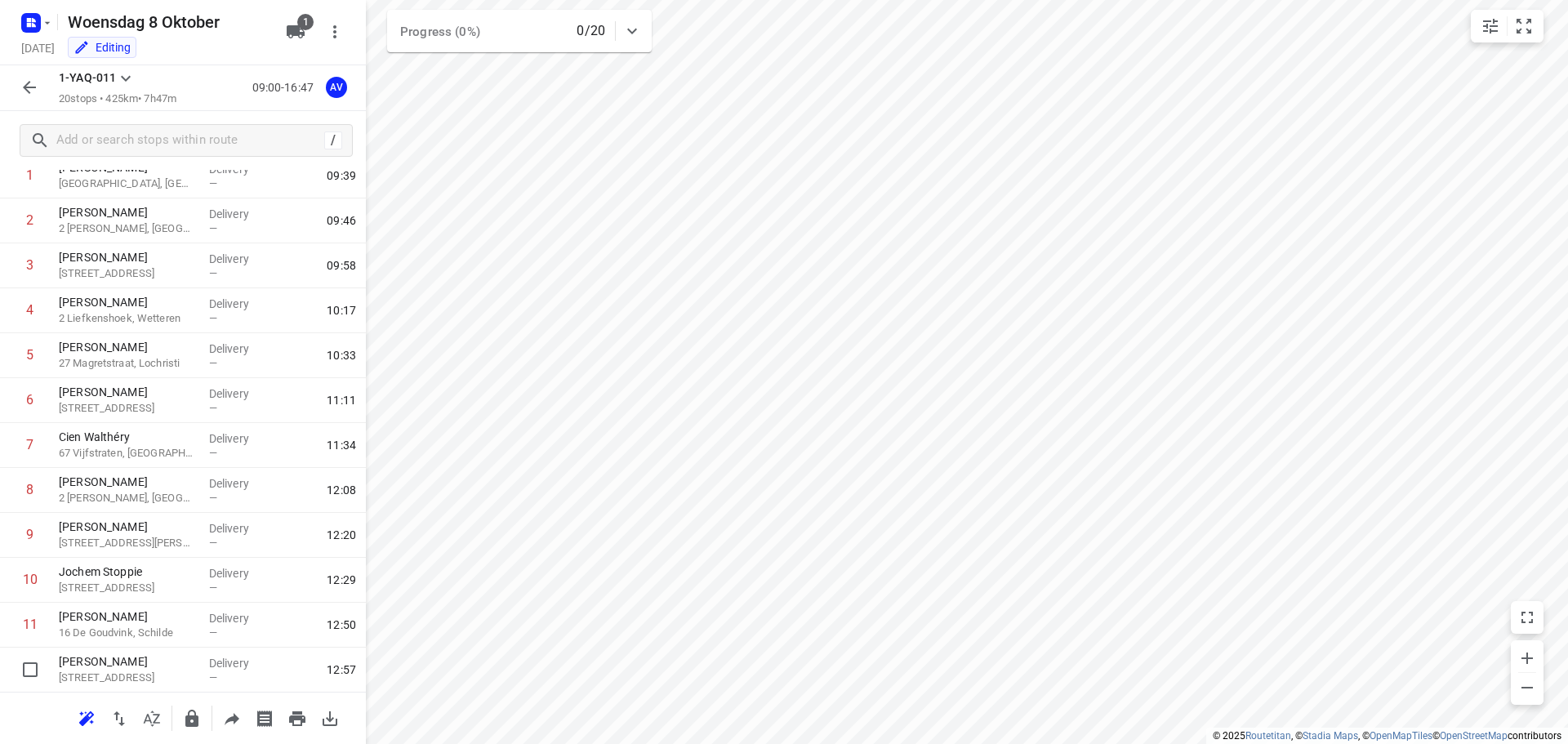
scroll to position [245, 0]
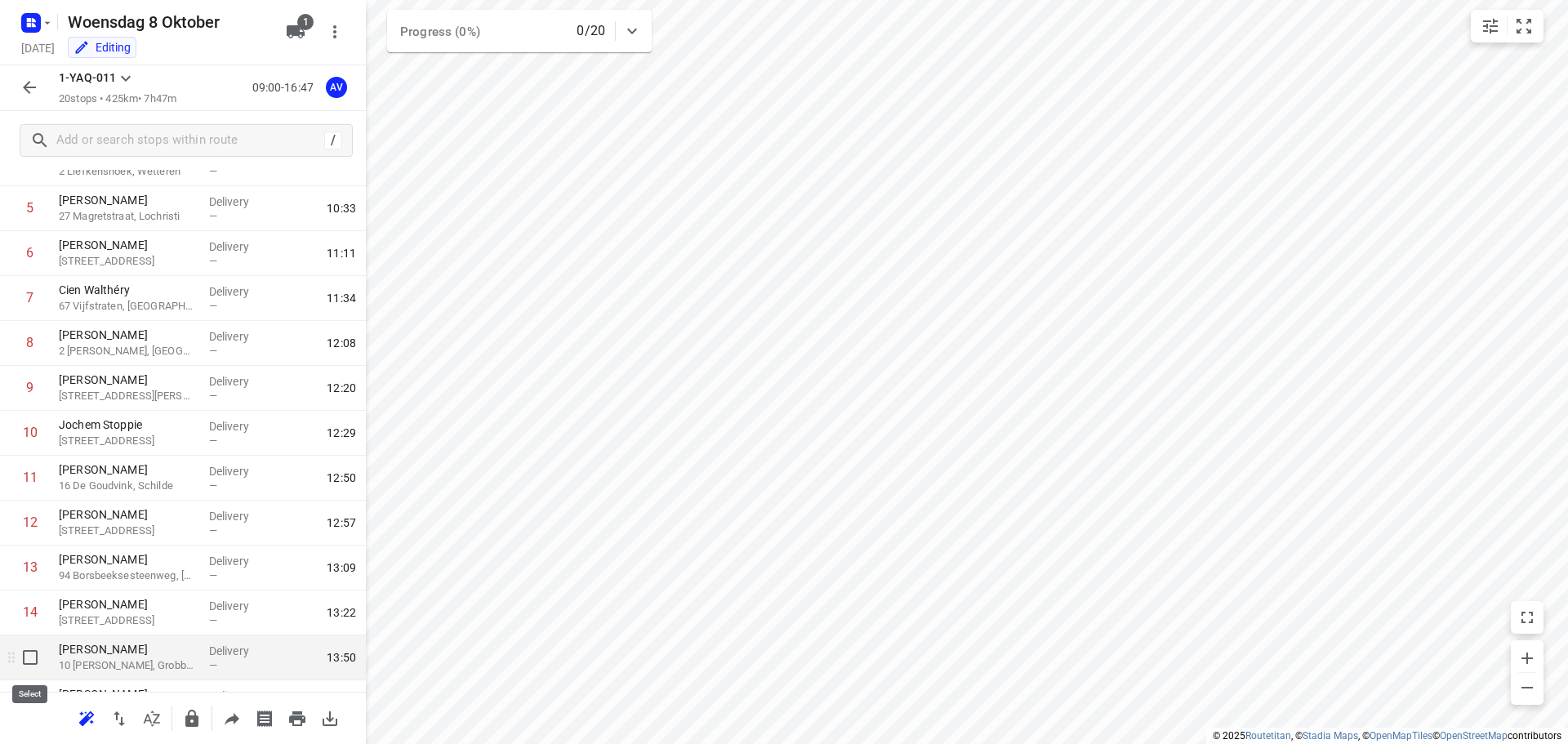
click at [29, 653] on input "checkbox" at bounding box center [30, 658] width 33 height 33
checkbox input "true"
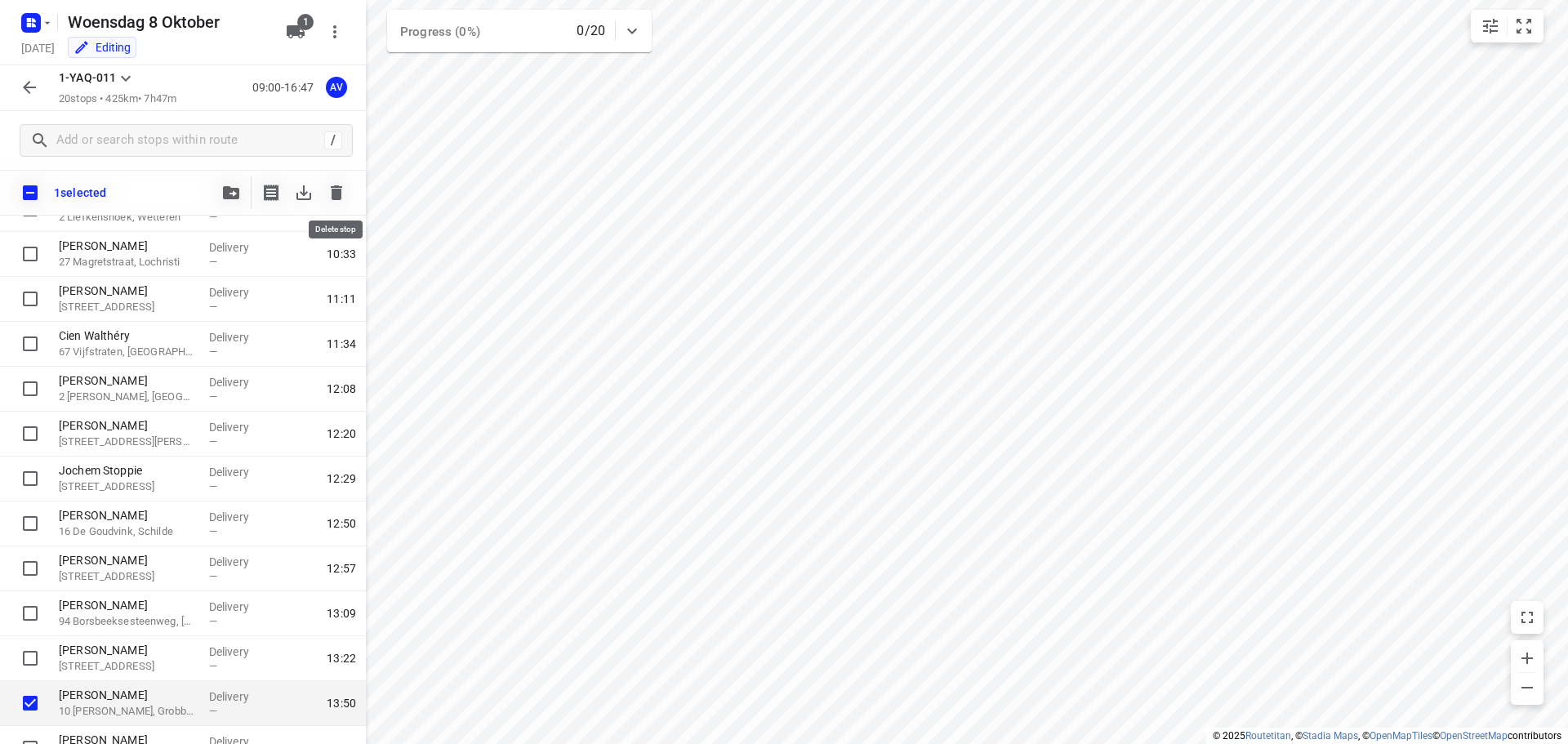
click at [340, 192] on icon "button" at bounding box center [336, 192] width 11 height 15
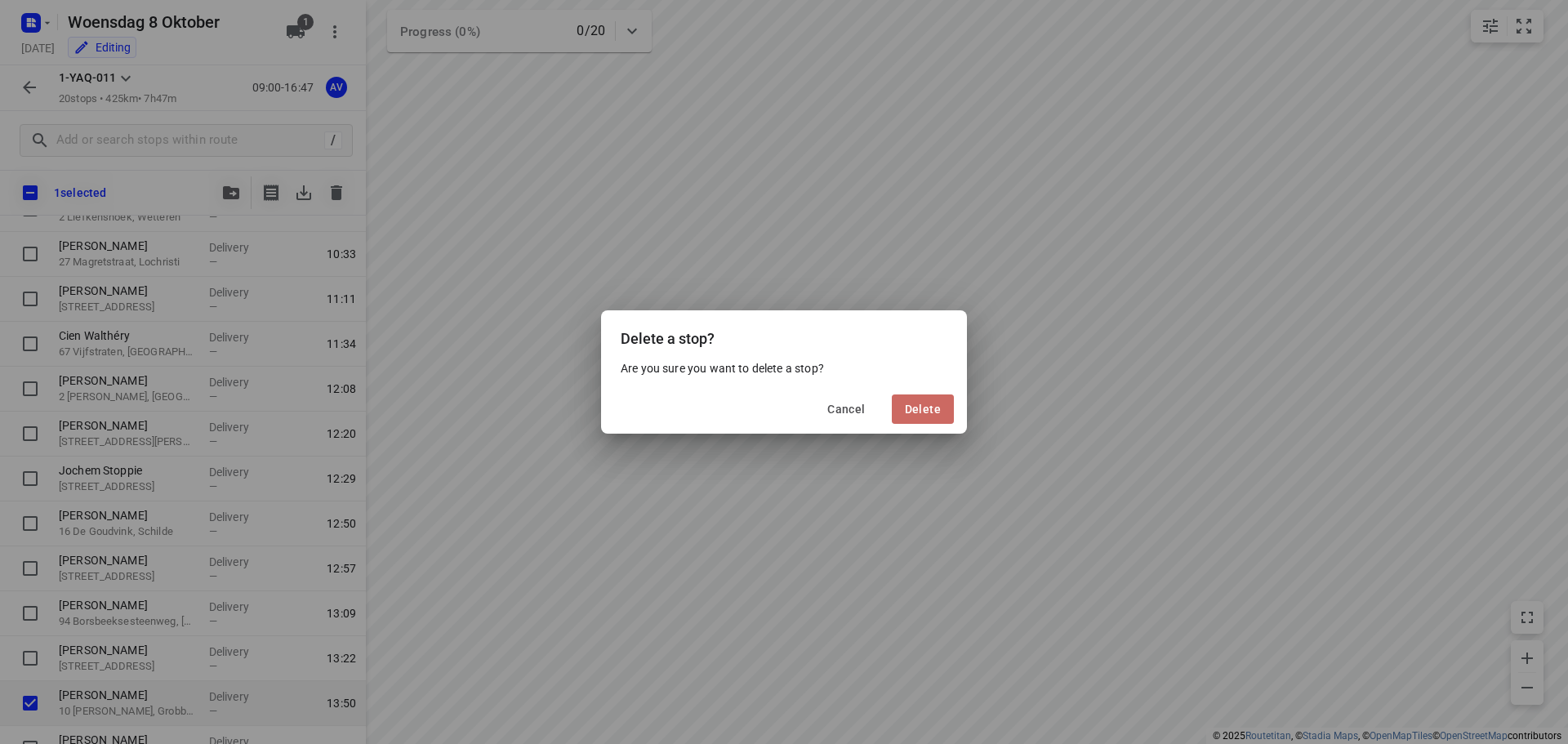
click at [930, 409] on span "Delete" at bounding box center [923, 409] width 36 height 13
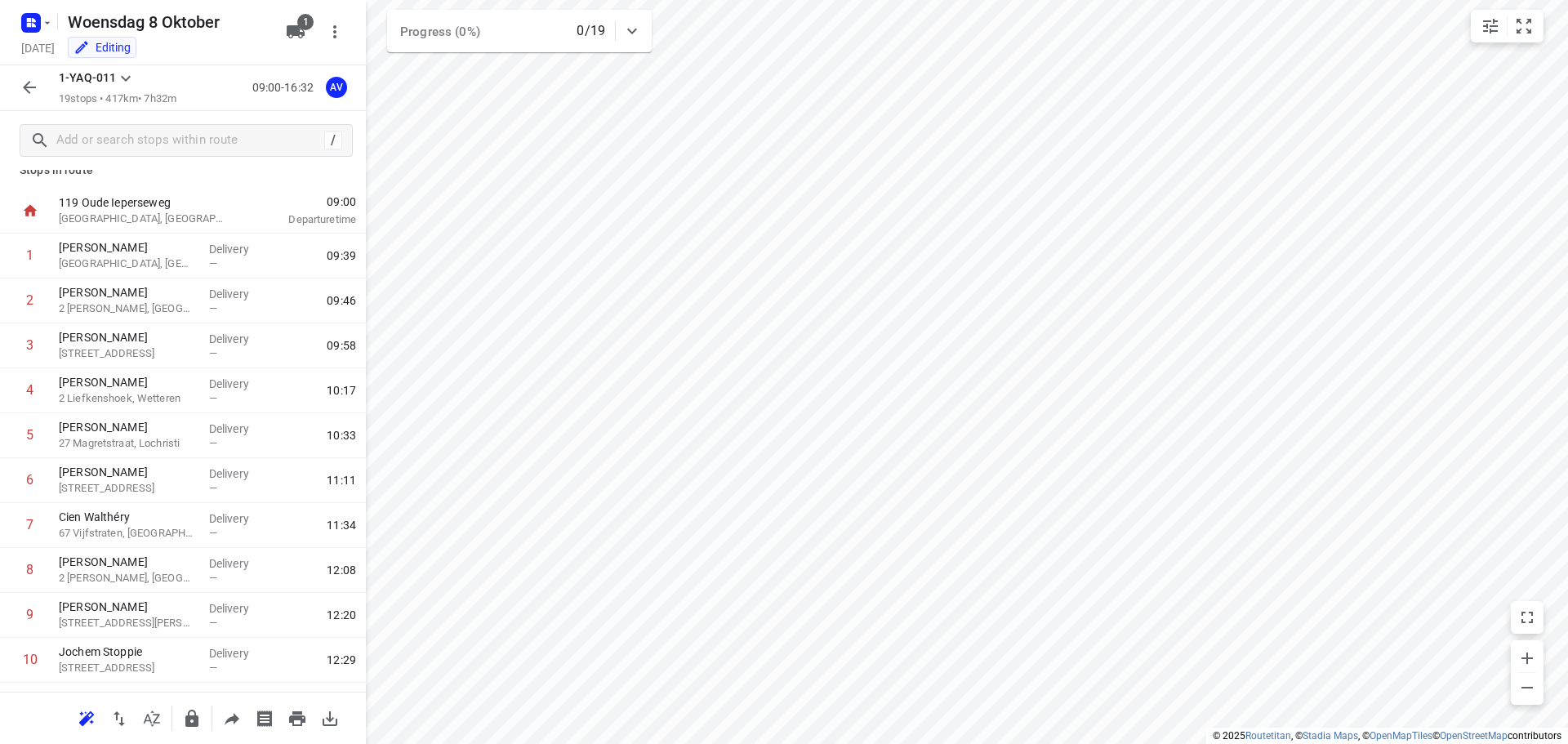
scroll to position [0, 0]
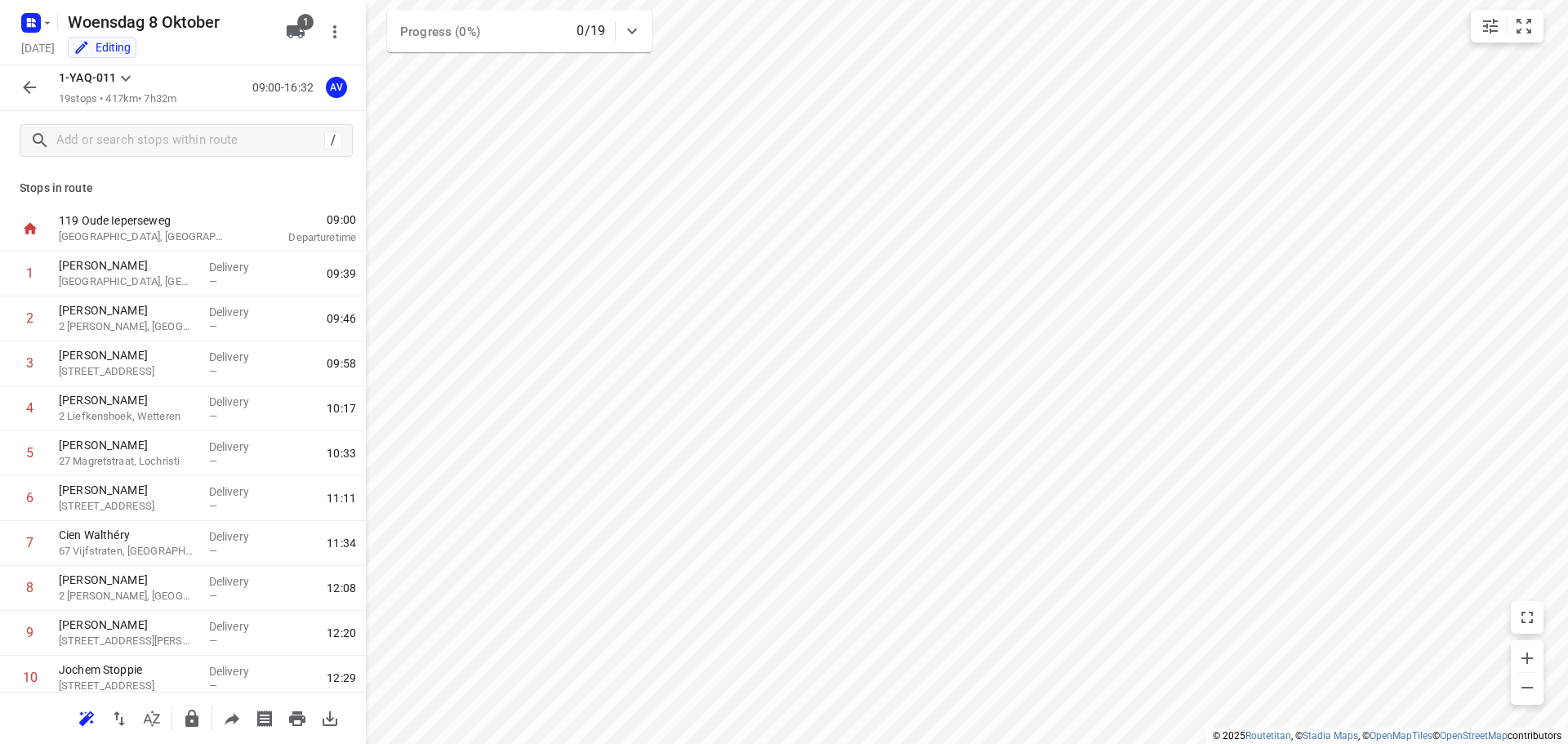
click at [26, 85] on icon "button" at bounding box center [29, 87] width 13 height 13
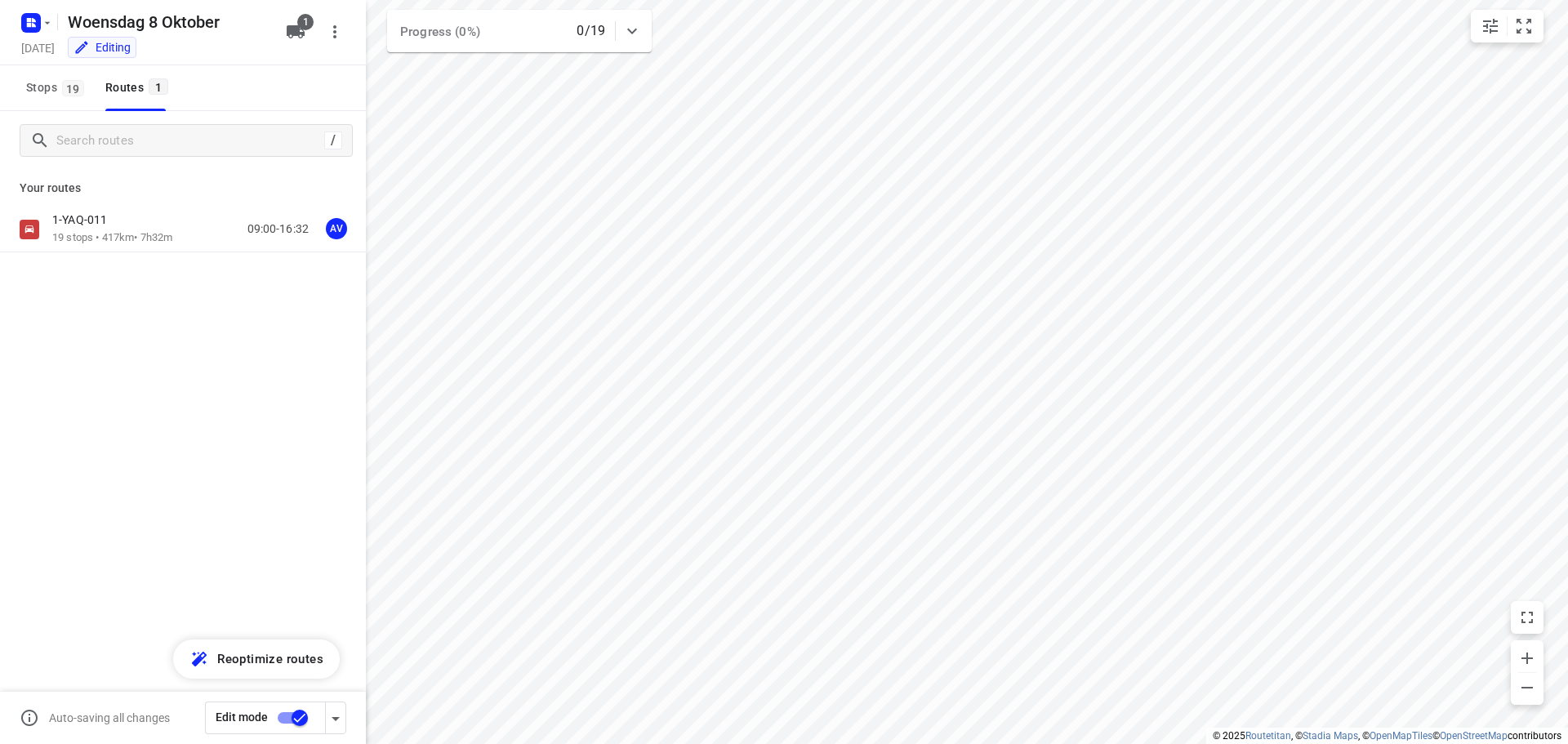
click at [286, 714] on input "checkbox" at bounding box center [300, 718] width 93 height 31
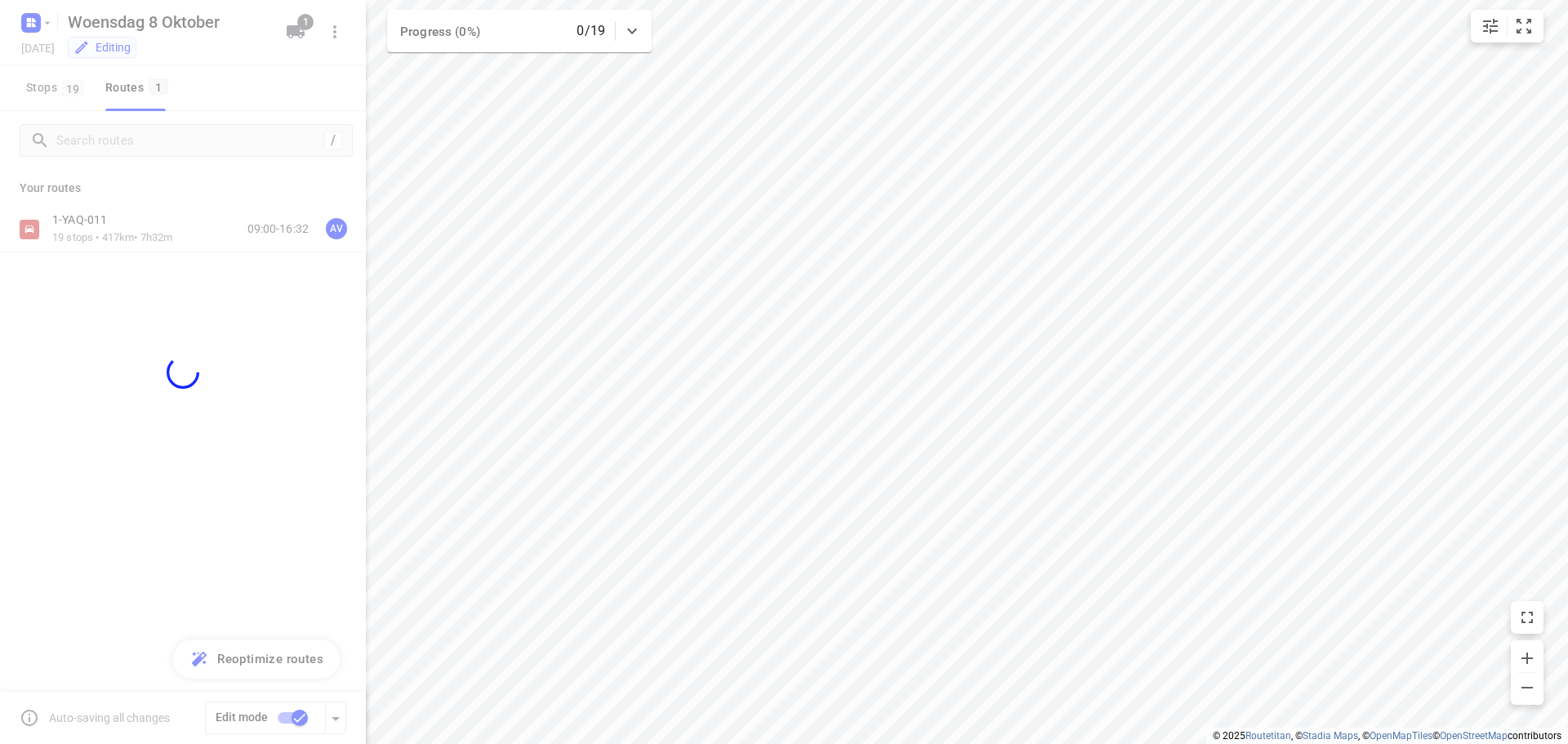
checkbox input "false"
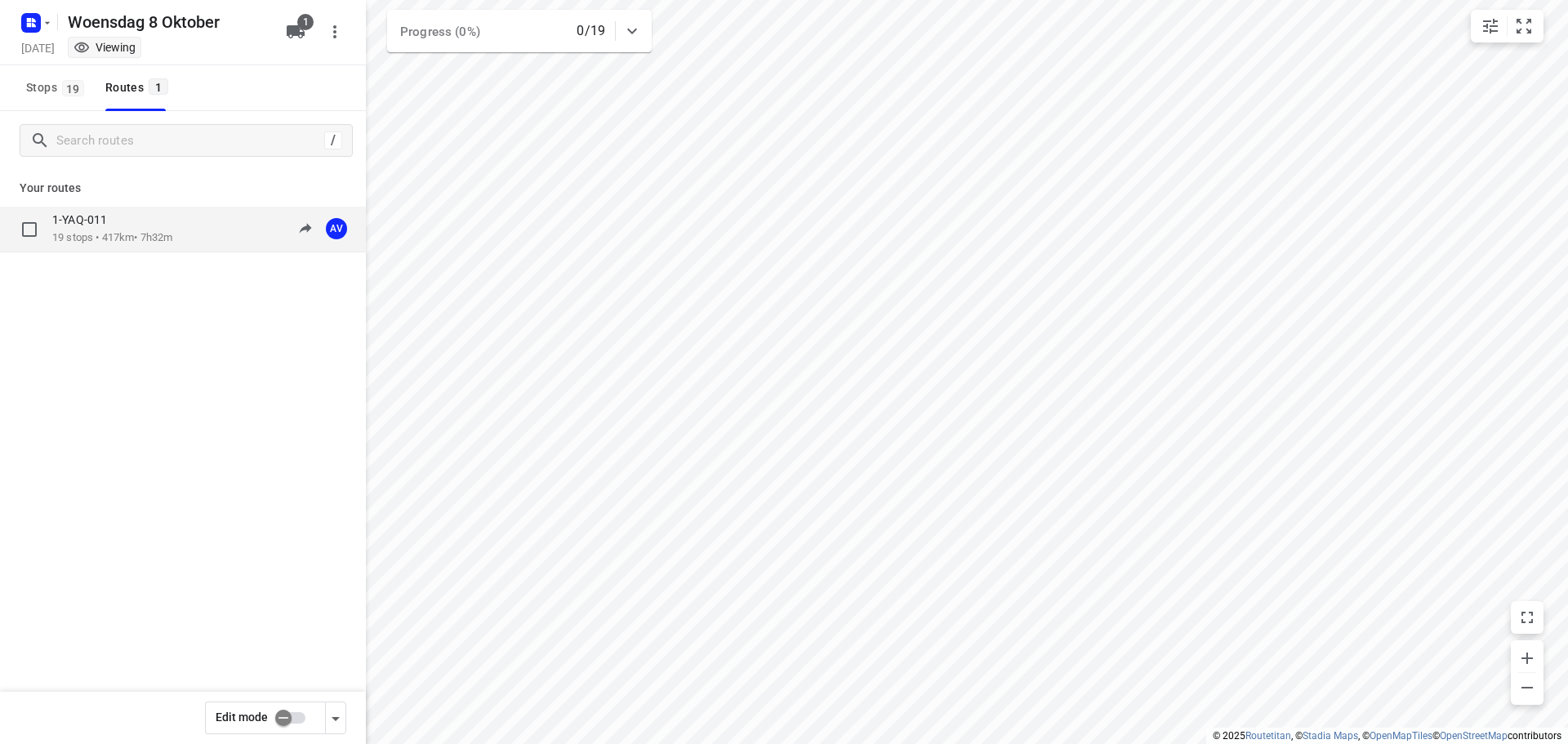
click at [195, 230] on div "1-YAQ-011 19 stops • 417km • 7h32m 09:00-16:32 AV" at bounding box center [208, 229] width 314 height 34
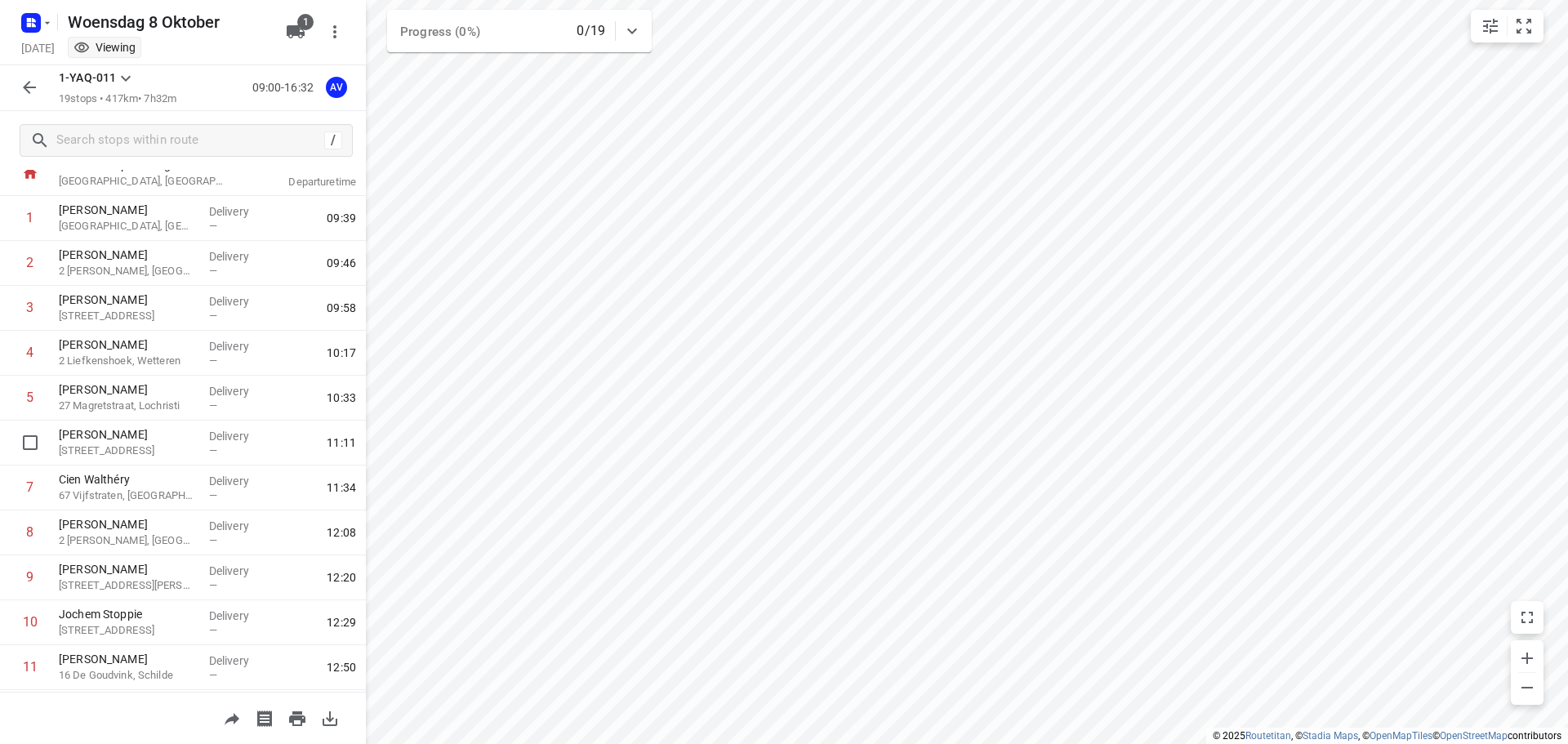
scroll to position [81, 0]
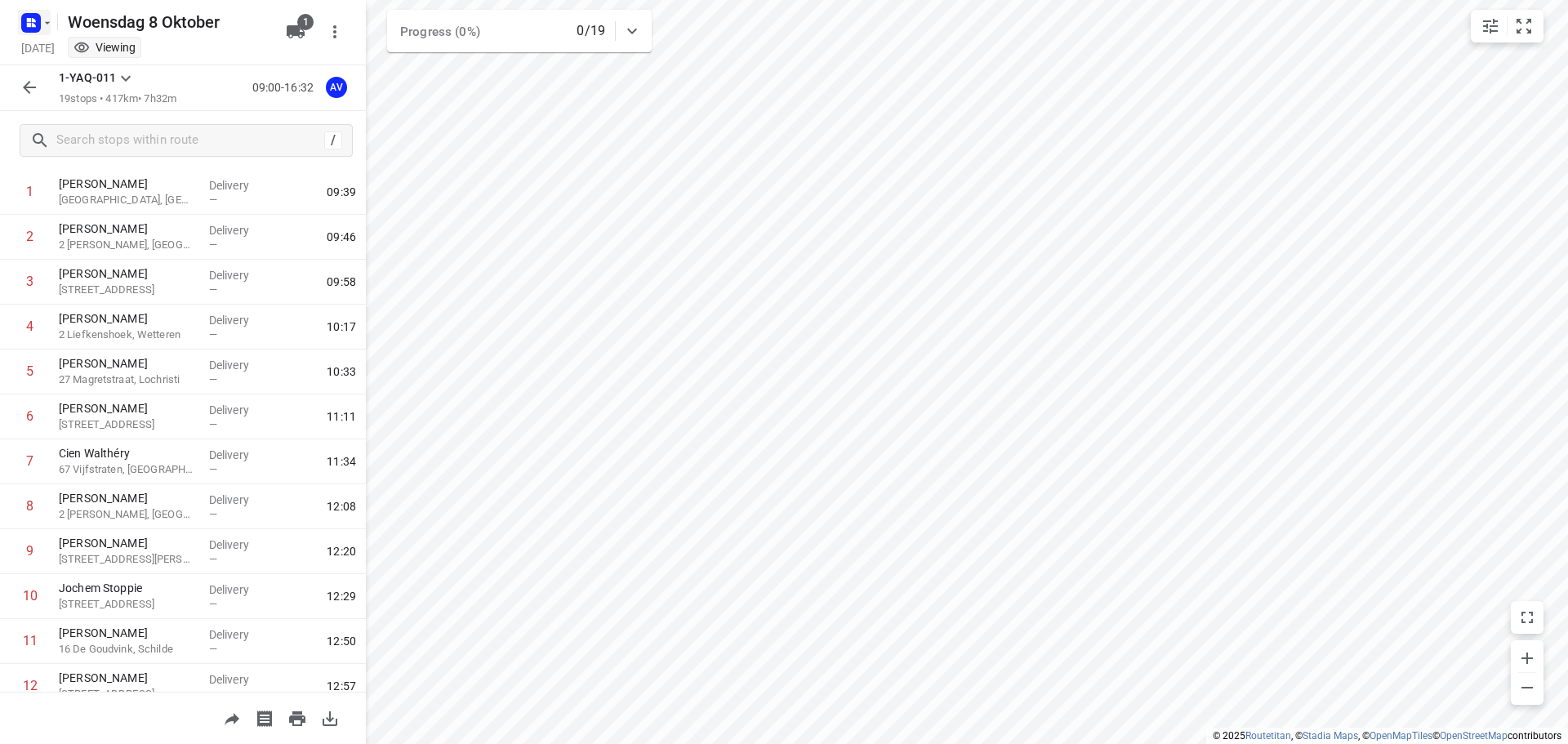
click at [37, 22] on rect "button" at bounding box center [31, 22] width 20 height 20
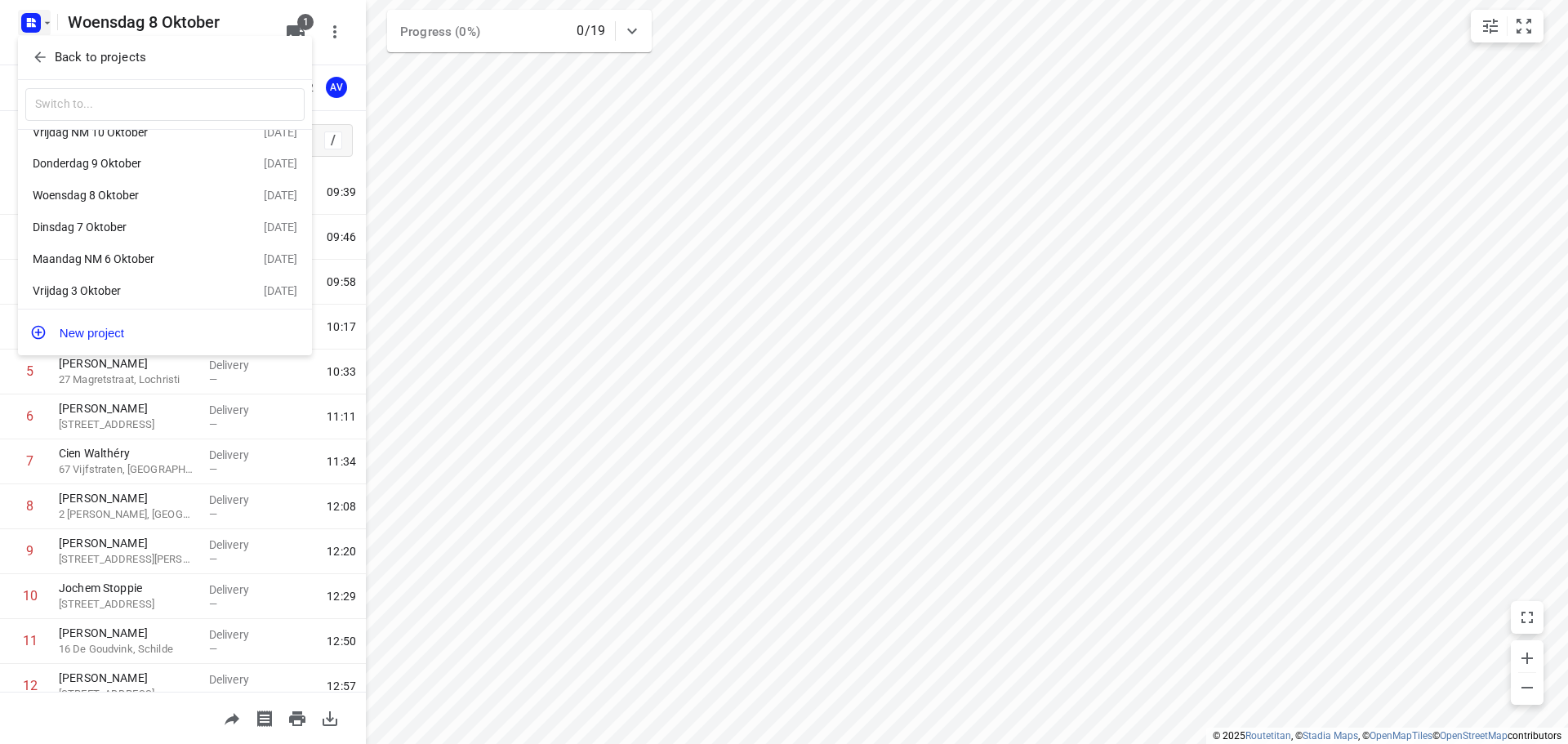
scroll to position [29, 0]
click at [126, 283] on div "Vrijdag 3 Oktober" at bounding box center [126, 286] width 188 height 13
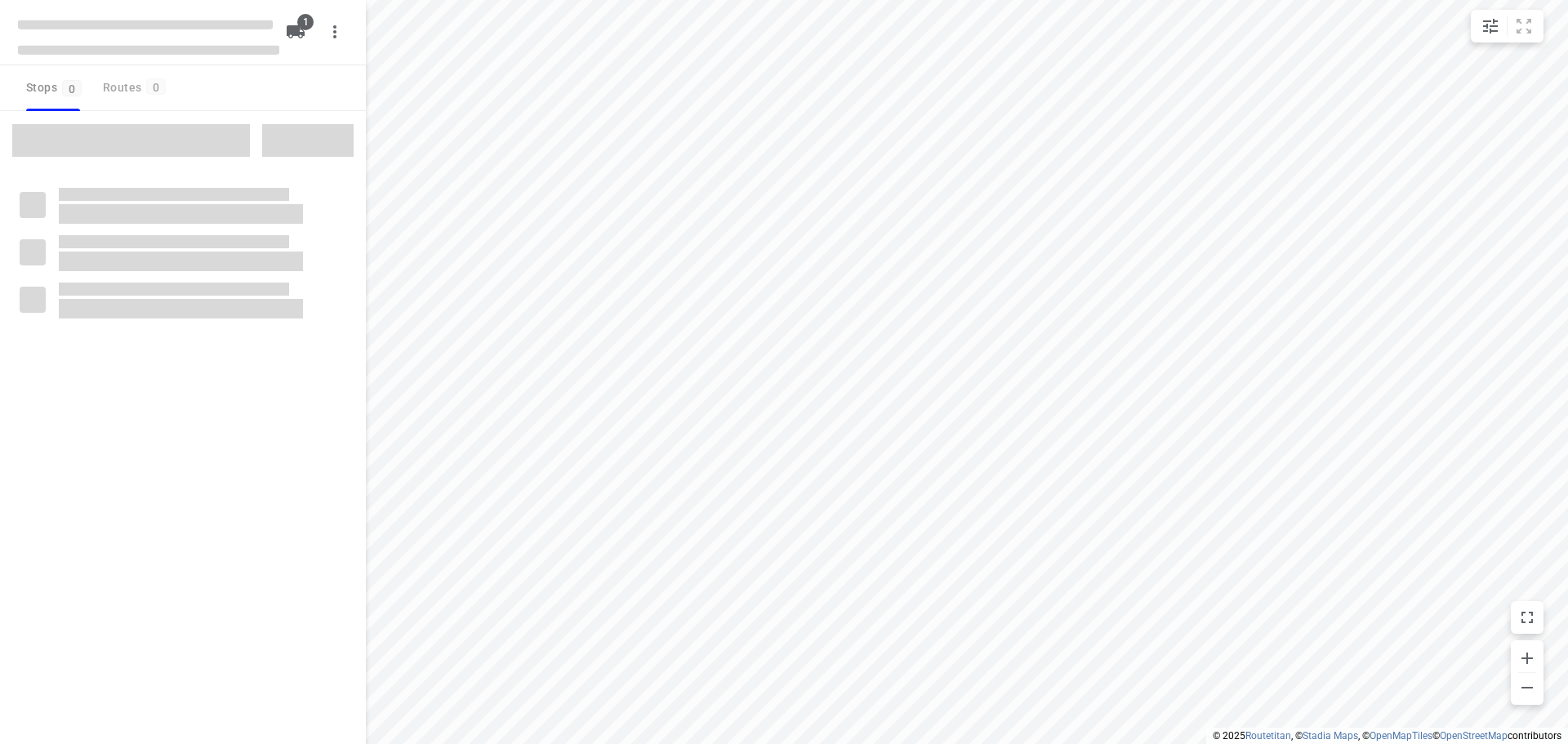
type input "distance"
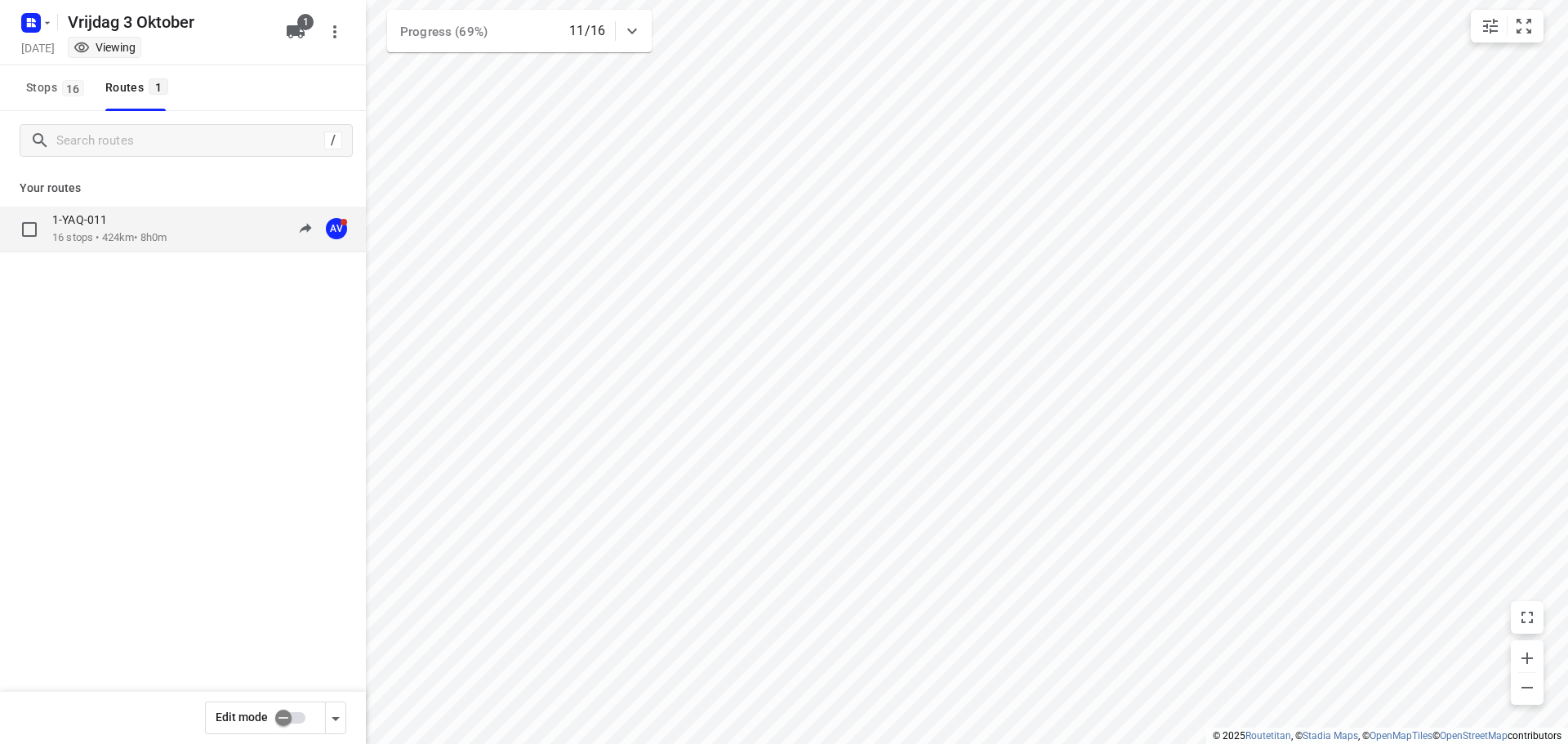
click at [185, 235] on div "1-YAQ-011 16 stops • 424km • 8h0m 09:17-18:14 AV" at bounding box center [208, 229] width 314 height 34
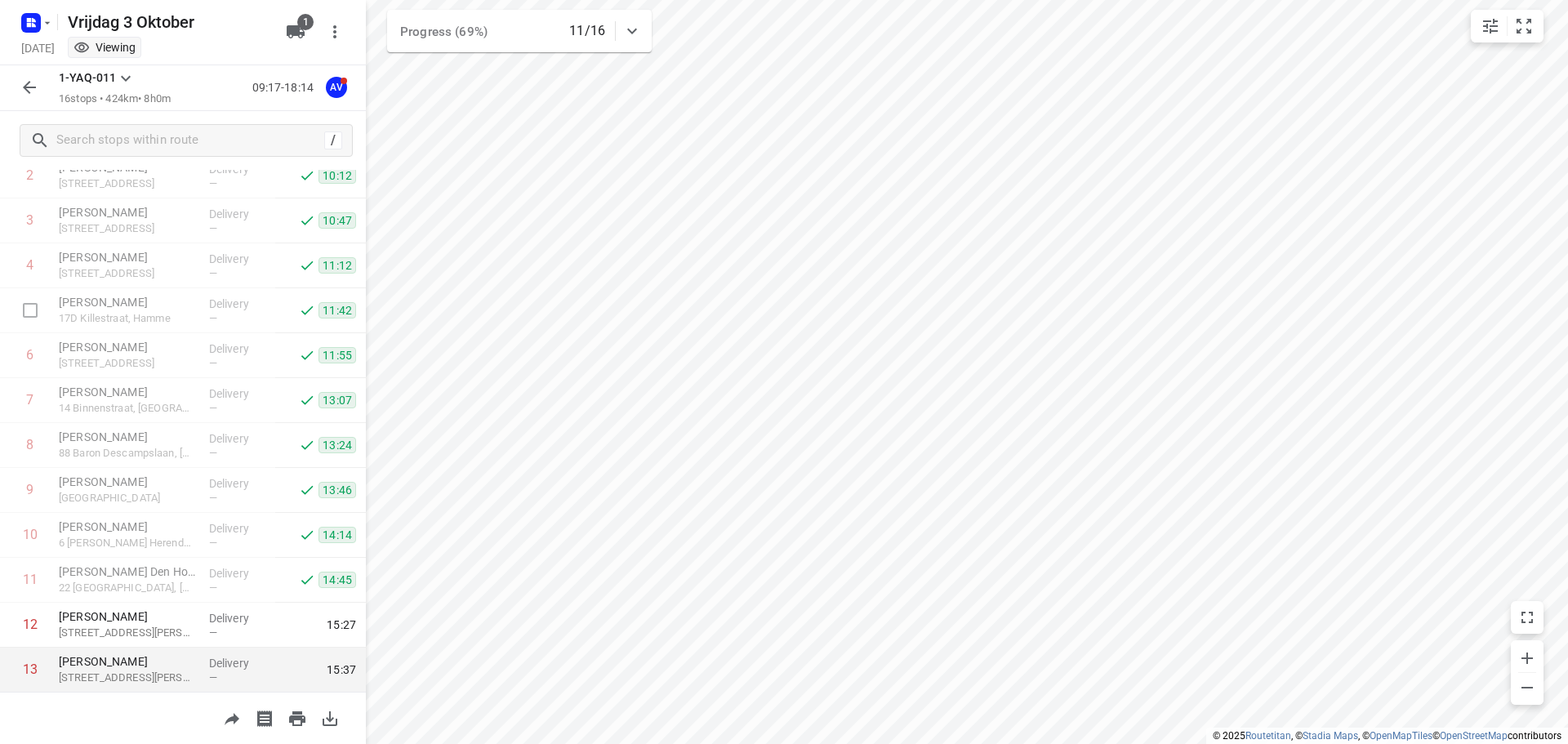
scroll to position [323, 0]
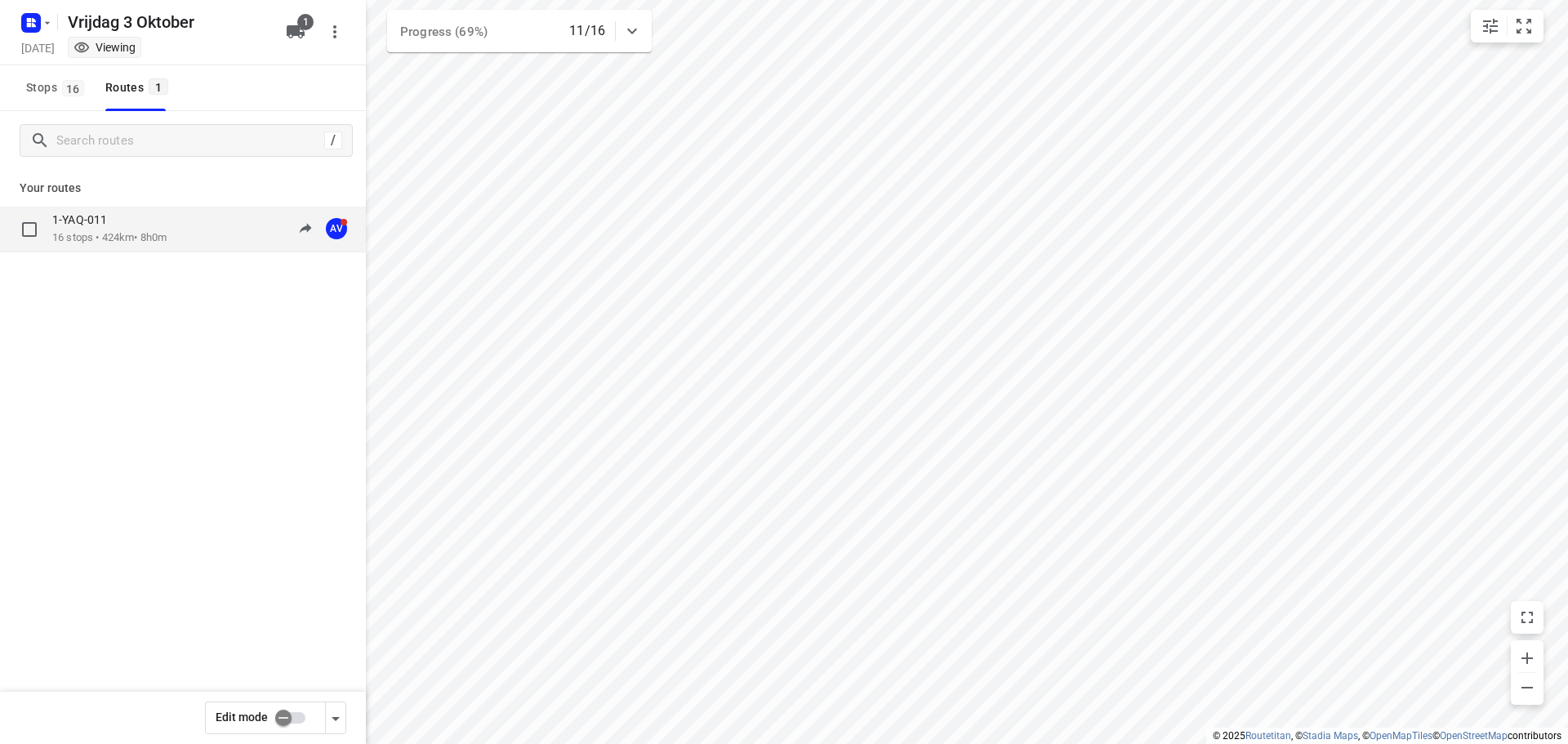
click at [204, 222] on div "1-YAQ-011 16 stops • 424km • 8h0m 09:17-18:14 AV" at bounding box center [208, 229] width 314 height 34
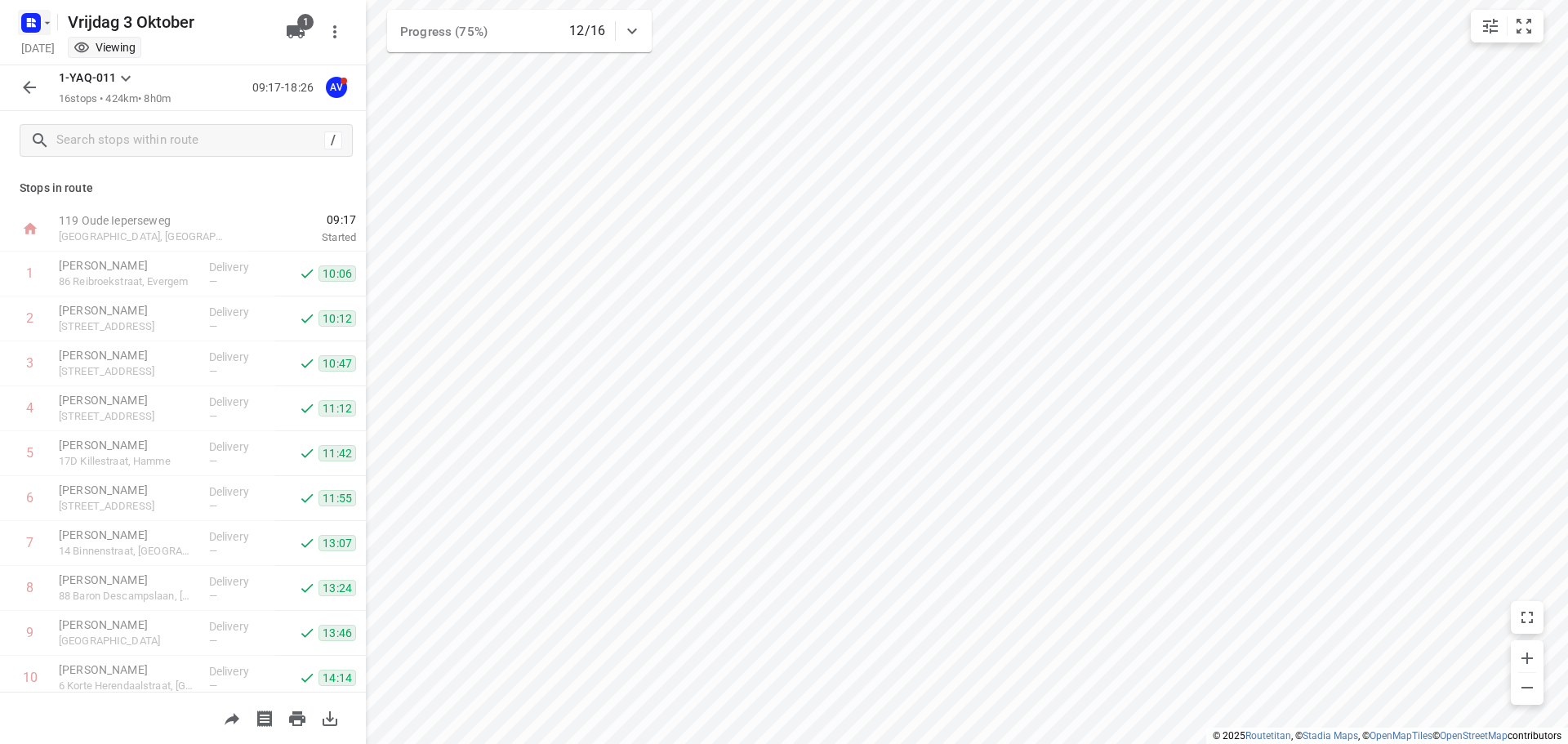
click at [39, 10] on icon "button" at bounding box center [31, 22] width 26 height 26
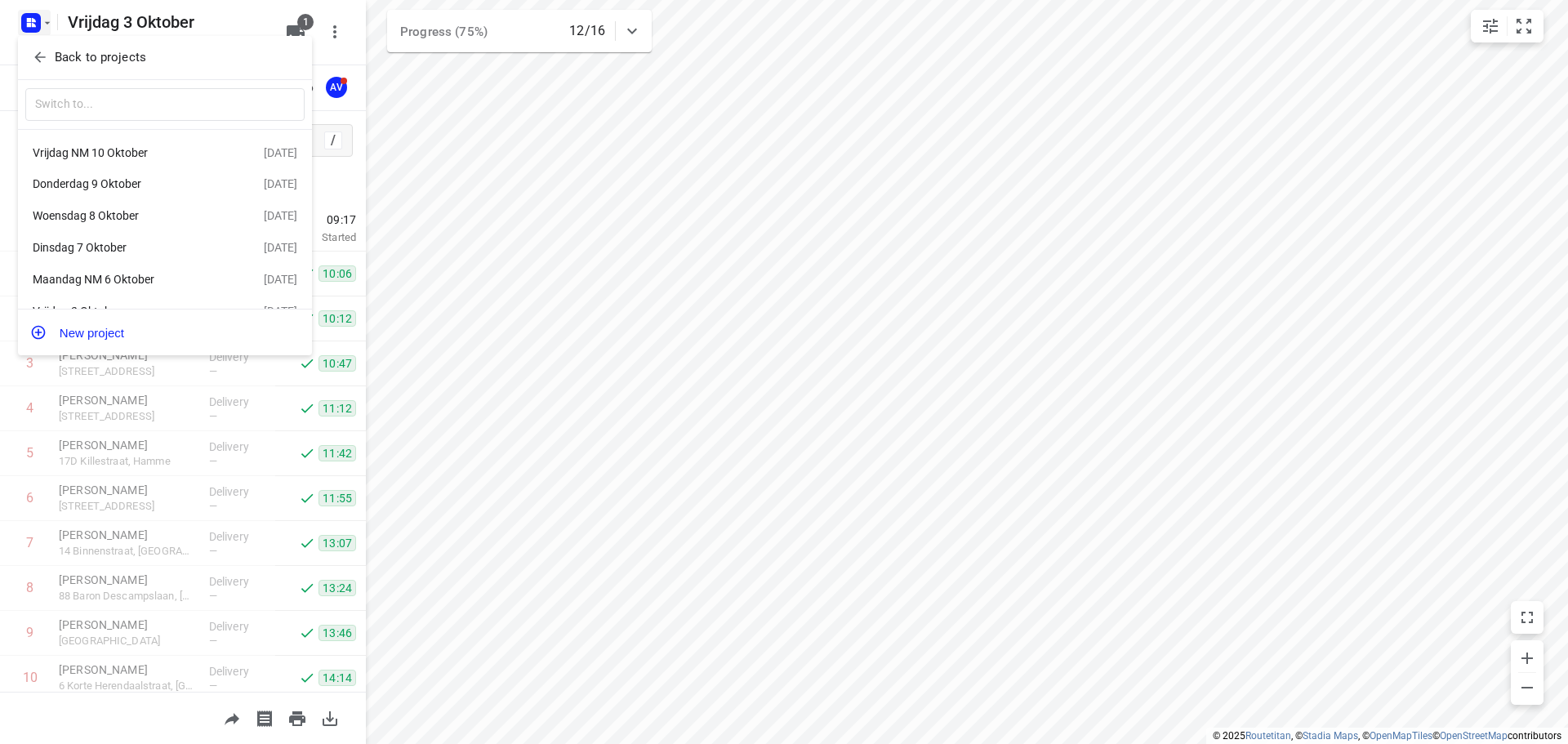
click at [41, 23] on div at bounding box center [784, 372] width 1568 height 744
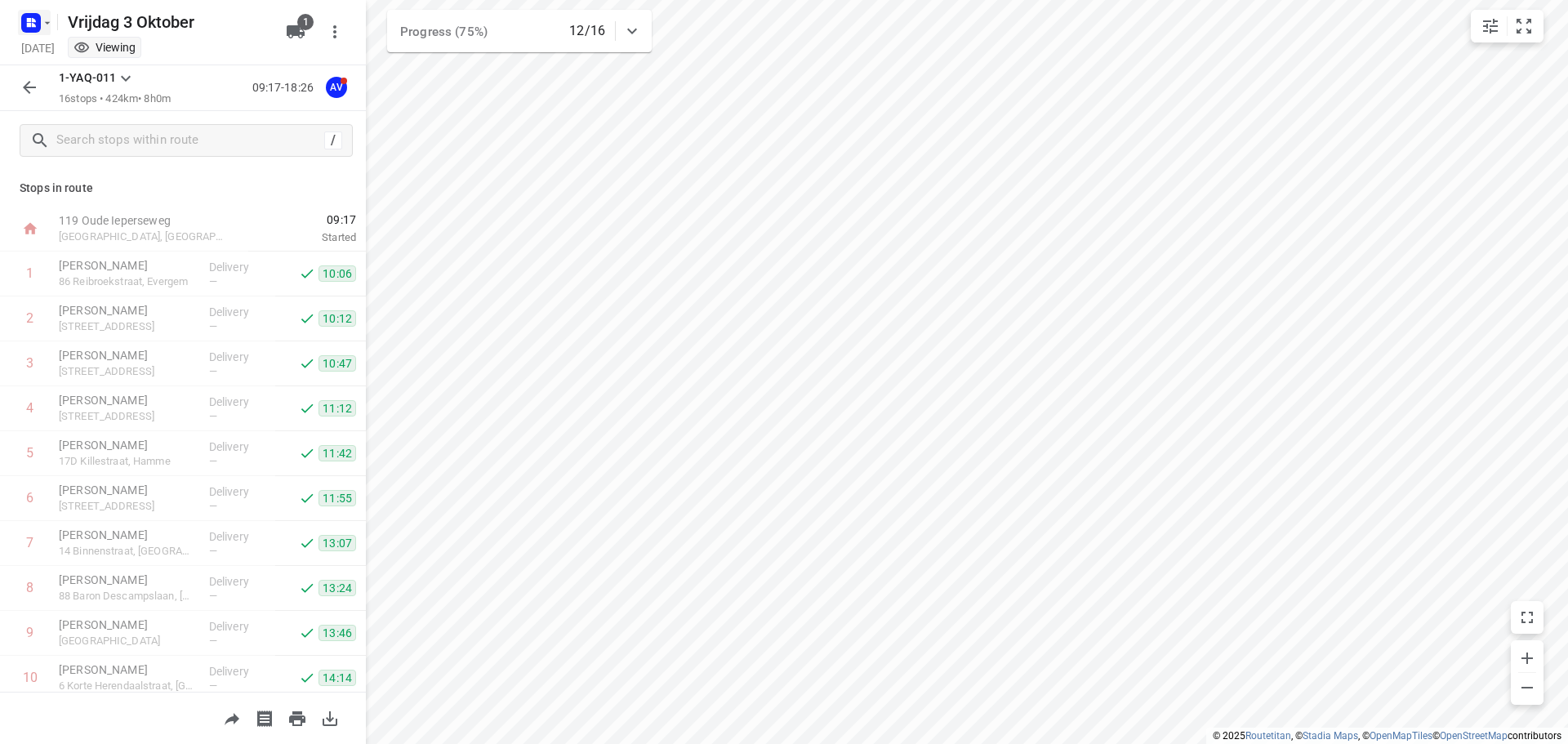
click at [40, 22] on rect "button" at bounding box center [31, 22] width 20 height 20
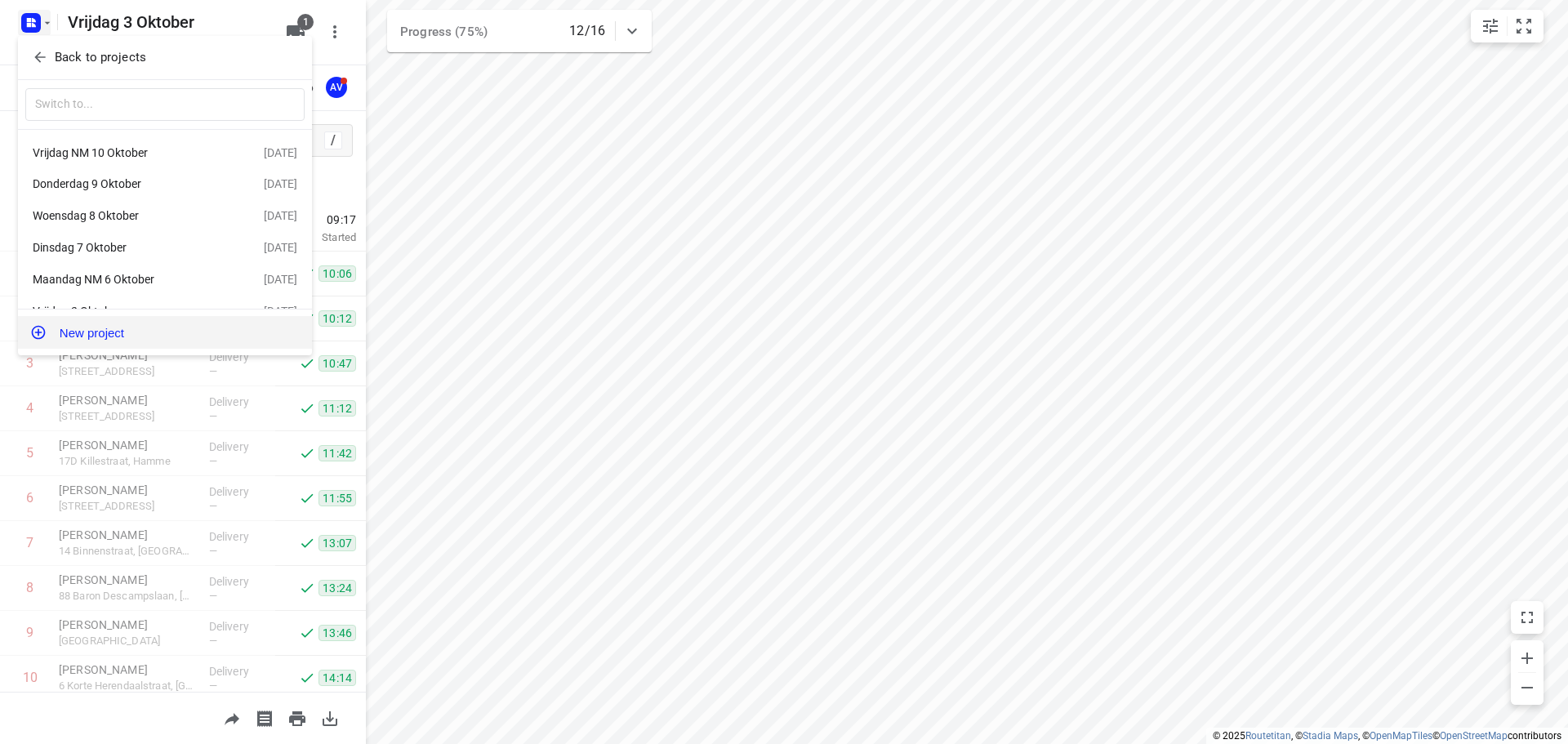
click at [156, 332] on button "New project" at bounding box center [165, 333] width 294 height 33
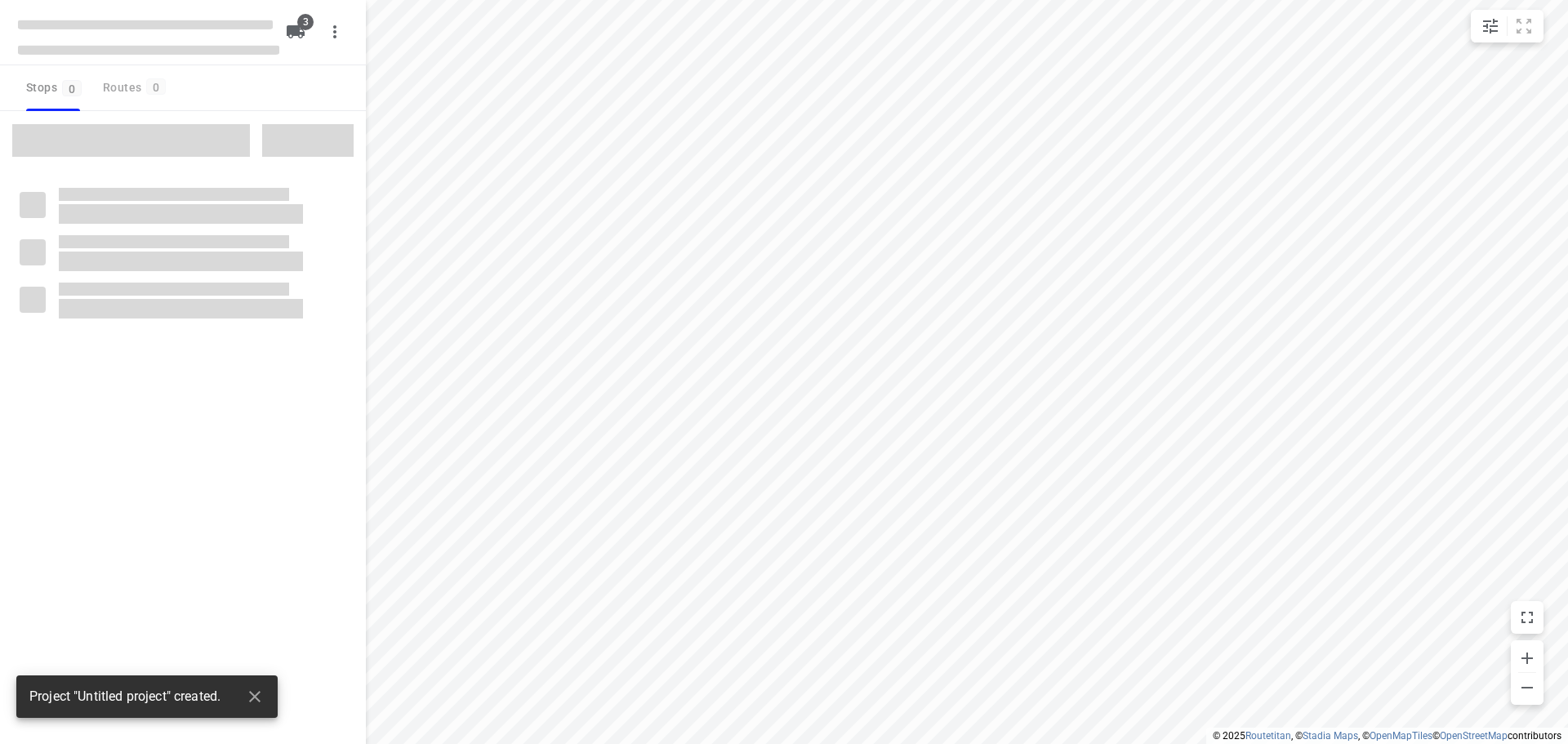
type input "distance"
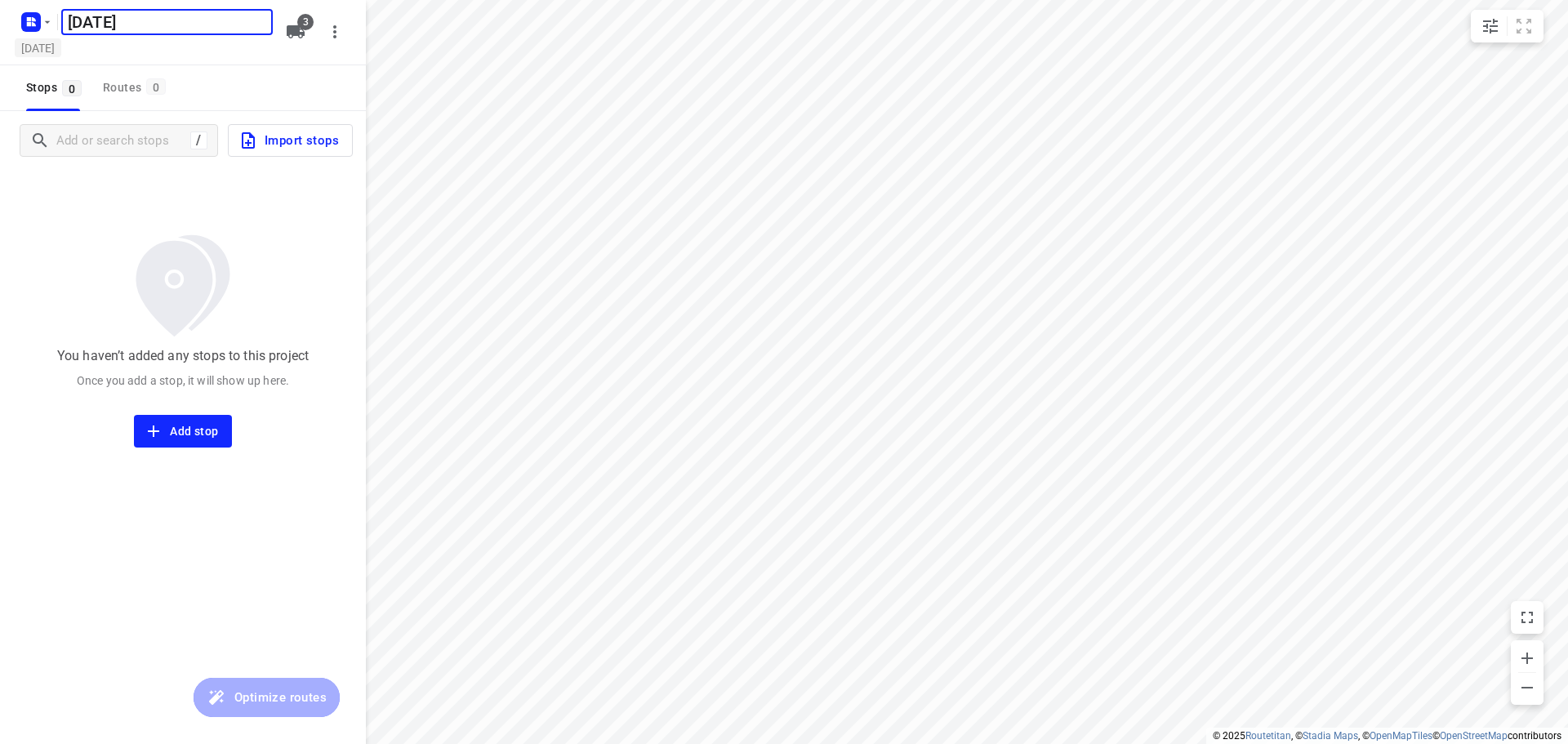
type input "[DATE]"
click at [61, 47] on h5 "[DATE]" at bounding box center [38, 48] width 47 height 19
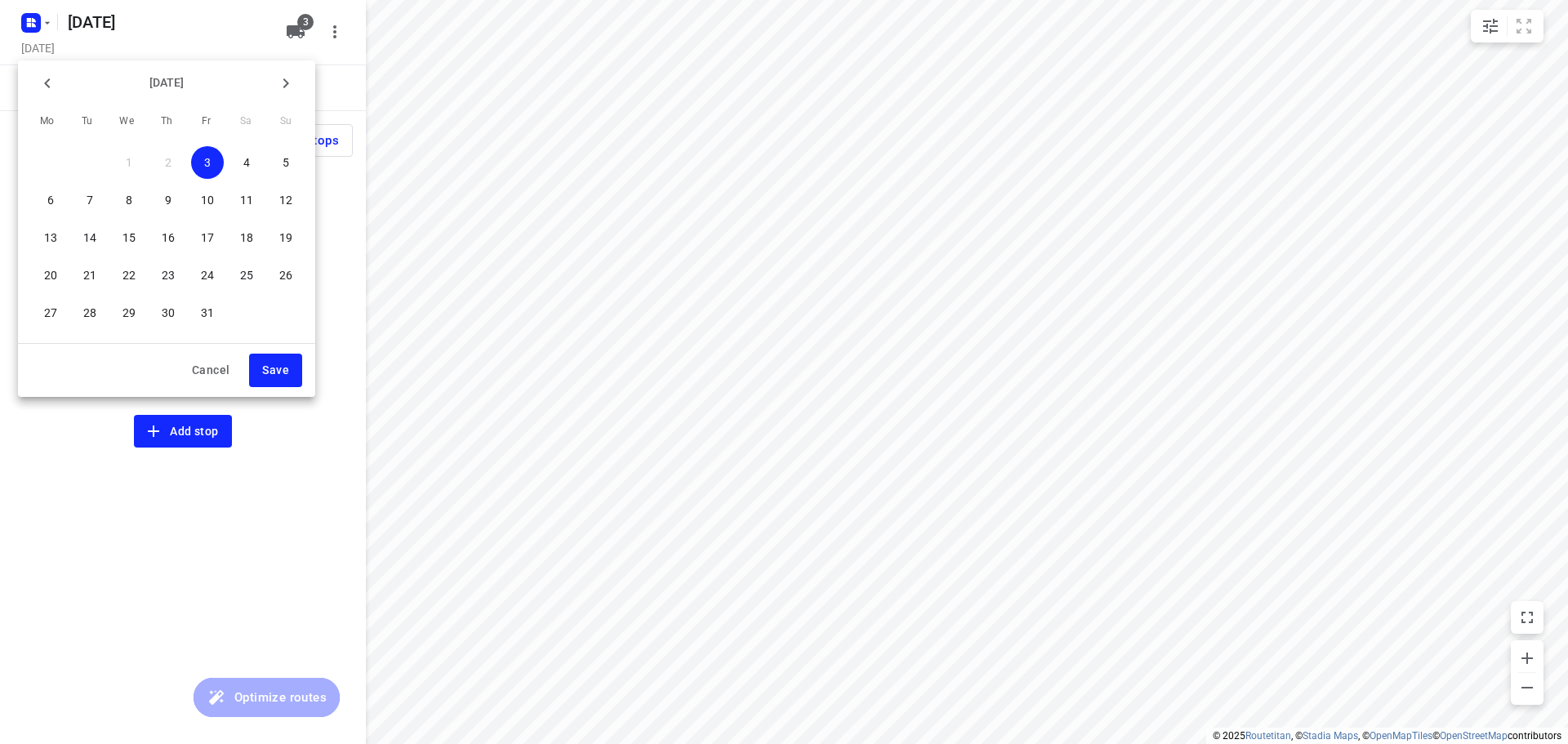
click at [97, 242] on span "14" at bounding box center [90, 238] width 33 height 16
click at [277, 370] on span "Save" at bounding box center [275, 371] width 27 height 21
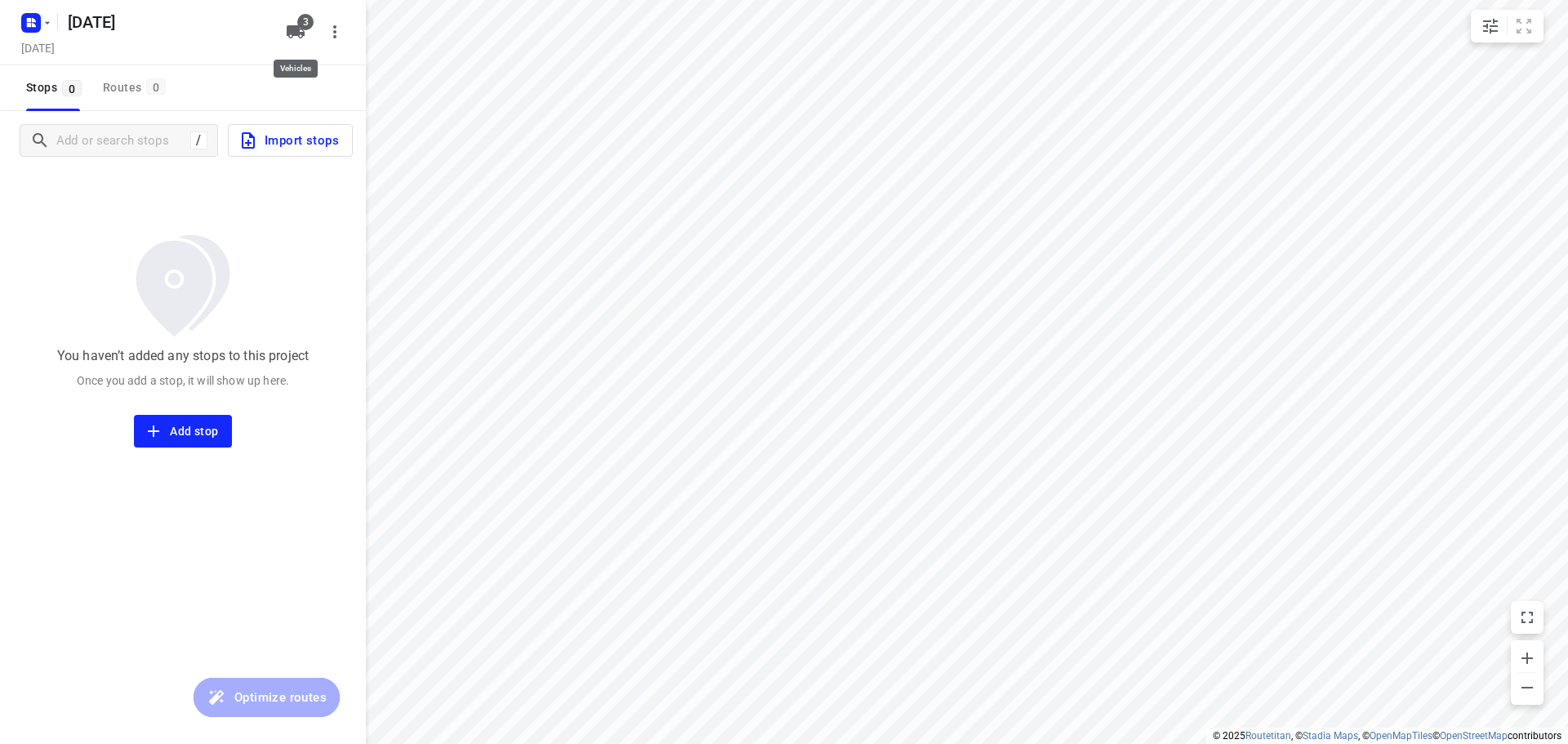
click at [299, 34] on icon "button" at bounding box center [296, 31] width 18 height 13
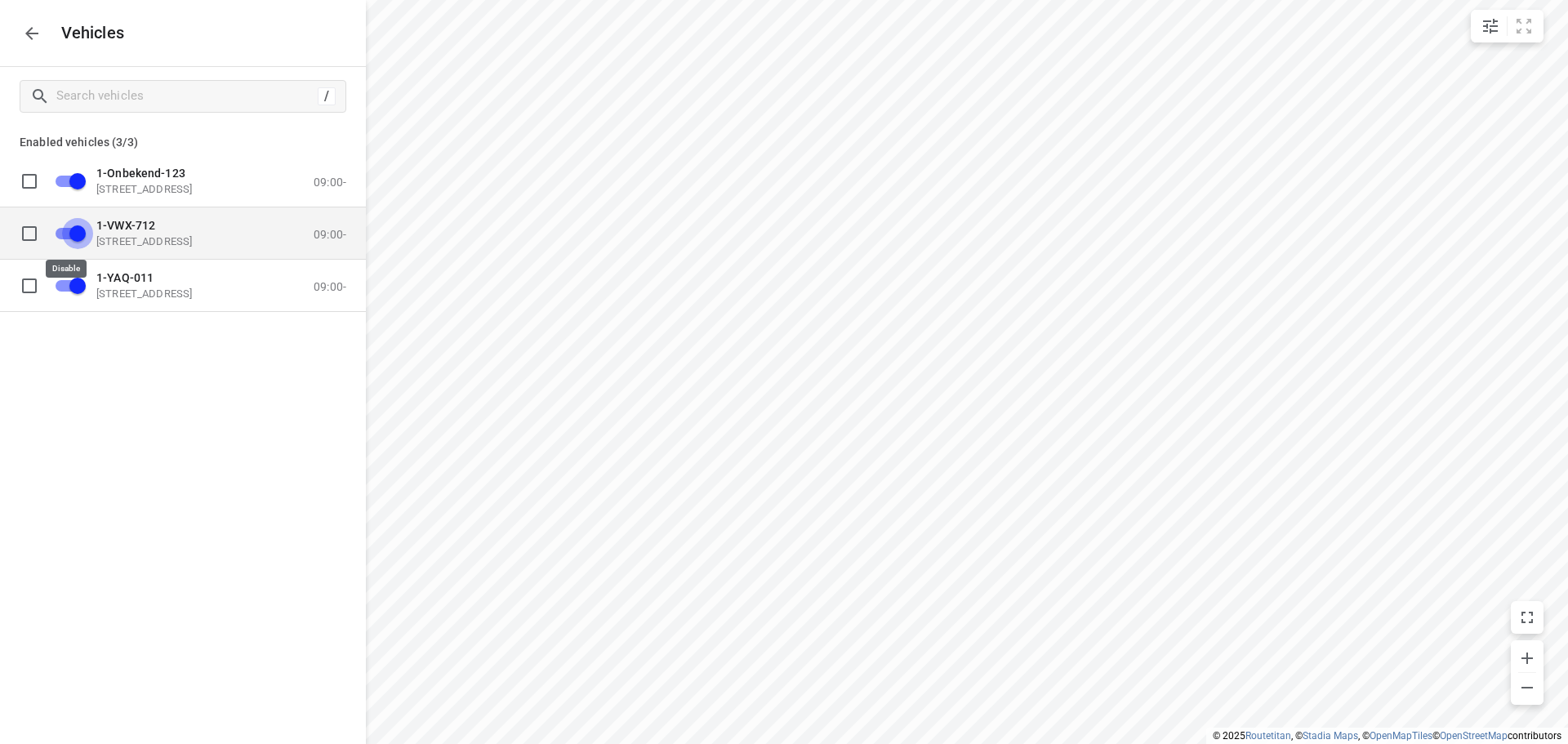
click at [64, 234] on input "grid" at bounding box center [78, 232] width 93 height 31
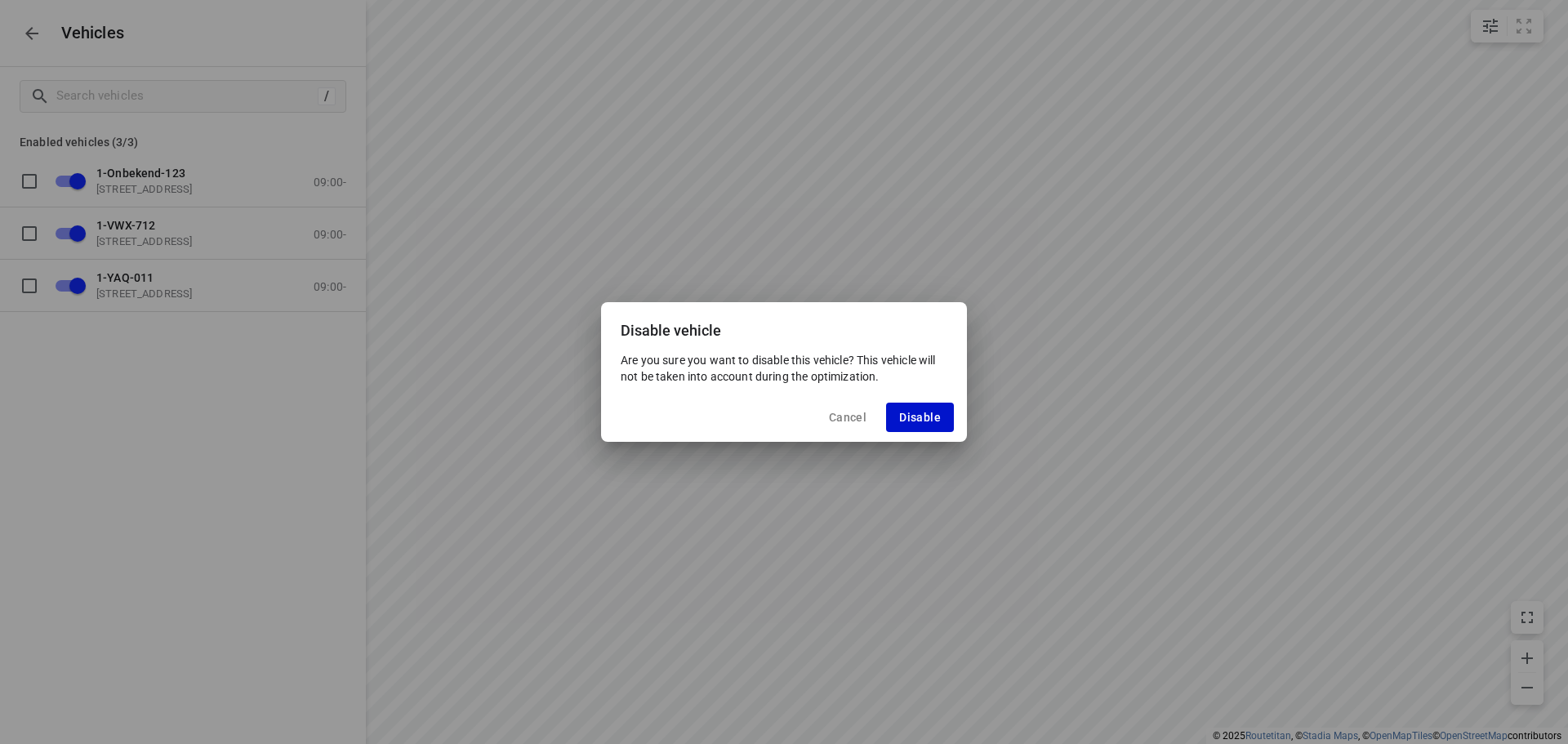
click at [909, 415] on span "Disable" at bounding box center [920, 417] width 41 height 13
checkbox input "false"
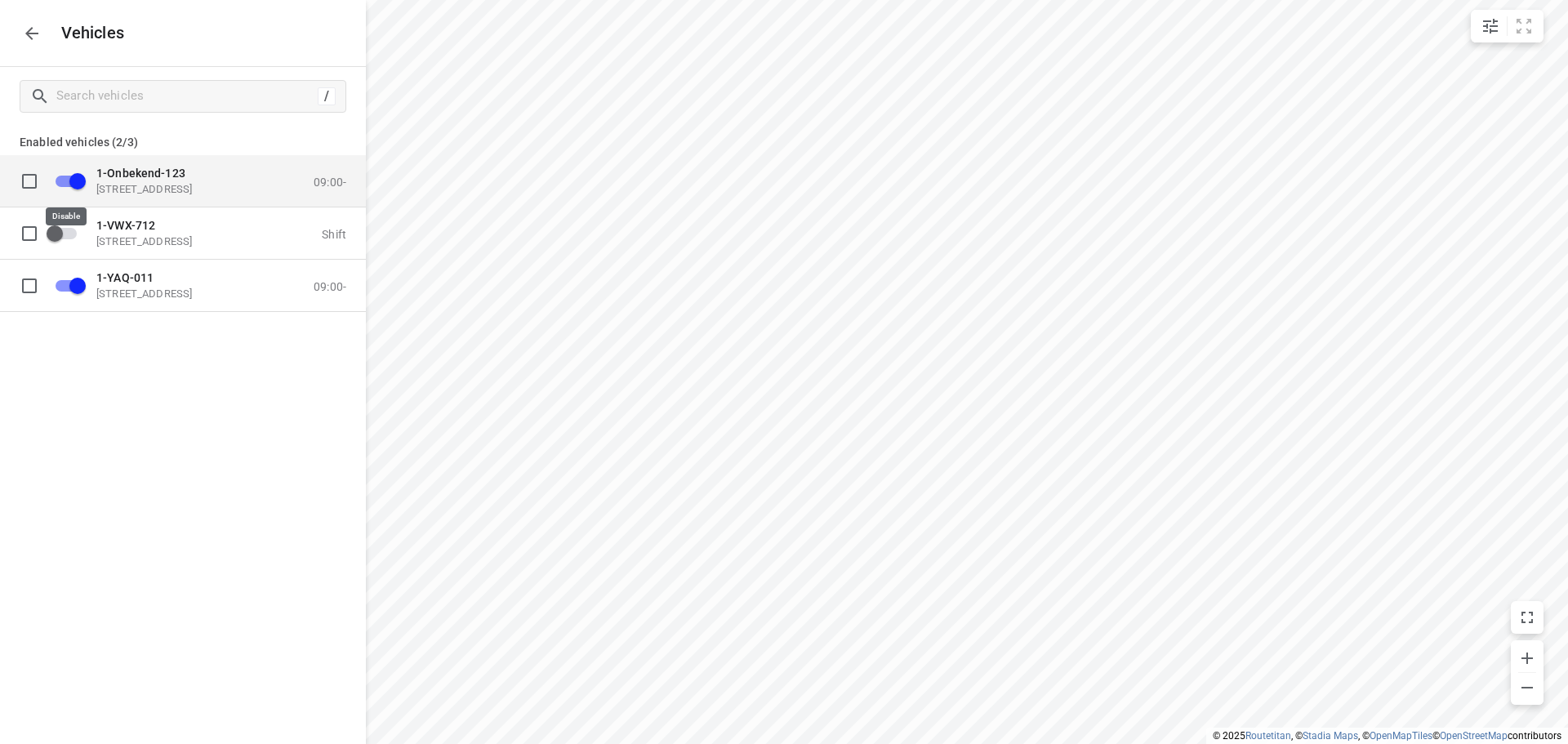
click at [65, 179] on input "grid" at bounding box center [78, 181] width 93 height 31
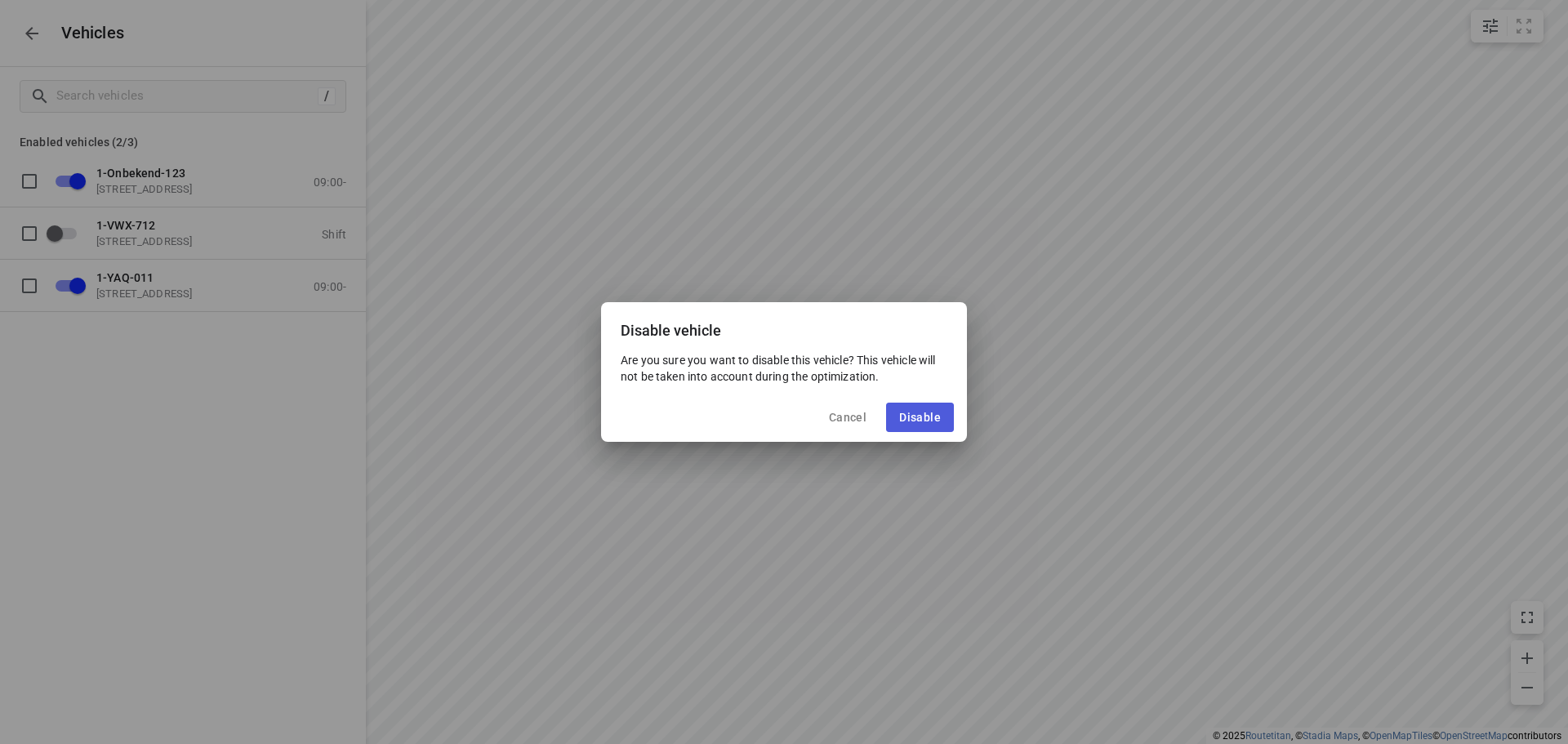
click at [912, 415] on span "Disable" at bounding box center [920, 417] width 41 height 13
checkbox input "false"
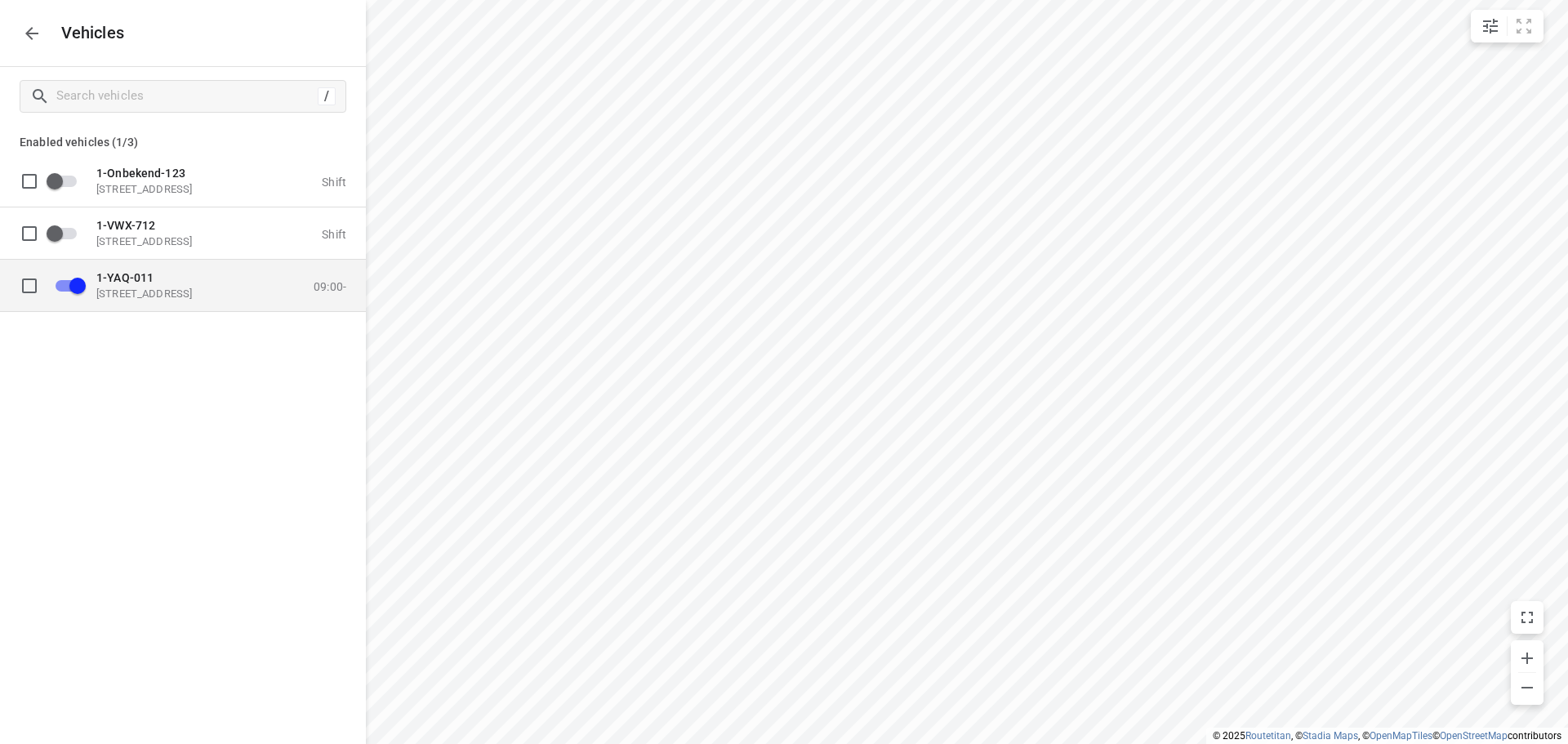
click at [179, 289] on p "[STREET_ADDRESS]" at bounding box center [178, 293] width 163 height 13
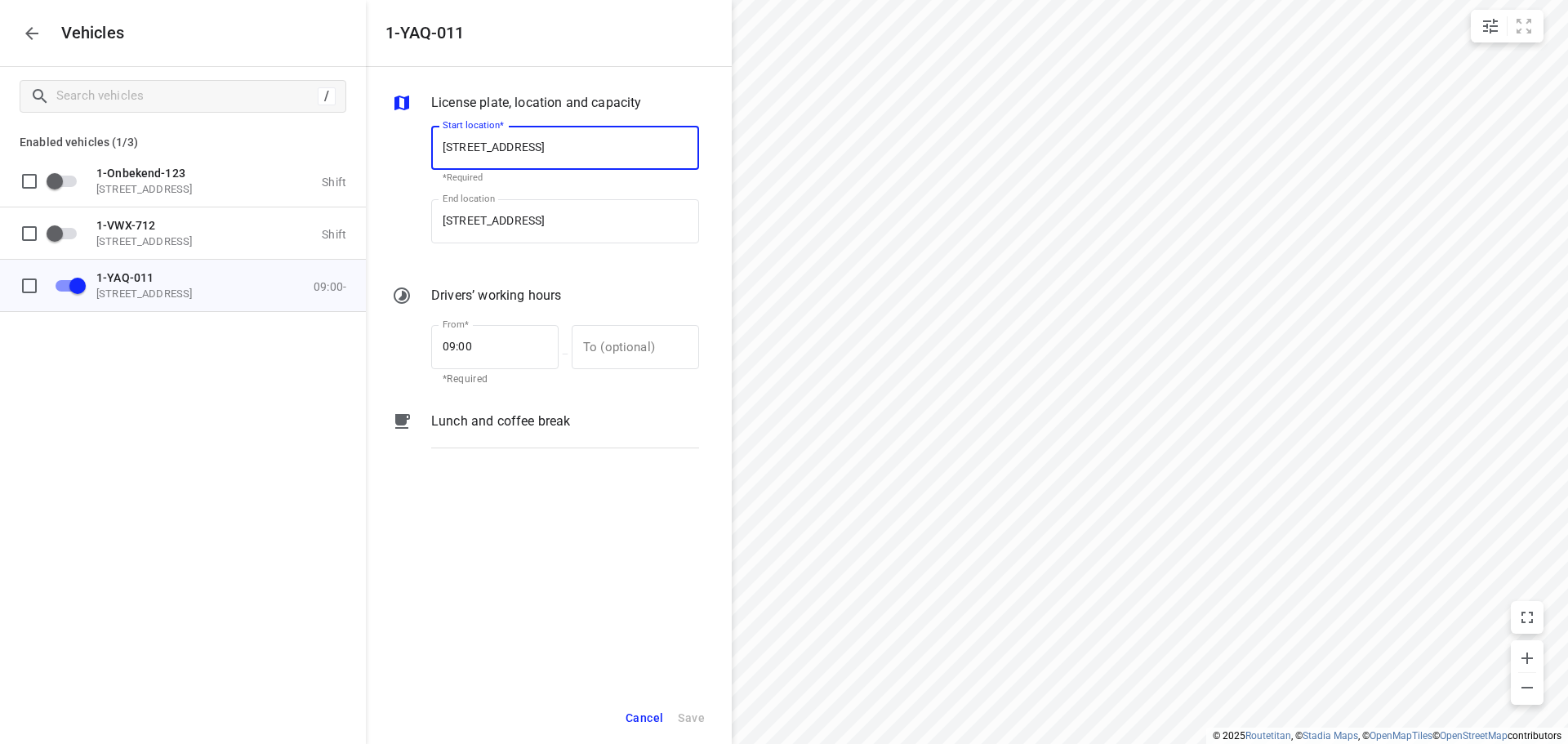
click at [553, 145] on input "[STREET_ADDRESS]" at bounding box center [565, 148] width 268 height 44
type input "[STREET_ADDRESS]"
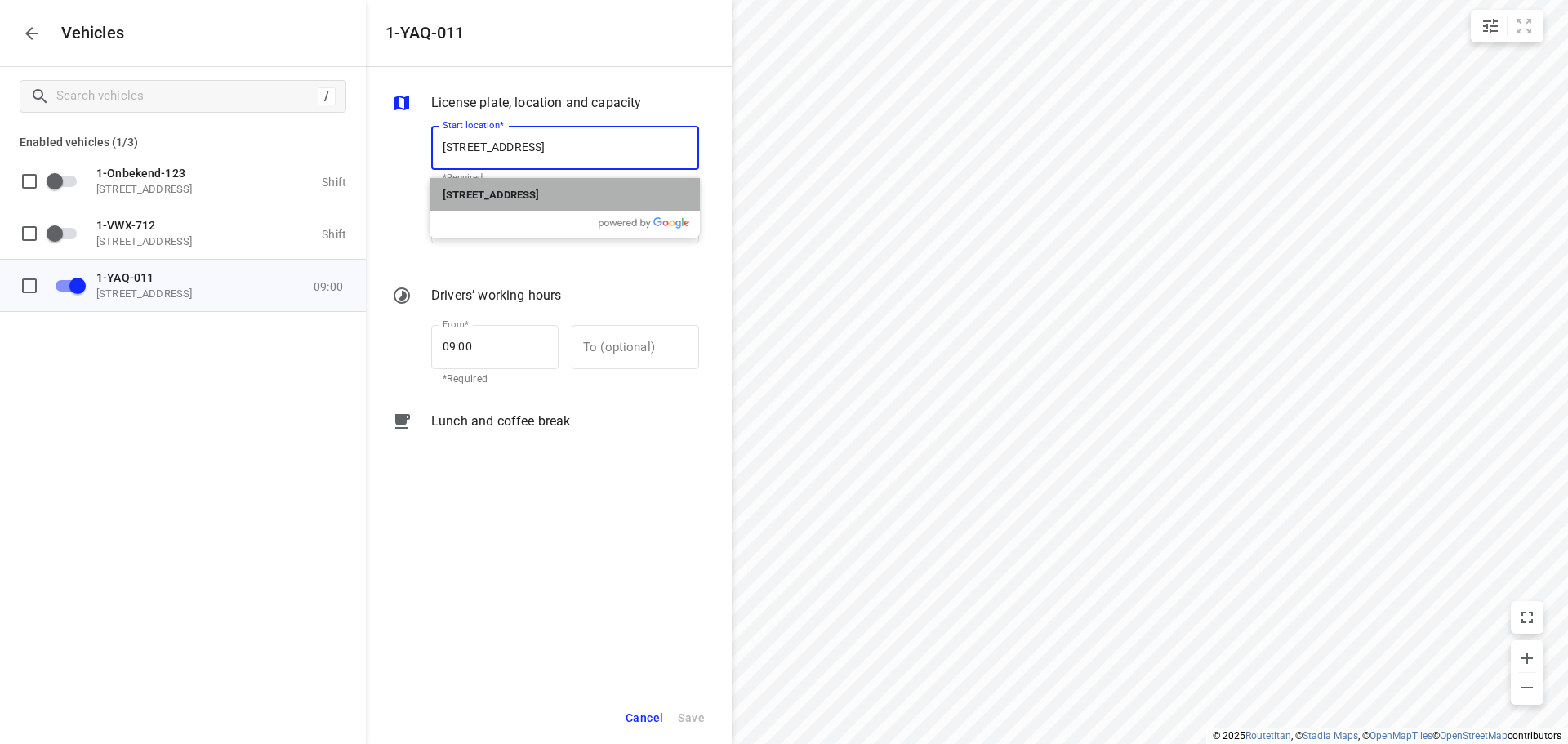
click at [539, 194] on b "[STREET_ADDRESS]" at bounding box center [491, 194] width 97 height 12
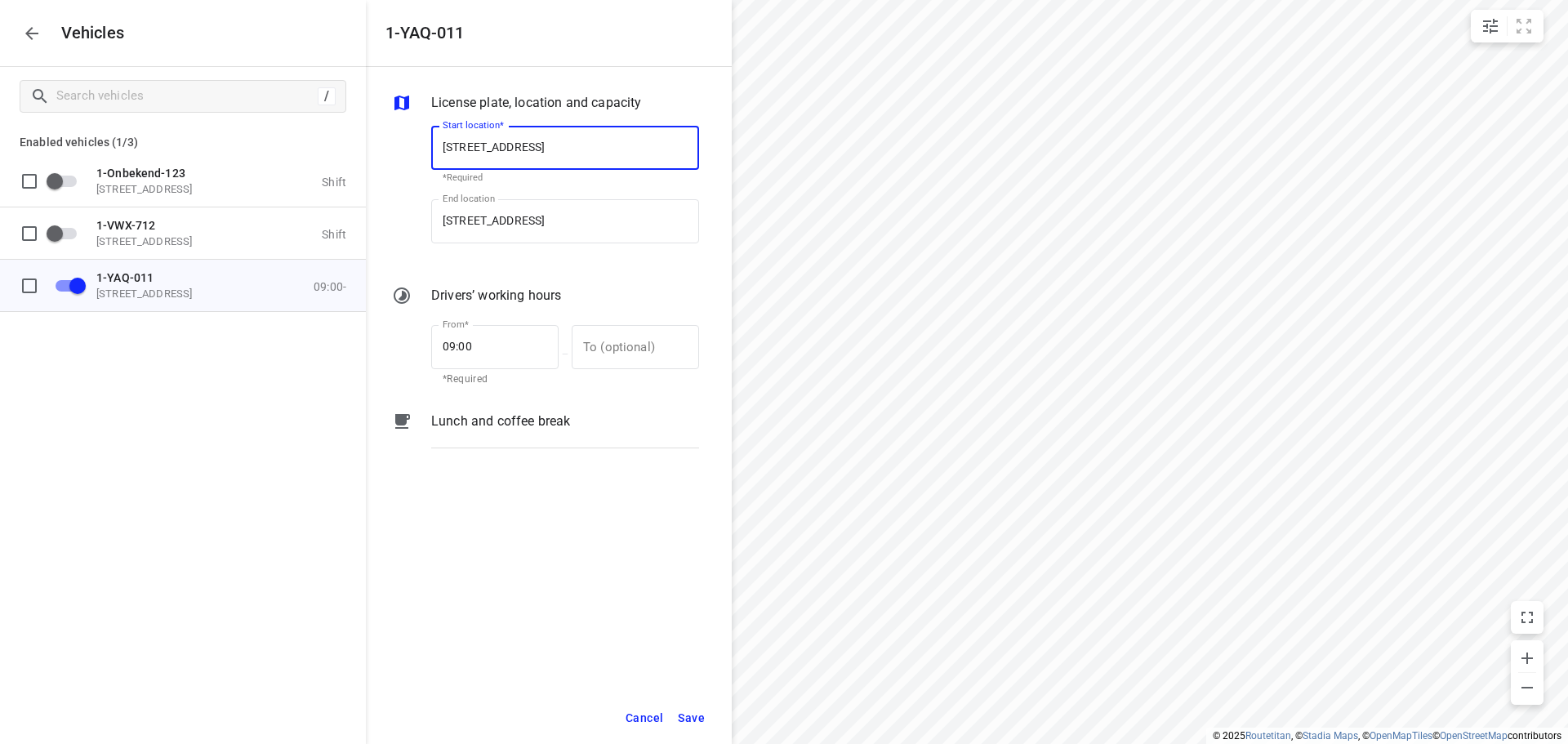
click at [546, 147] on input "[STREET_ADDRESS]" at bounding box center [565, 148] width 268 height 44
type input "[STREET_ADDRESS]"
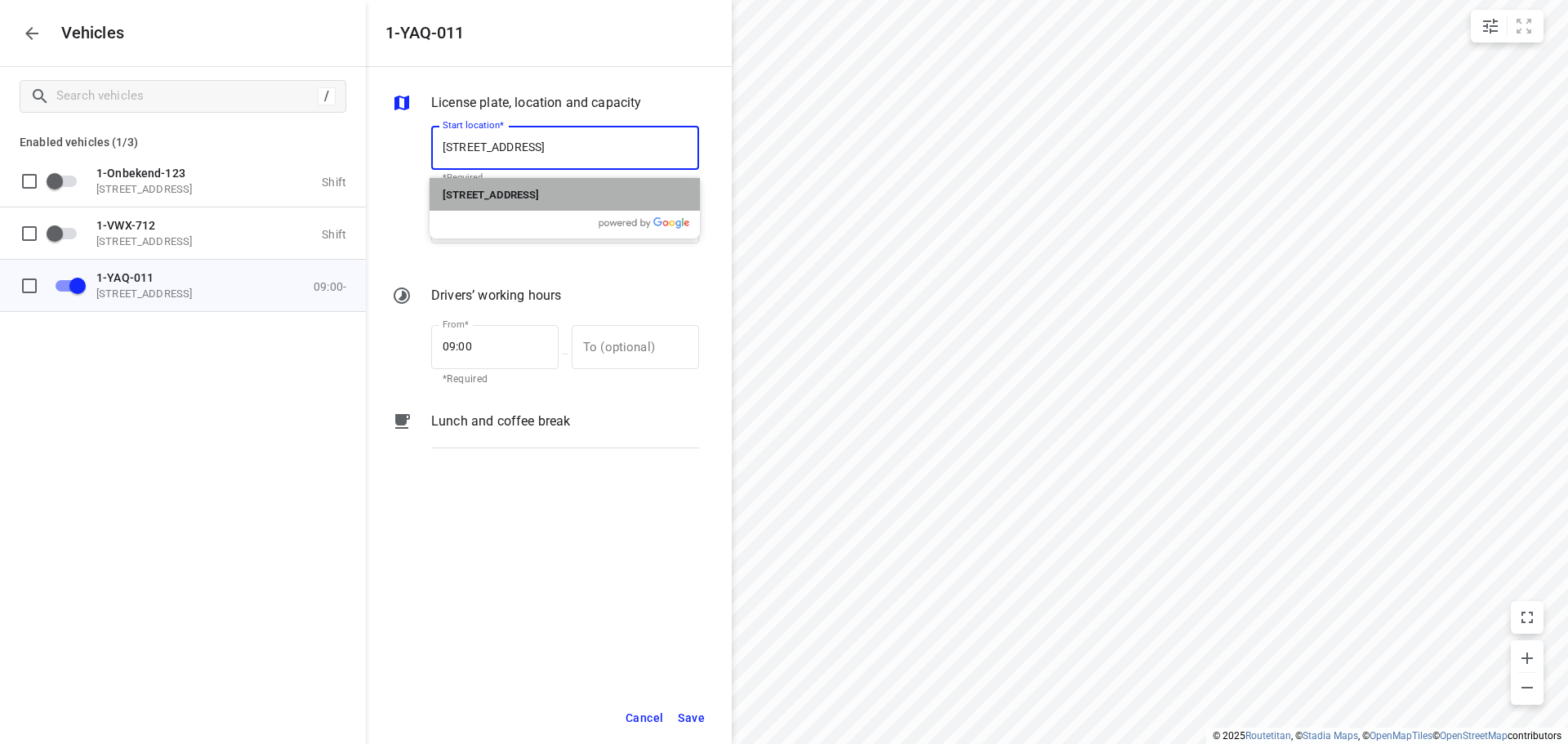
click at [539, 194] on b "[STREET_ADDRESS]" at bounding box center [491, 194] width 97 height 12
type input "[STREET_ADDRESS]"
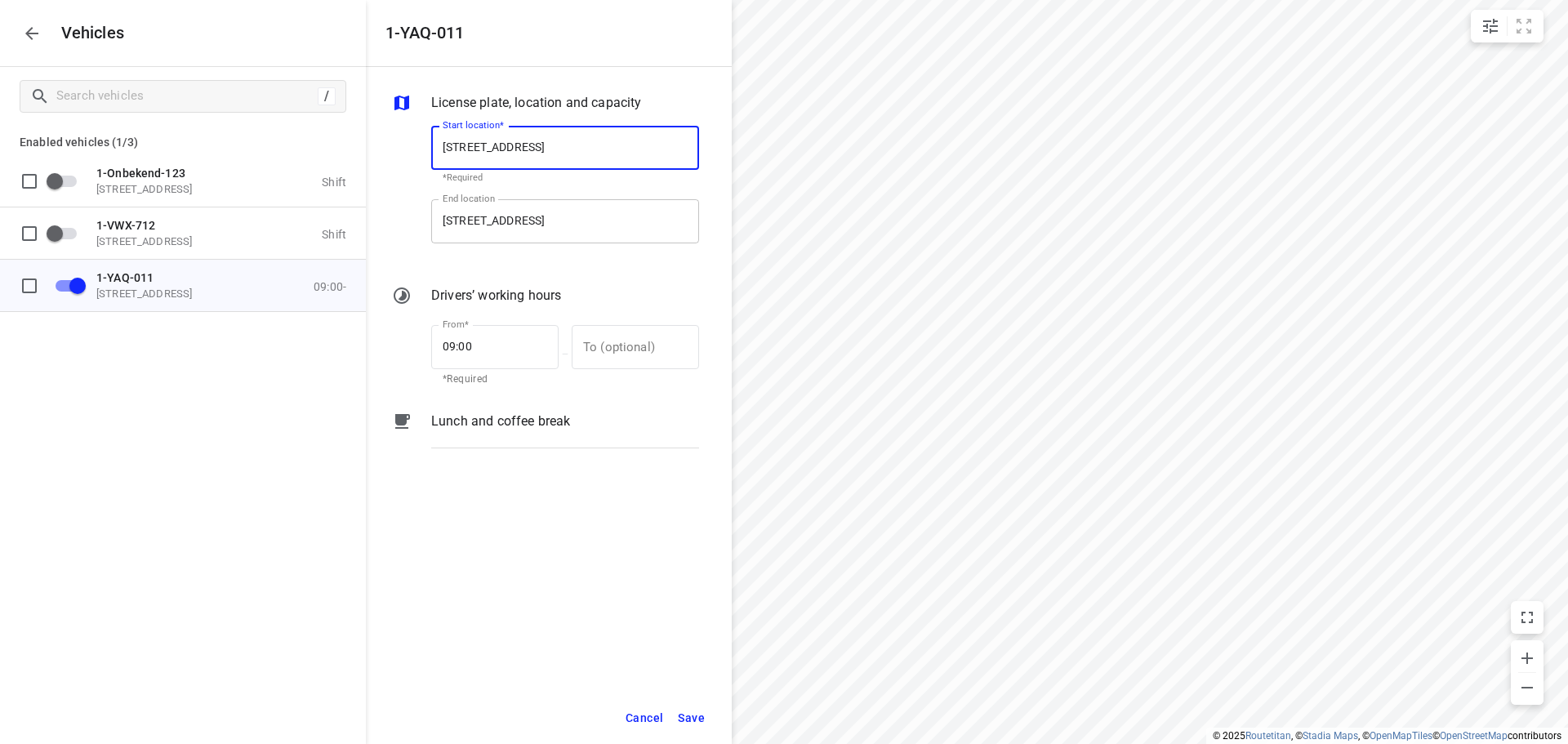
click at [554, 220] on input "[STREET_ADDRESS]" at bounding box center [565, 221] width 268 height 44
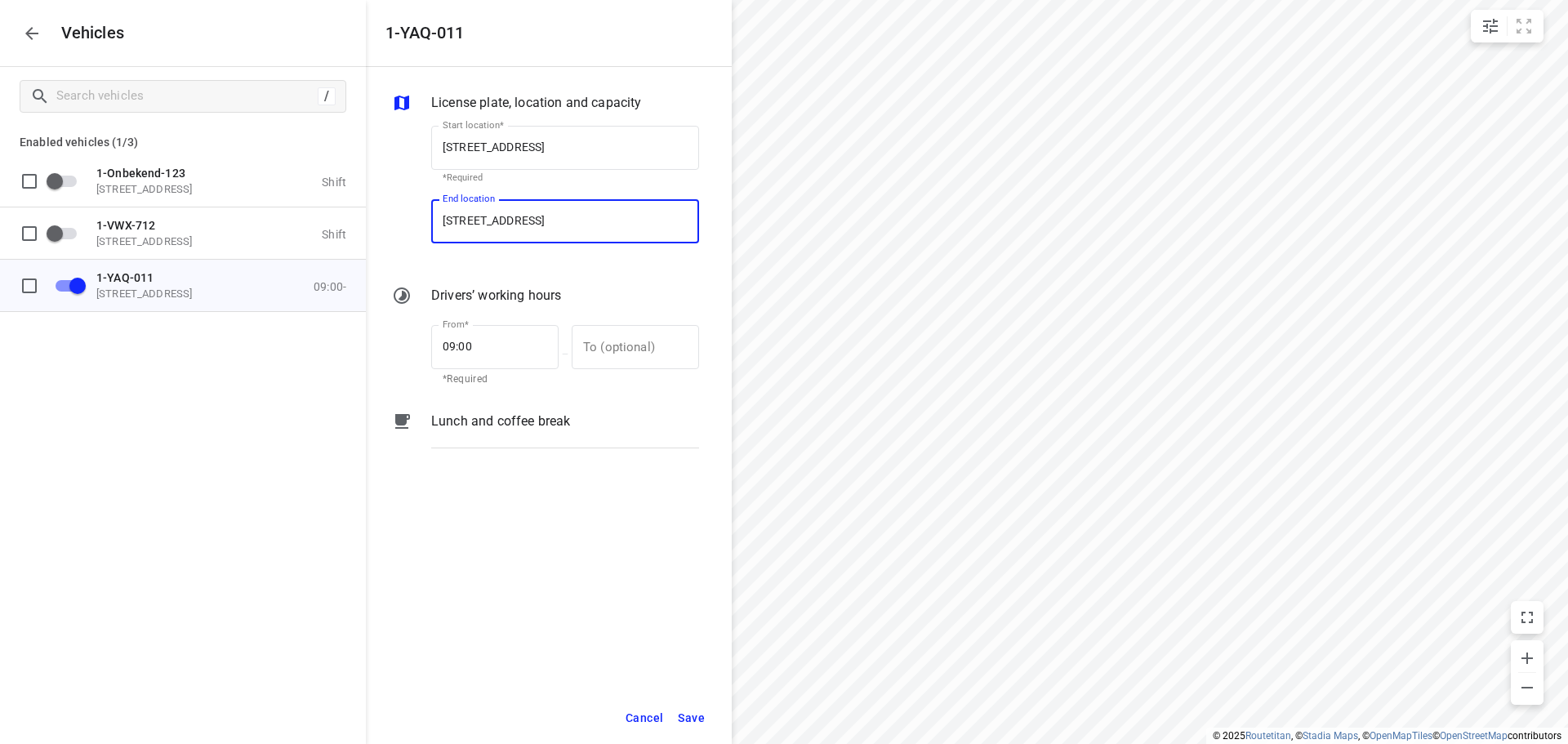
click at [554, 220] on input "[STREET_ADDRESS]" at bounding box center [565, 221] width 268 height 44
click at [553, 219] on input "[STREET_ADDRESS]" at bounding box center [565, 221] width 268 height 44
type input "[STREET_ADDRESS]"
click at [539, 264] on b "[STREET_ADDRESS]" at bounding box center [491, 268] width 97 height 12
type input "[STREET_ADDRESS]"
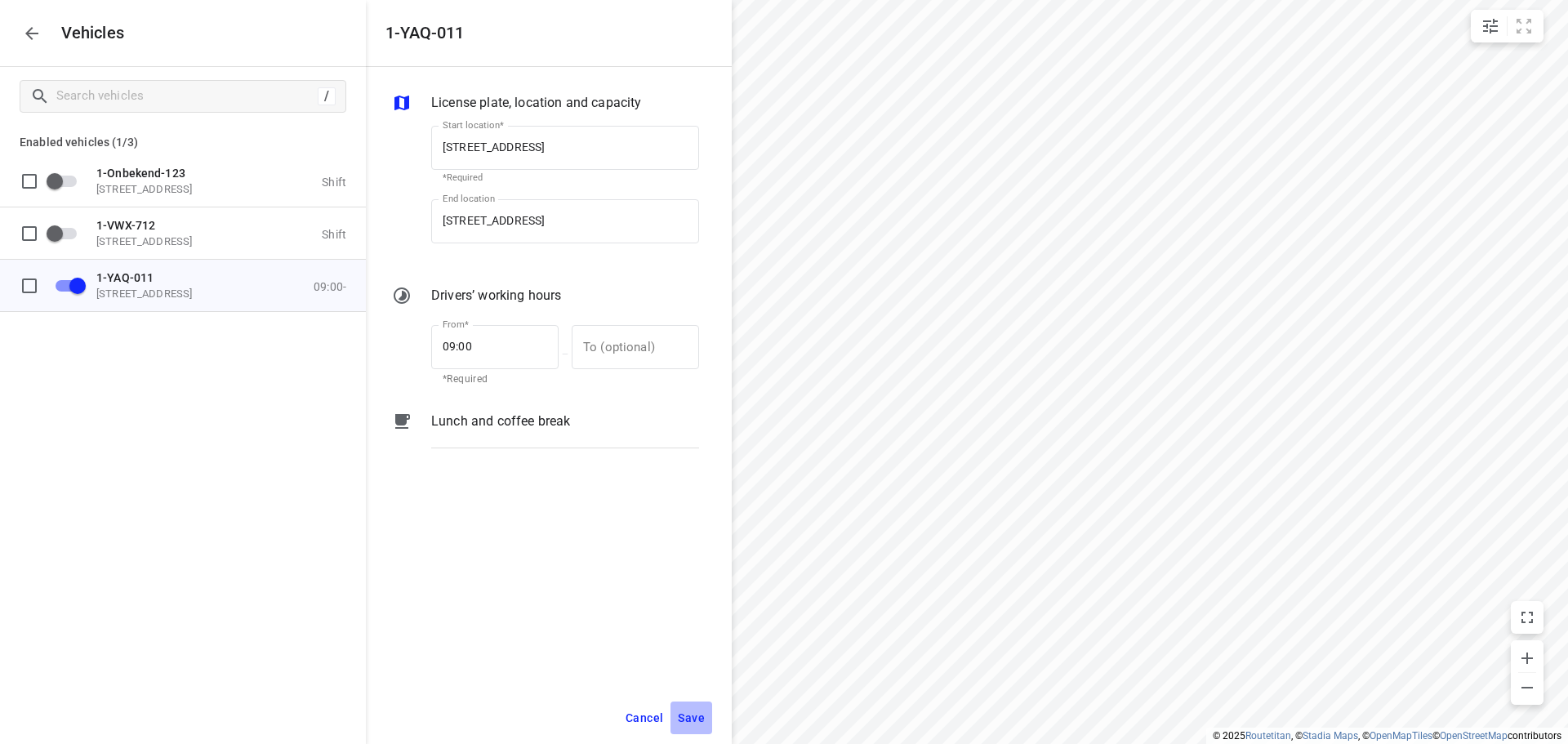
click at [690, 717] on span "Save" at bounding box center [691, 718] width 27 height 21
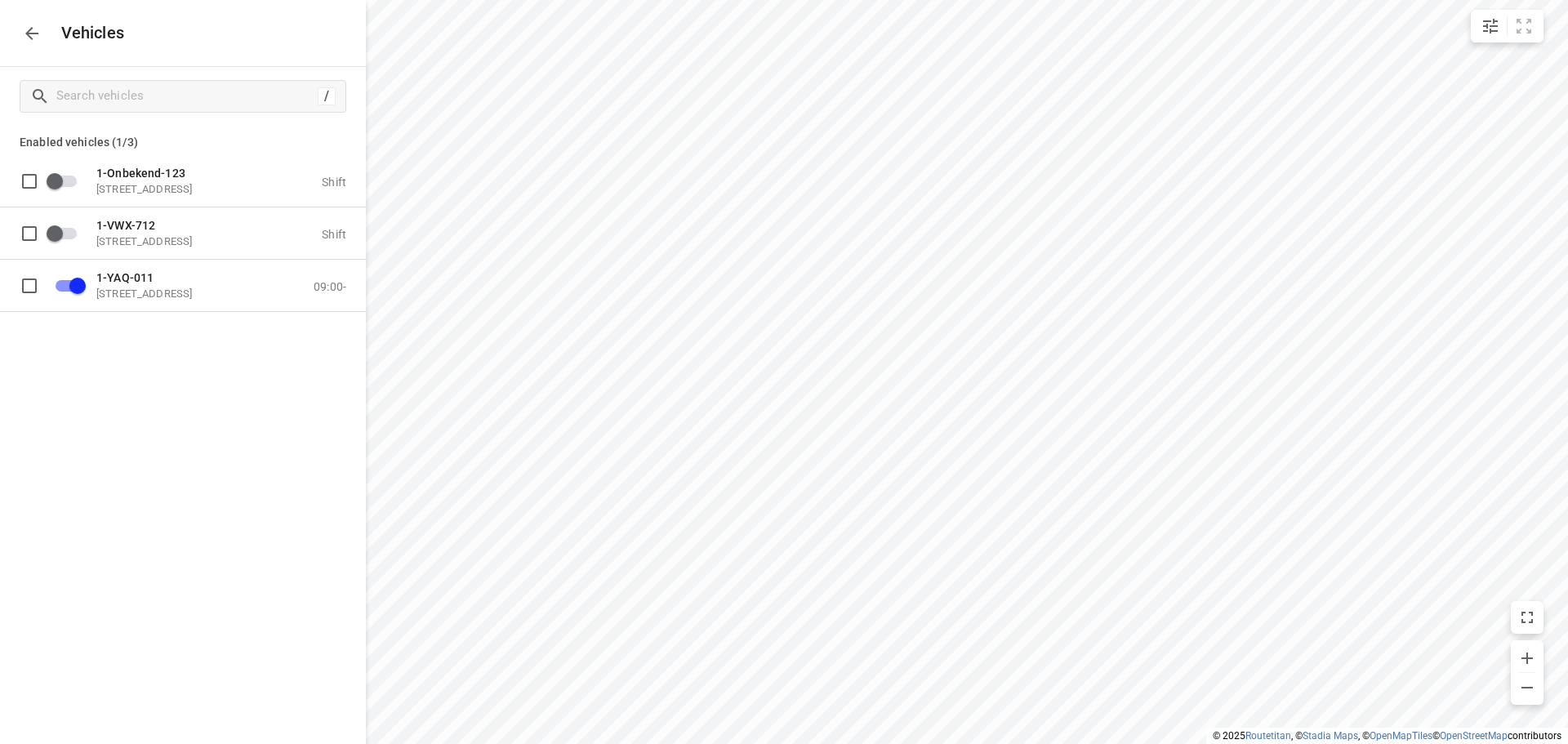
click at [28, 31] on icon "button" at bounding box center [31, 33] width 13 height 13
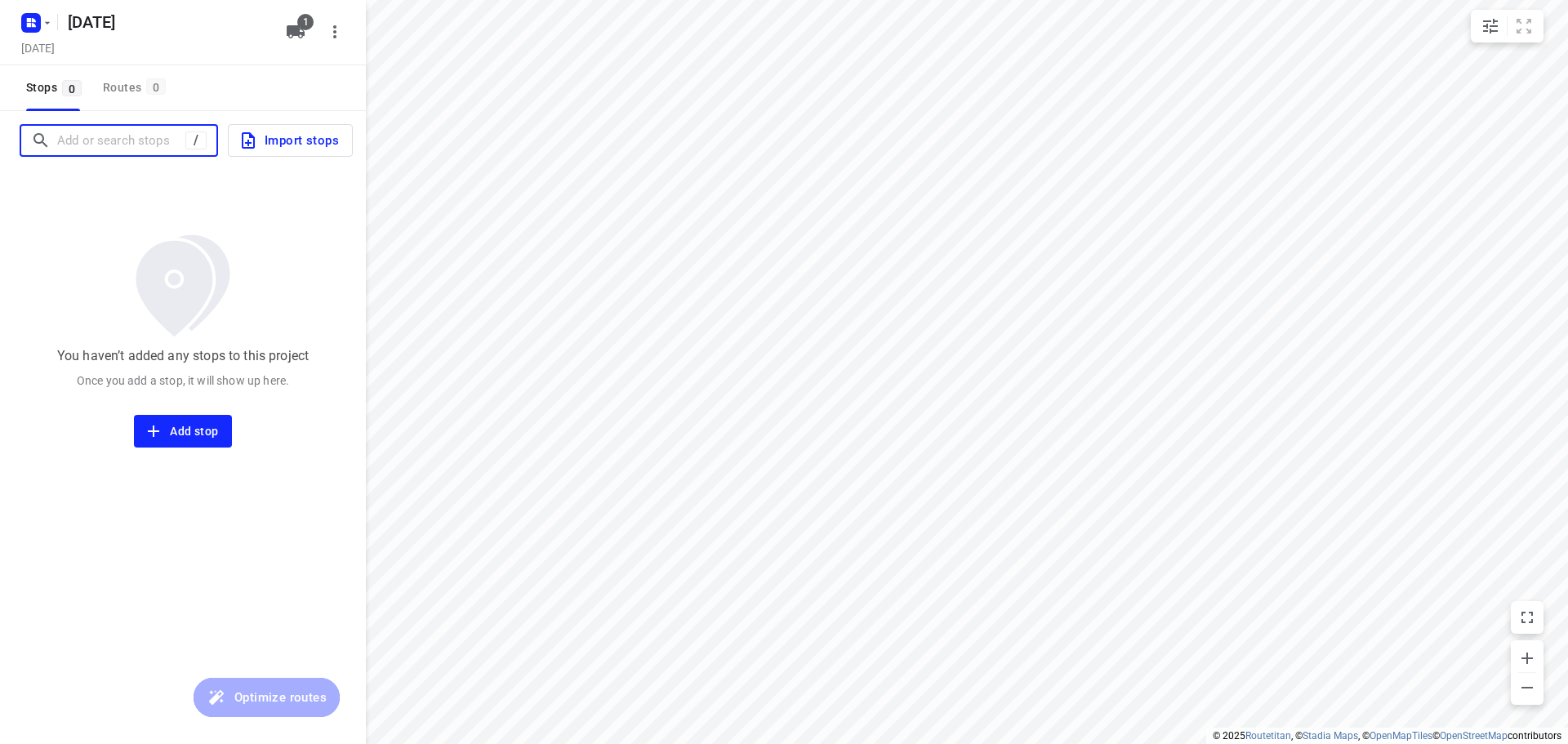
click at [108, 142] on input "Add or search stops" at bounding box center [121, 140] width 128 height 25
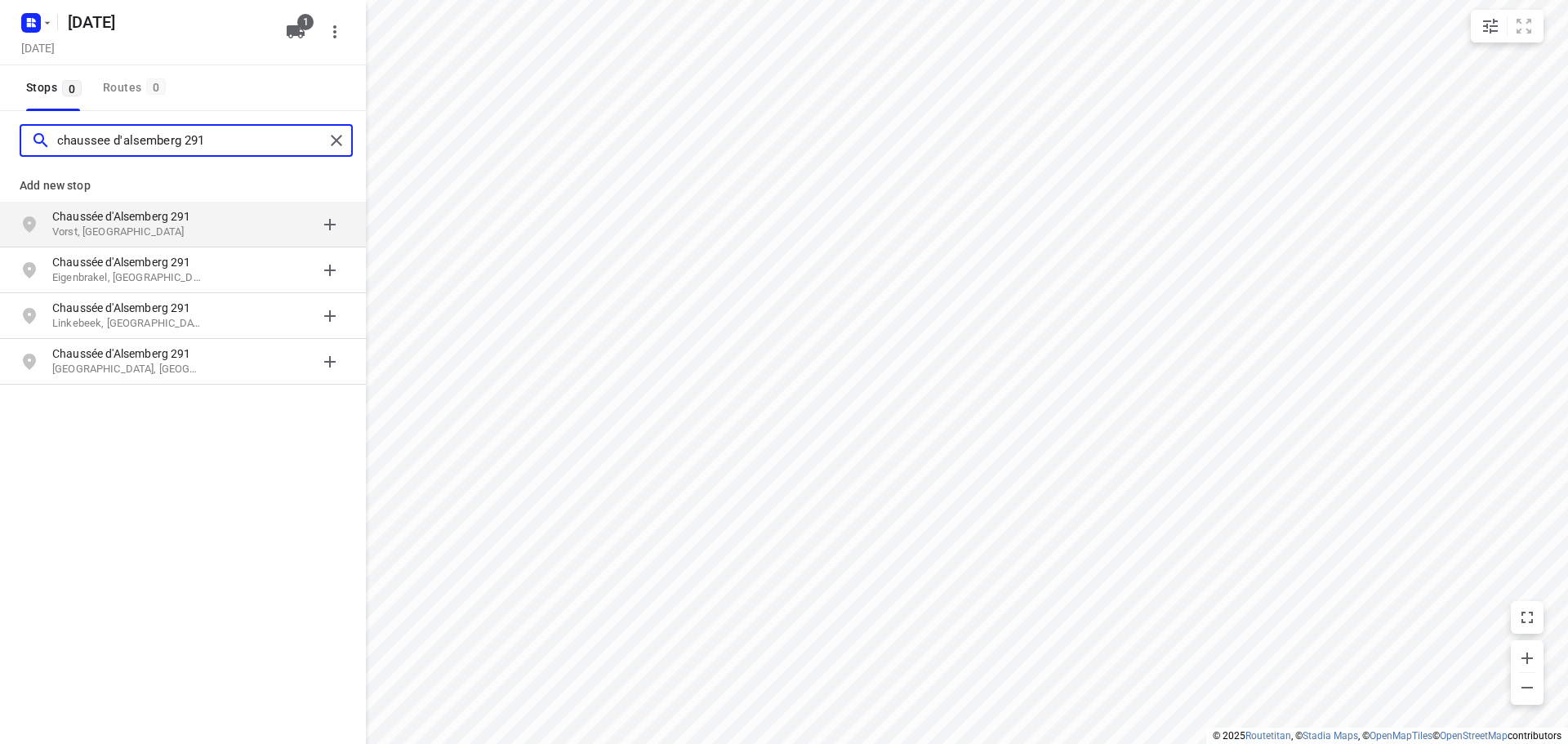
type input "chaussee d'alsemberg 291"
click at [198, 225] on p "Vorst, [GEOGRAPHIC_DATA]" at bounding box center [127, 232] width 150 height 16
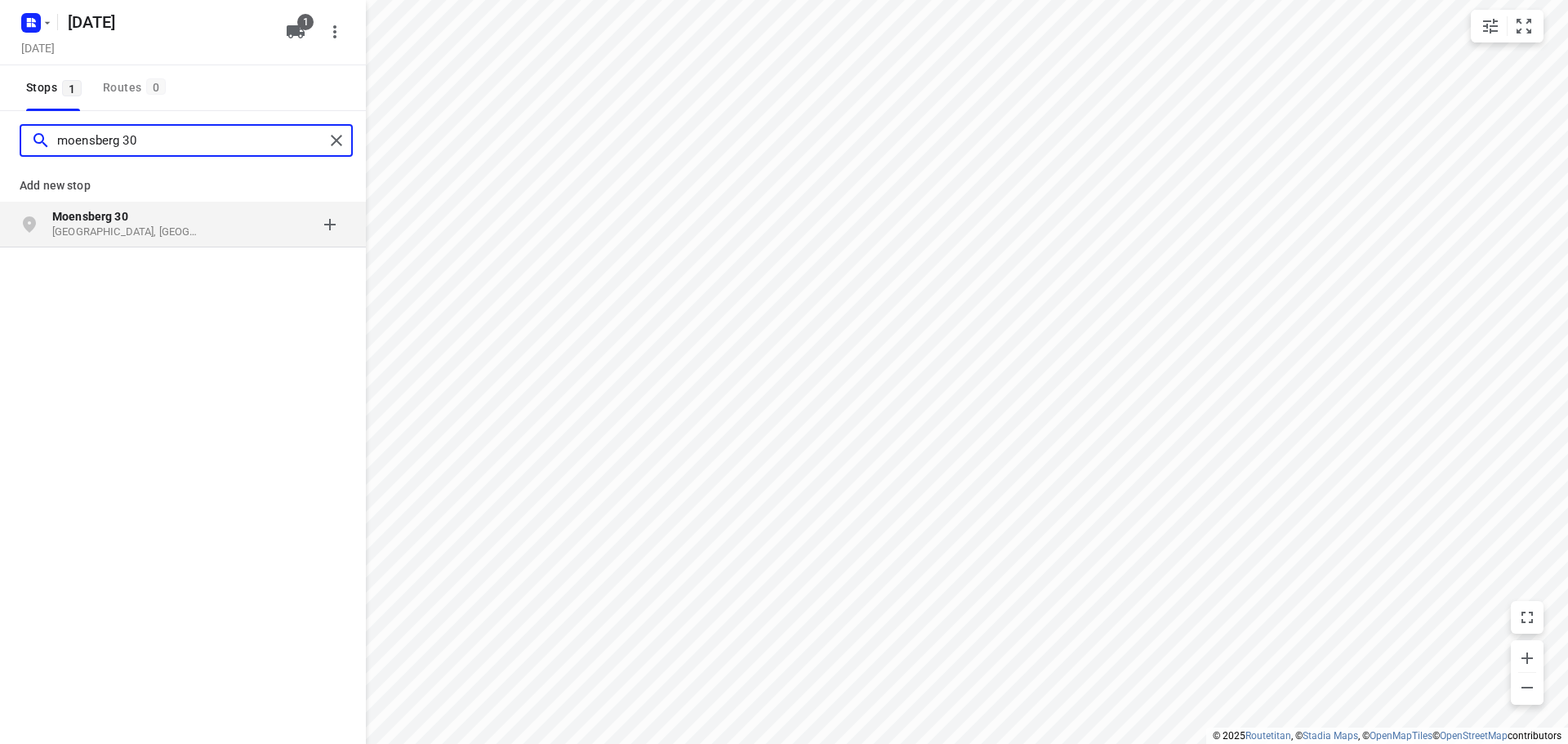
type input "moensberg 30"
click at [154, 226] on p "[GEOGRAPHIC_DATA], [GEOGRAPHIC_DATA]" at bounding box center [127, 232] width 150 height 16
type input "[STREET_ADDRESS], 1785"
click at [161, 226] on p "1785 [GEOGRAPHIC_DATA], [GEOGRAPHIC_DATA]" at bounding box center [127, 232] width 150 height 16
type input "rue du chene au corbeau 3a"
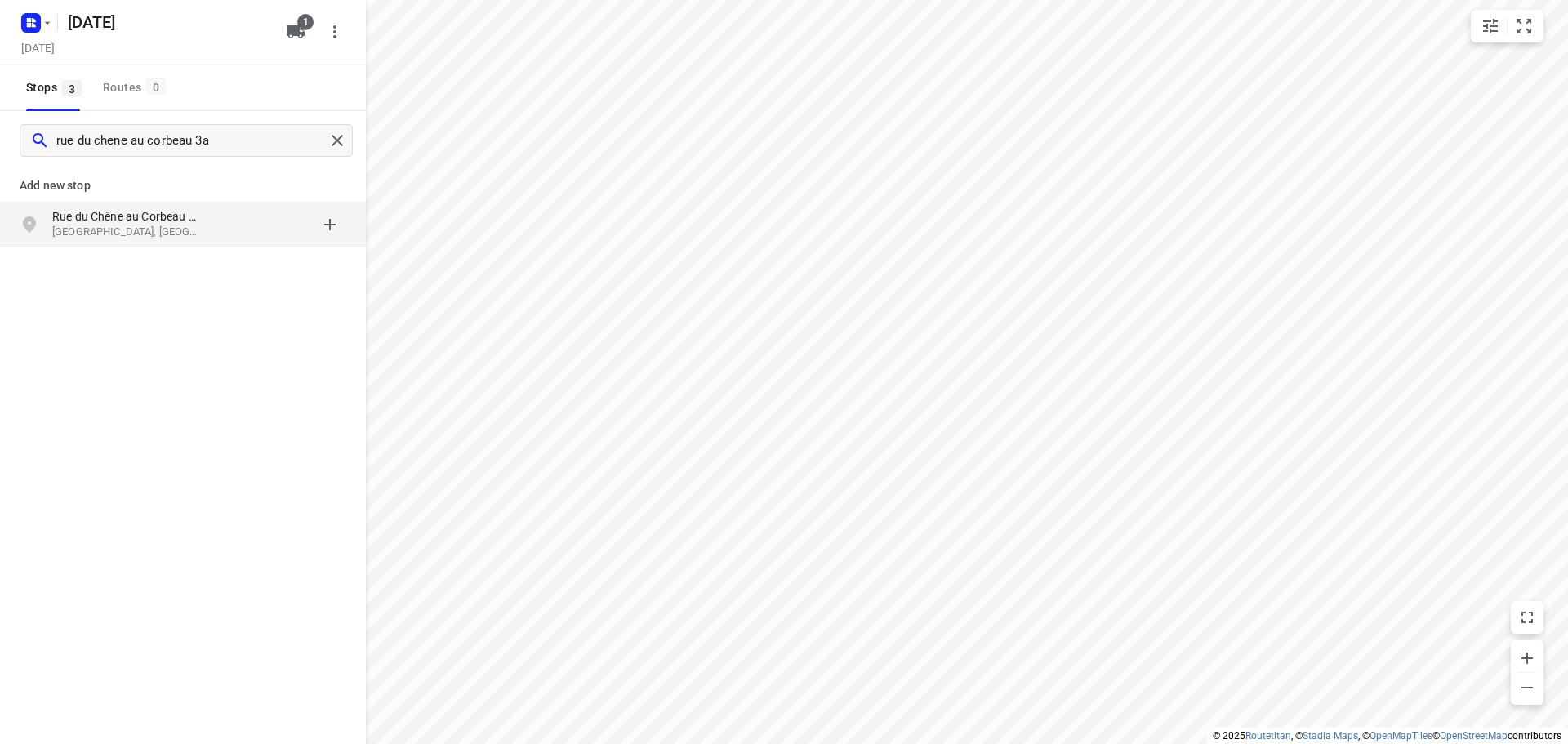
click at [177, 220] on p "Rue du Chêne au Corbeau 3A" at bounding box center [127, 216] width 150 height 16
type input "doffen 133"
click at [156, 226] on p "[GEOGRAPHIC_DATA], [GEOGRAPHIC_DATA]" at bounding box center [127, 232] width 150 height 16
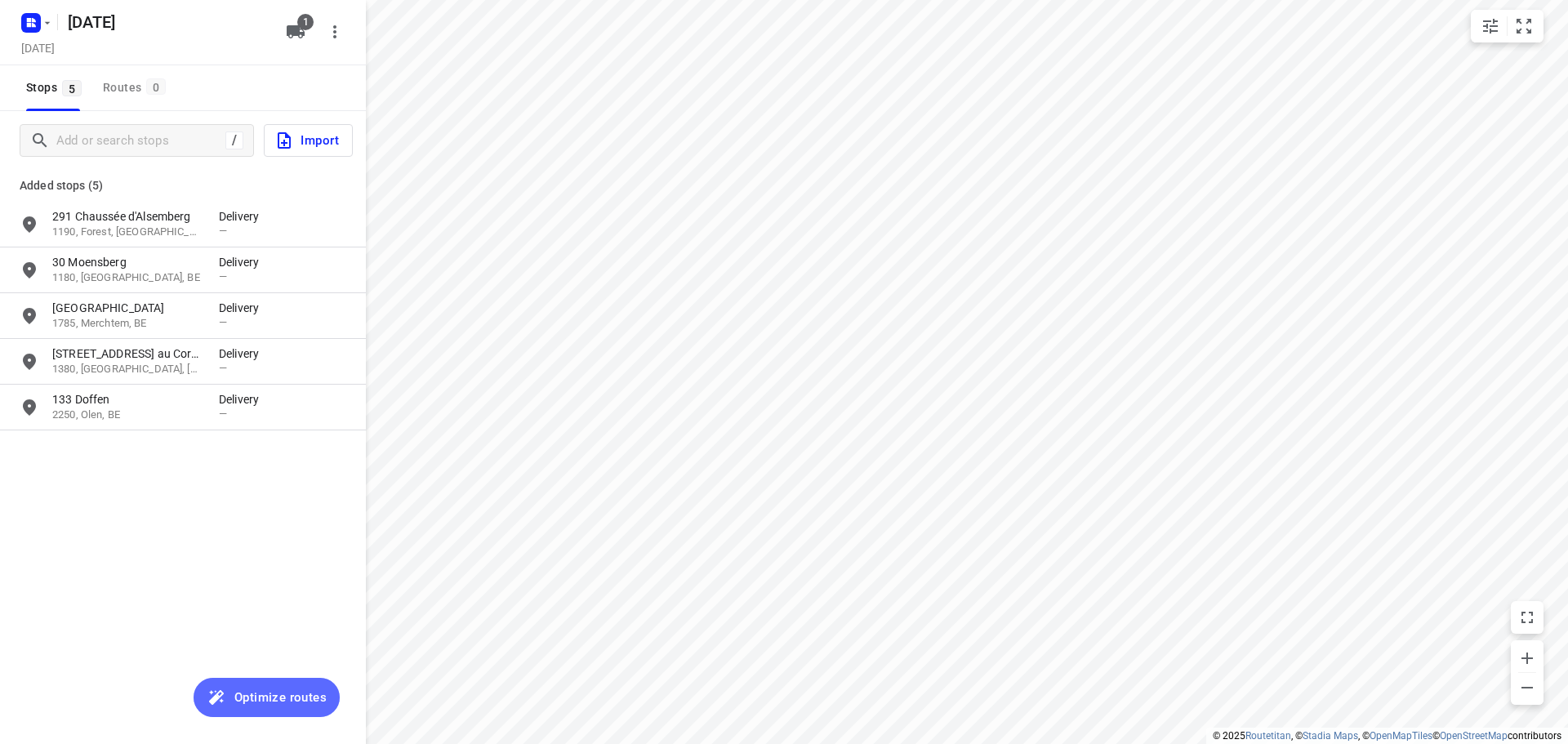
click at [295, 702] on span "Optimize routes" at bounding box center [280, 697] width 92 height 22
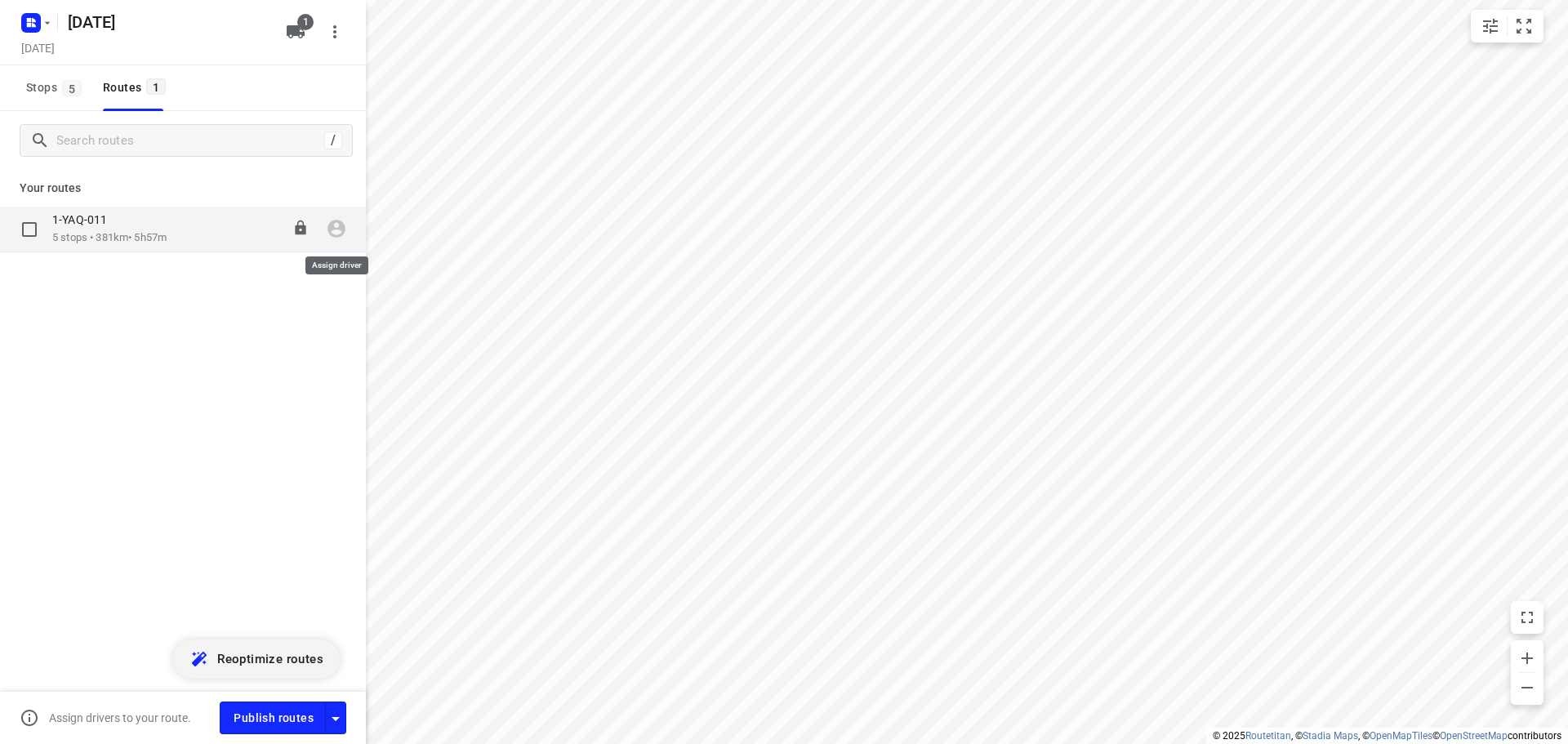
click at [337, 232] on icon "button" at bounding box center [336, 228] width 22 height 22
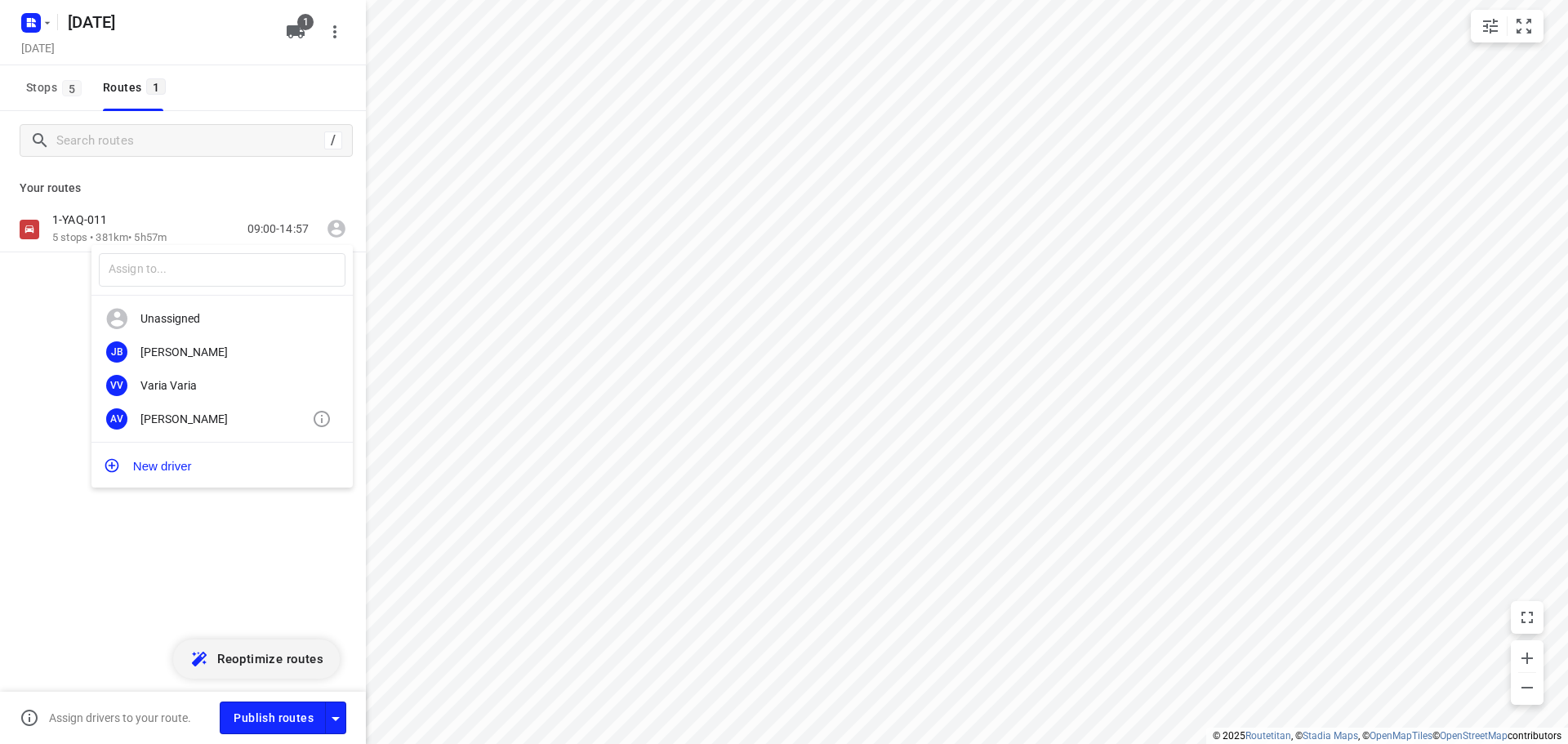
click at [171, 418] on div "[PERSON_NAME]" at bounding box center [226, 418] width 171 height 13
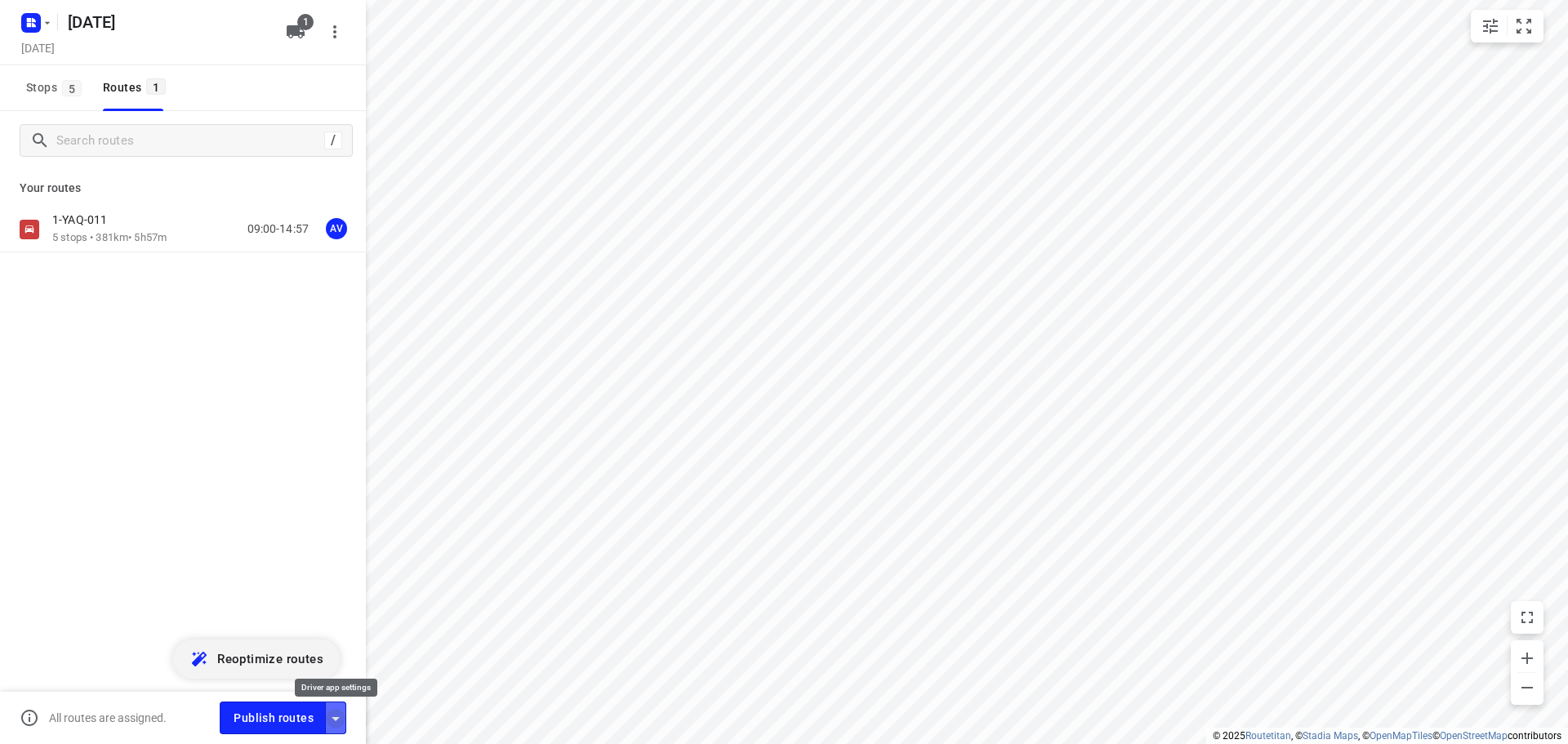
click at [334, 718] on icon "button" at bounding box center [335, 719] width 8 height 4
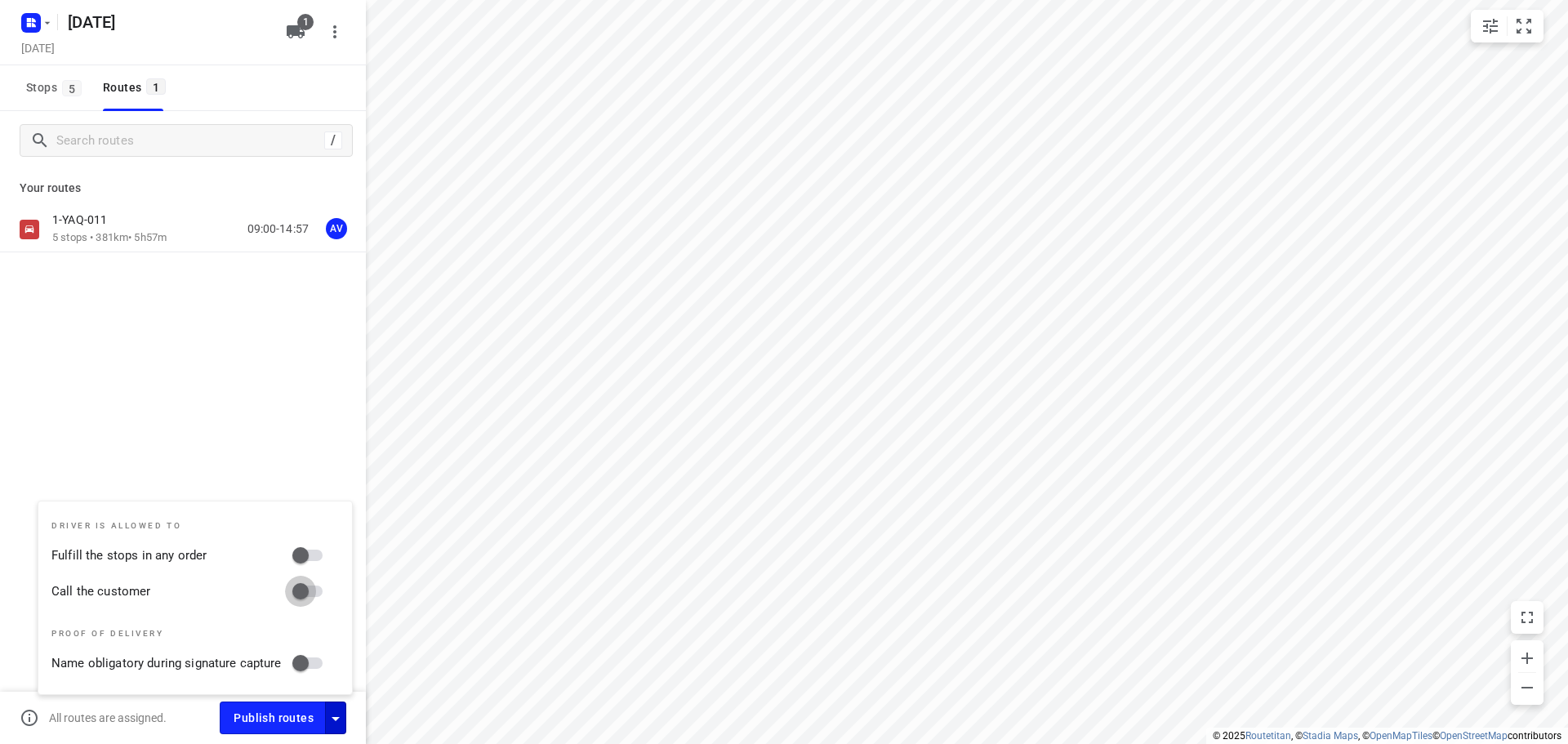
click at [315, 588] on input "Call the customer" at bounding box center [301, 591] width 93 height 31
checkbox input "true"
drag, startPoint x: 337, startPoint y: 713, endPoint x: 334, endPoint y: 664, distance: 49.1
click at [337, 712] on icon "button" at bounding box center [335, 718] width 20 height 20
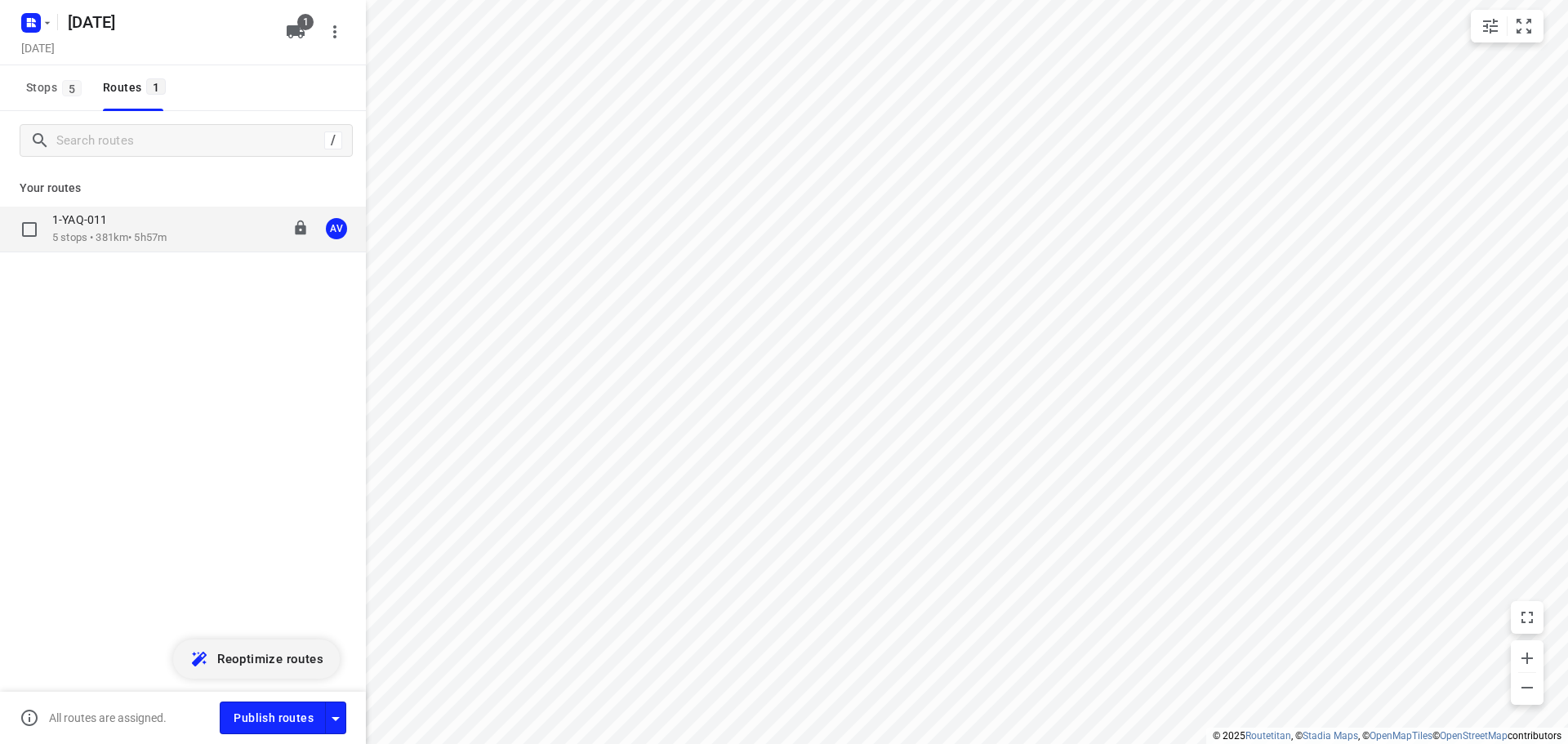
click at [184, 221] on div "1-YAQ-011 5 stops • 381km • 5h57m 09:00-14:57 AV" at bounding box center [208, 229] width 314 height 34
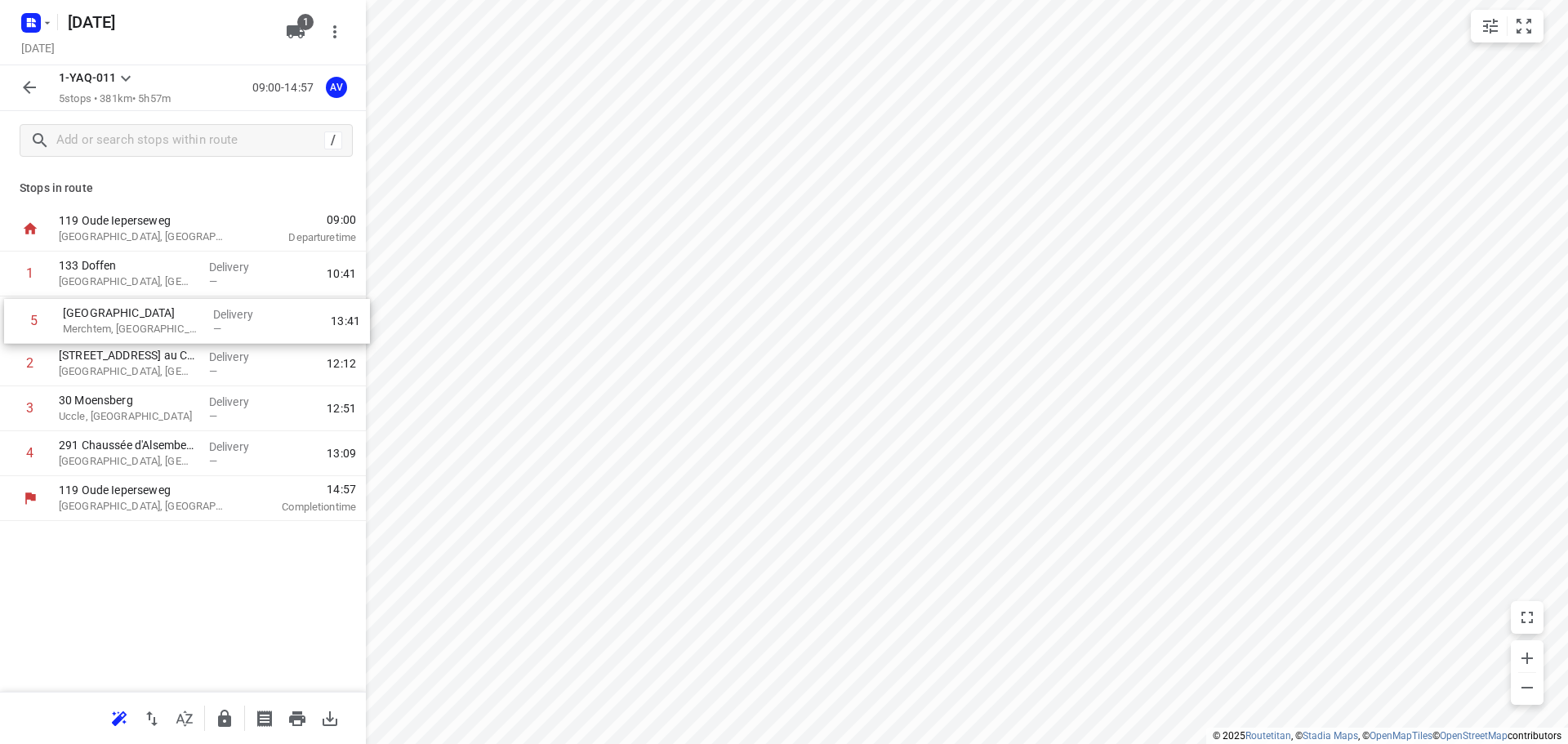
drag, startPoint x: 9, startPoint y: 457, endPoint x: 13, endPoint y: 319, distance: 138.1
click at [13, 319] on div "1 133 Doffen Olen, [GEOGRAPHIC_DATA] Delivery — 10:41 2 [STREET_ADDRESS] Delive…" at bounding box center [182, 364] width 366 height 225
drag, startPoint x: 8, startPoint y: 319, endPoint x: 9, endPoint y: 451, distance: 132.0
click at [9, 451] on div "1 133 Doffen Olen, [GEOGRAPHIC_DATA] Delivery — 10:42 2 [STREET_ADDRESS] Delive…" at bounding box center [182, 364] width 366 height 225
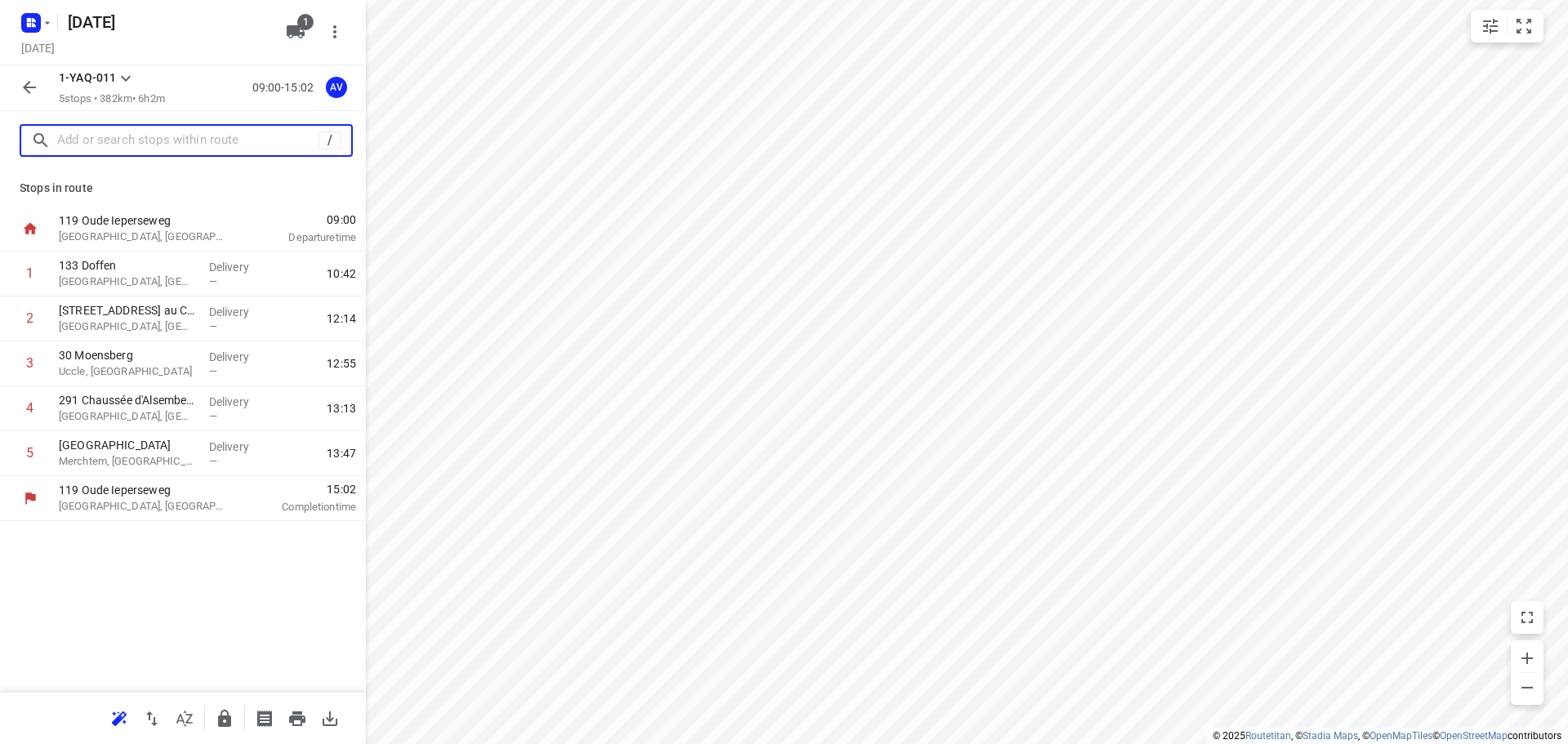
click at [150, 144] on input "text" at bounding box center [188, 140] width 261 height 25
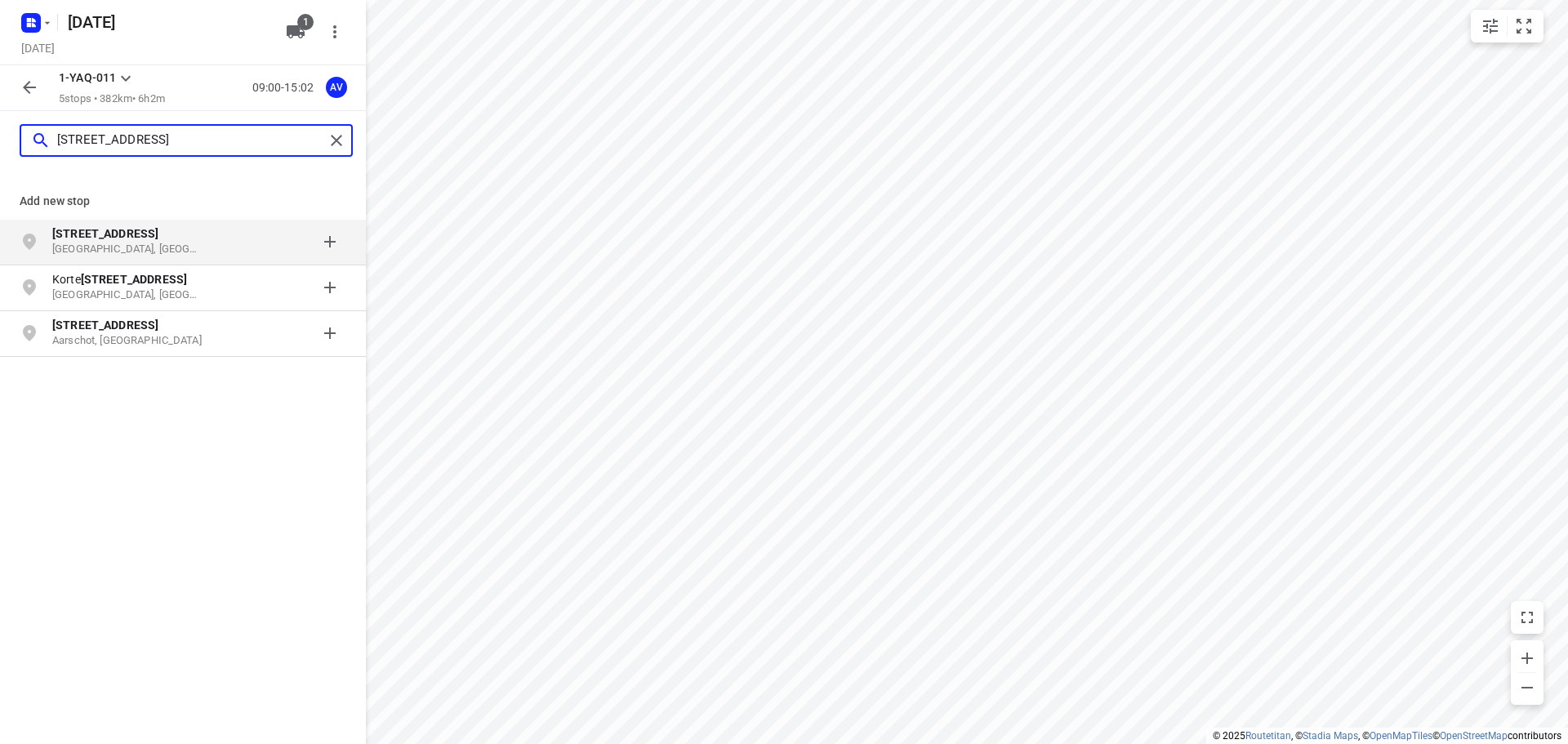
type input "[STREET_ADDRESS]"
click at [225, 242] on div at bounding box center [282, 242] width 127 height 33
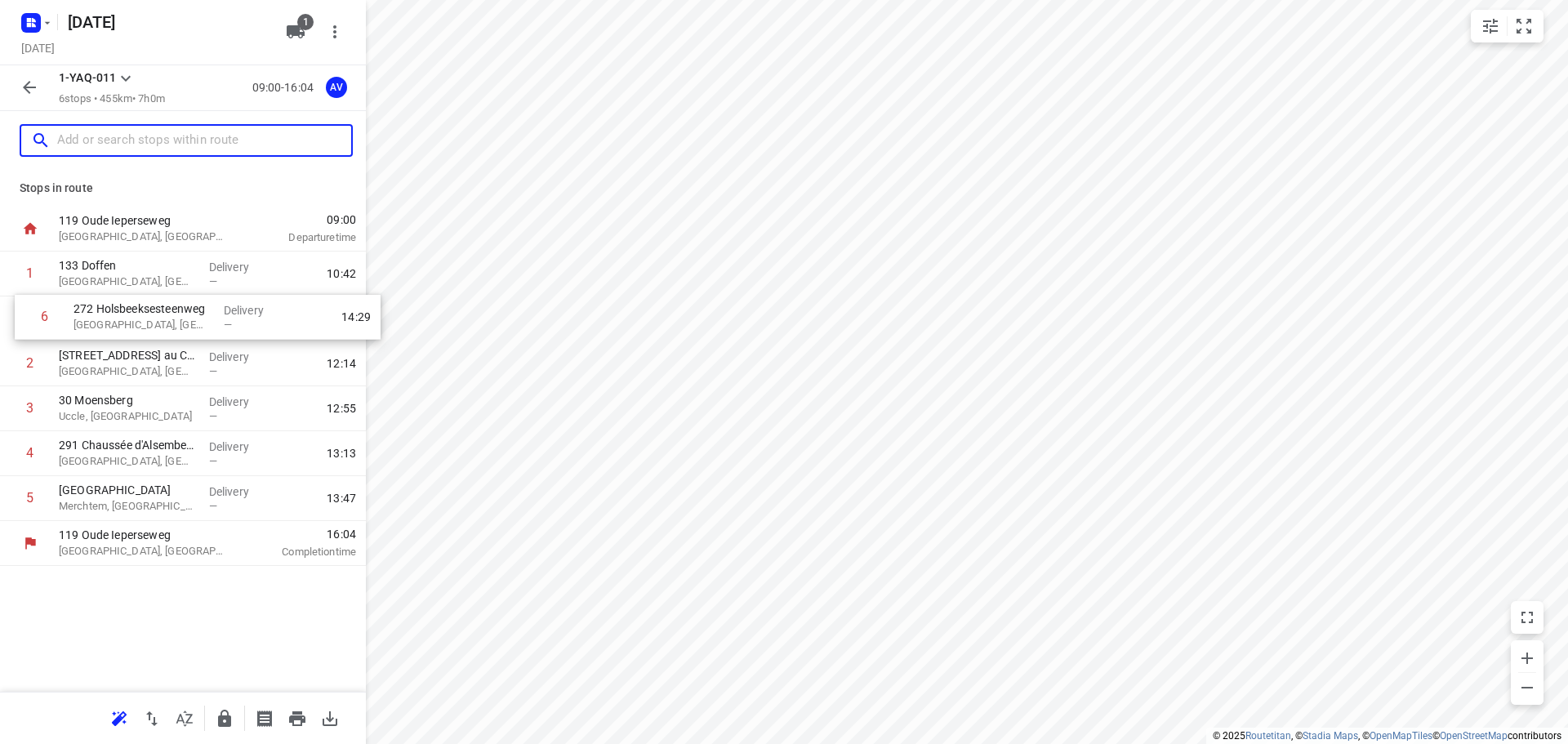
drag, startPoint x: 6, startPoint y: 506, endPoint x: 22, endPoint y: 319, distance: 187.7
click at [22, 319] on div "1 133 Doffen Olen, [GEOGRAPHIC_DATA] Delivery — 10:42 2 [STREET_ADDRESS] Delive…" at bounding box center [182, 386] width 366 height 270
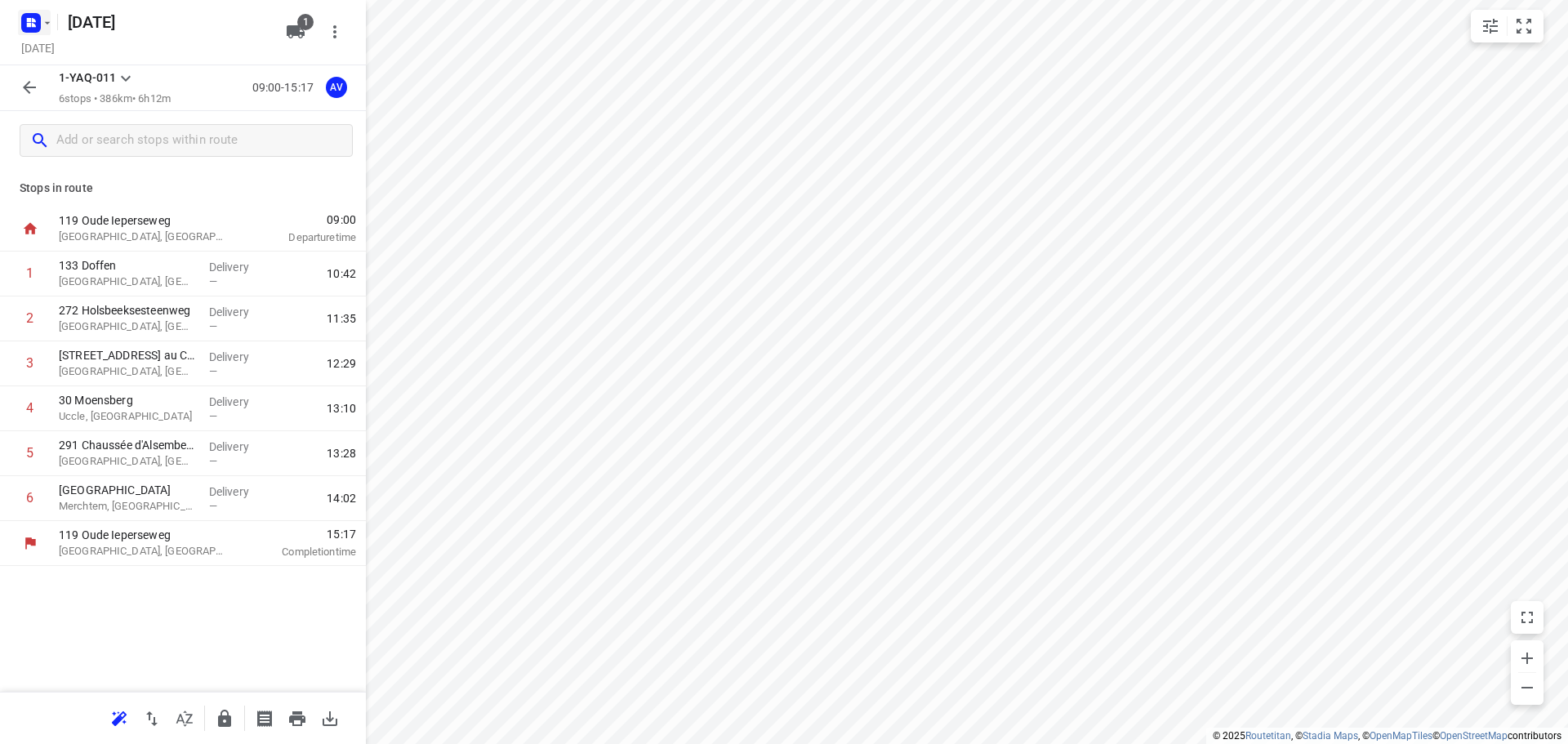
click at [37, 19] on rect "button" at bounding box center [31, 22] width 20 height 20
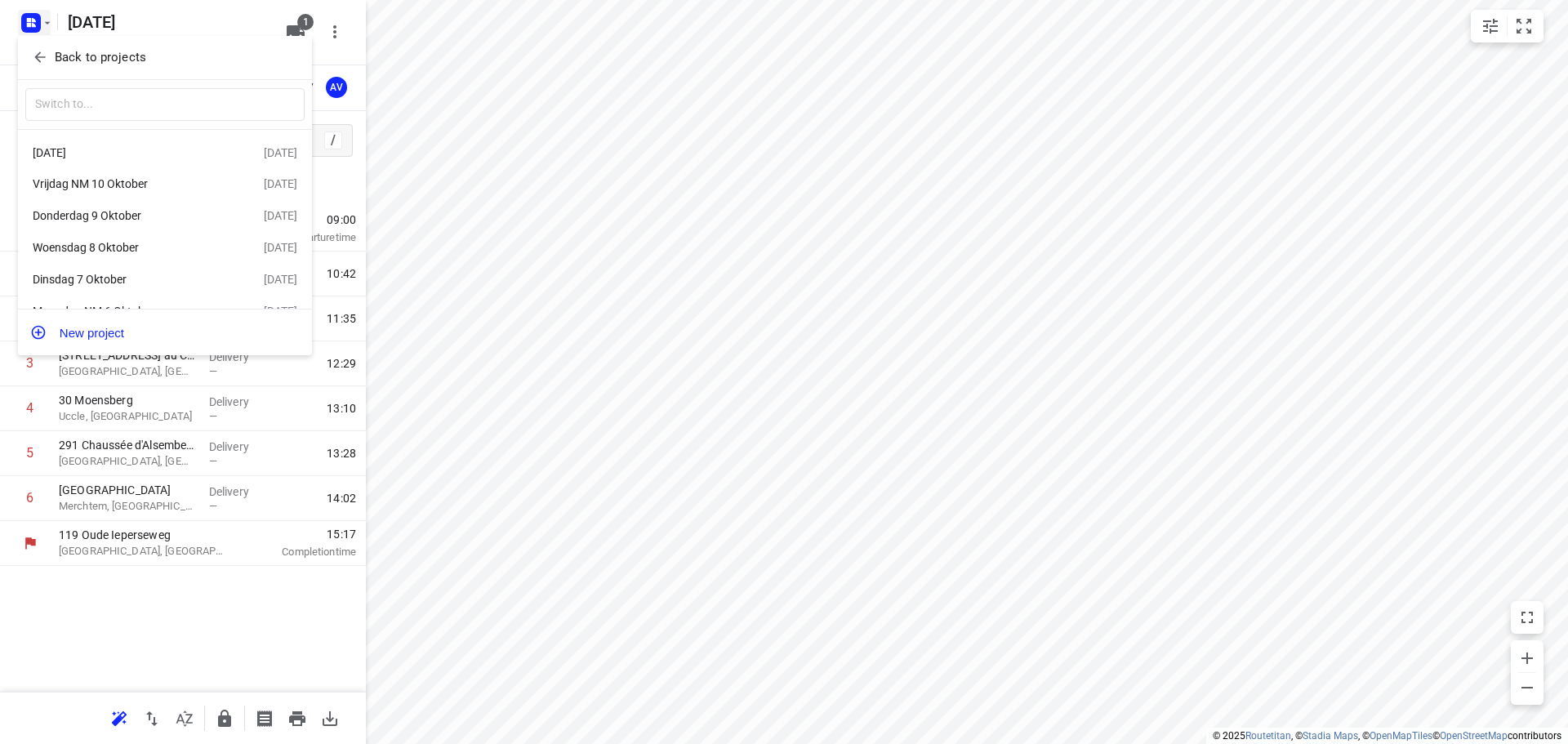
scroll to position [62, 0]
click at [156, 286] on div "Vrijdag 3 Oktober" at bounding box center [126, 286] width 188 height 13
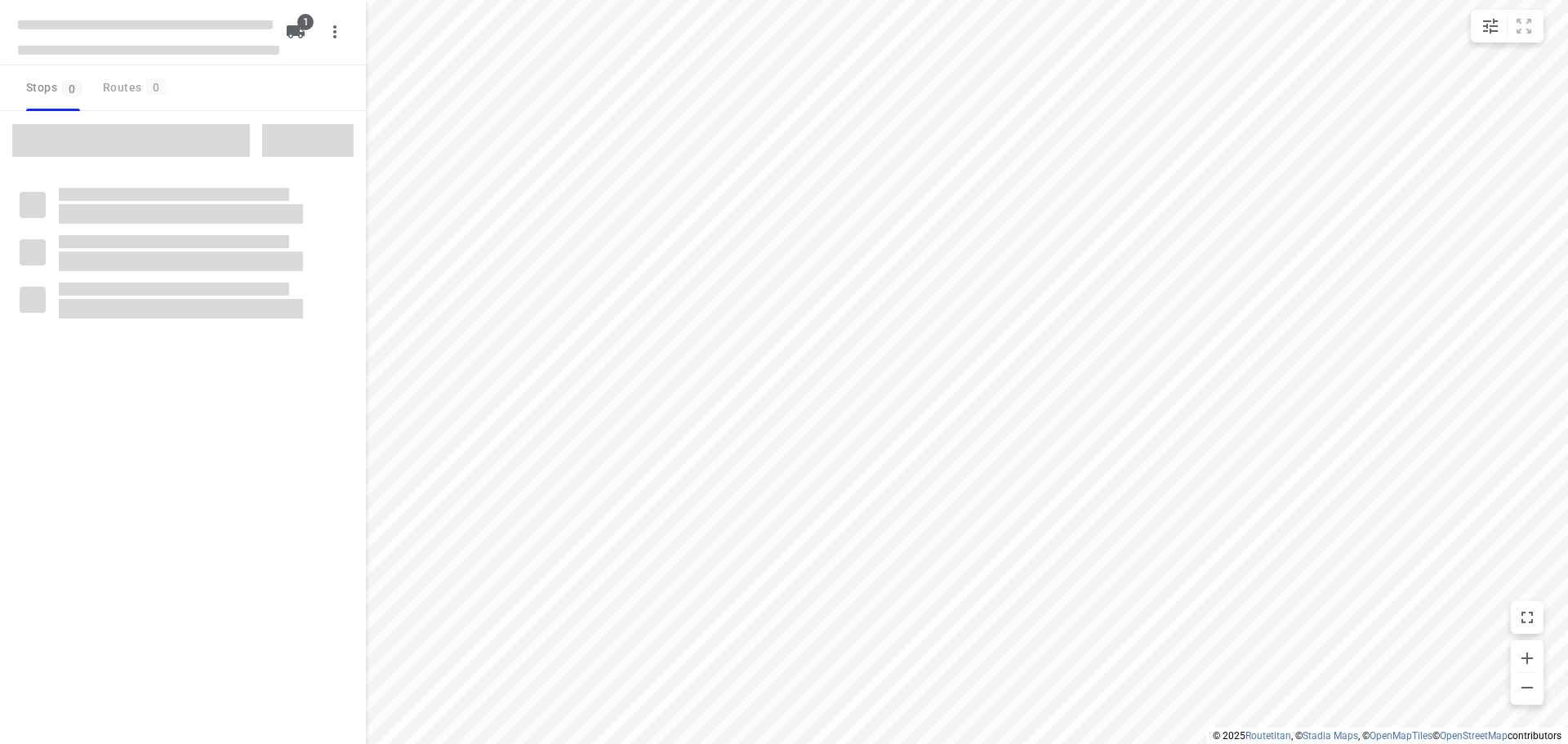
type input "distance"
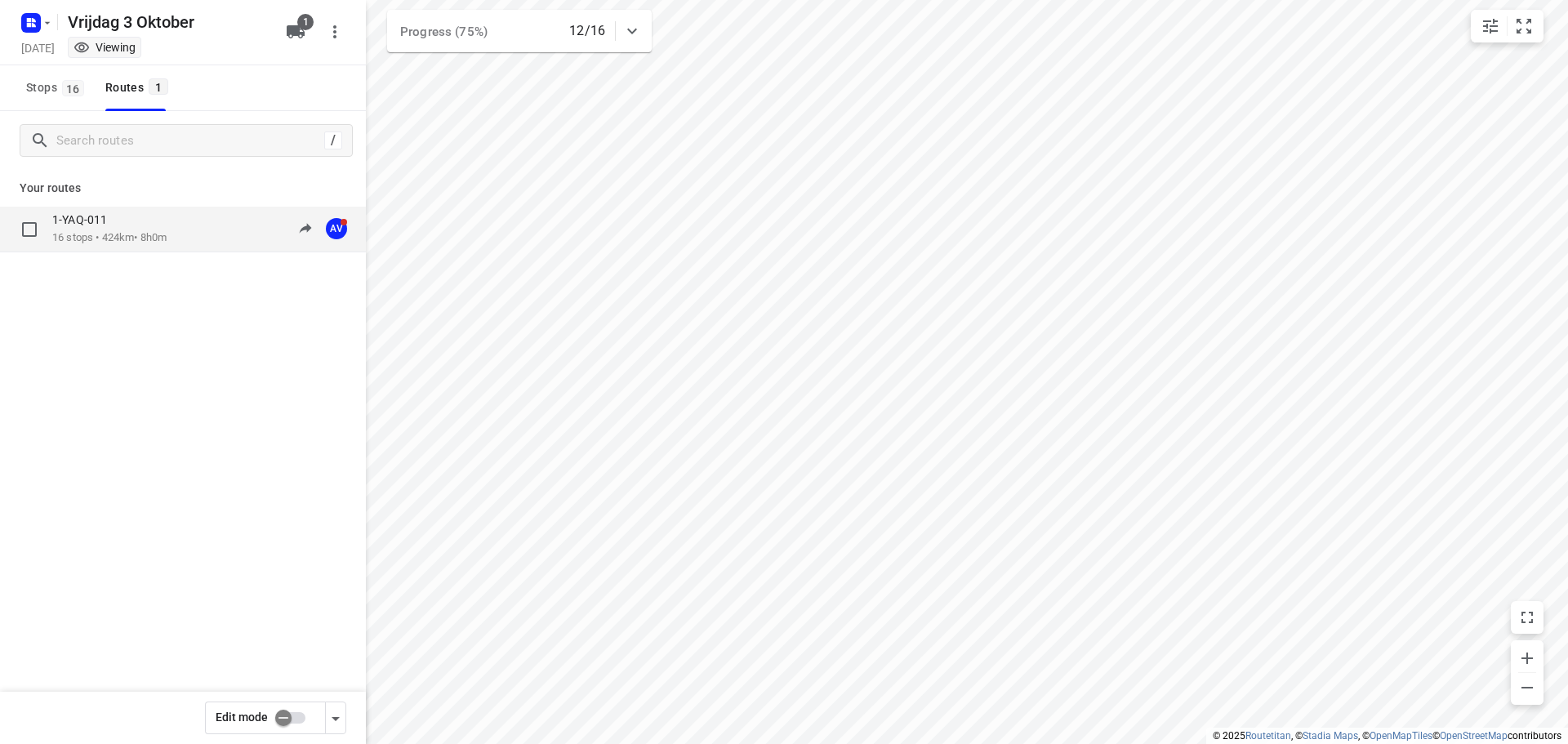
click at [167, 229] on div "1-YAQ-011" at bounding box center [109, 221] width 114 height 18
